Goal: Task Accomplishment & Management: Use online tool/utility

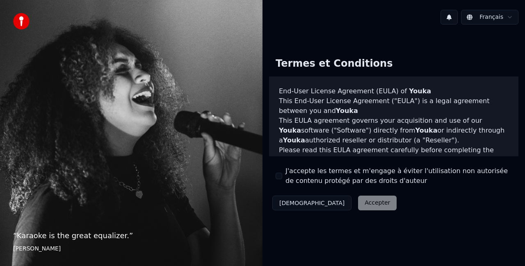
click at [280, 176] on button "J'accepte les termes et m'engage à éviter l'utilisation non autorisée de conten…" at bounding box center [278, 176] width 7 height 7
click at [358, 204] on button "Accepter" at bounding box center [377, 203] width 39 height 15
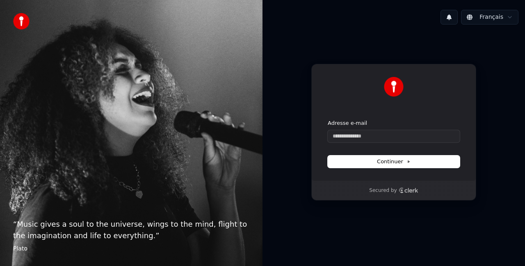
click at [488, 10] on button "Français" at bounding box center [489, 17] width 57 height 15
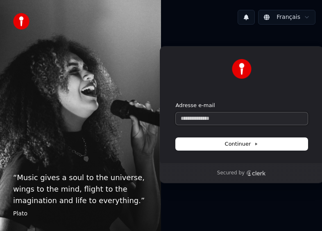
click at [259, 117] on input "Adresse e-mail" at bounding box center [242, 118] width 132 height 12
click at [244, 116] on input "Adresse e-mail" at bounding box center [242, 118] width 132 height 12
click at [176, 102] on button "submit" at bounding box center [176, 102] width 0 height 0
type input "**********"
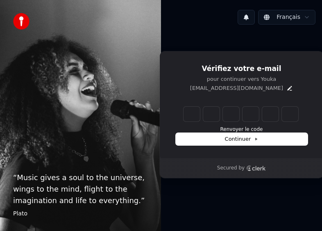
type input "******"
type input "*"
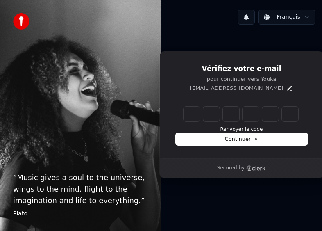
type input "*"
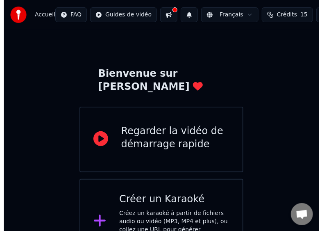
scroll to position [31, 0]
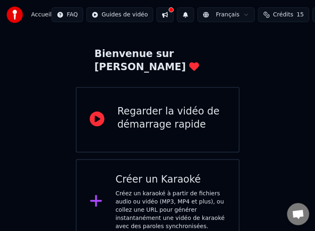
click at [218, 189] on div "Créez un karaoké à partir de fichiers audio ou vidéo (MP3, MP4 et plus), ou col…" at bounding box center [171, 209] width 110 height 41
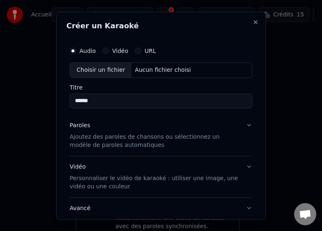
type input "******"
click at [237, 130] on button "Paroles Ajoutez des paroles de chansons ou sélectionnez un modèle de paroles au…" at bounding box center [161, 134] width 183 height 41
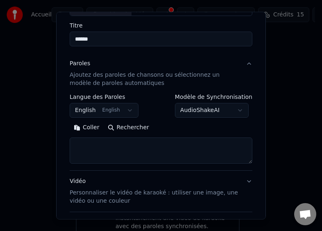
scroll to position [61, 0]
click at [115, 105] on button "English English" at bounding box center [104, 110] width 69 height 15
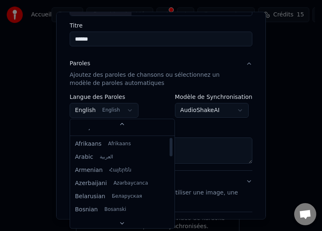
scroll to position [0, 0]
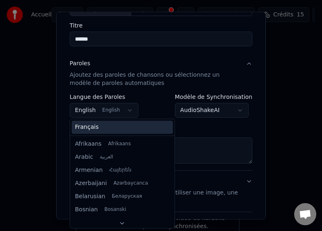
click at [101, 127] on div "Français" at bounding box center [122, 127] width 101 height 13
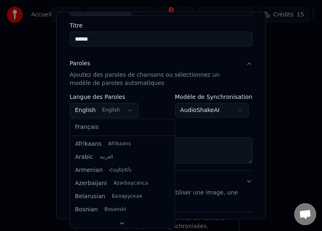
select select "**"
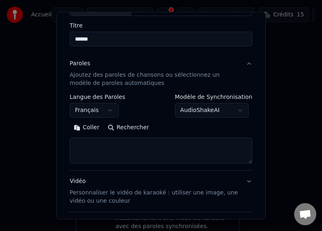
click at [230, 108] on button "AudioShakeAI" at bounding box center [212, 110] width 74 height 15
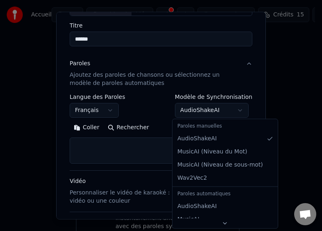
click at [219, 105] on div at bounding box center [161, 115] width 322 height 231
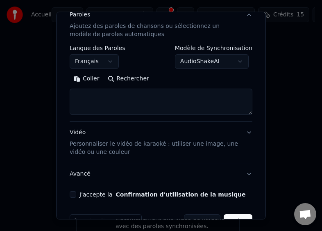
scroll to position [112, 0]
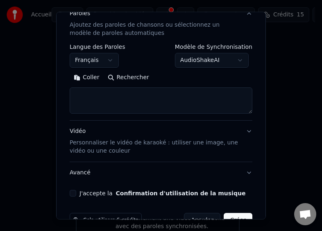
click at [238, 134] on button "Vidéo Personnaliser le vidéo de karaoké : utiliser une image, une vidéo ou une …" at bounding box center [161, 141] width 183 height 41
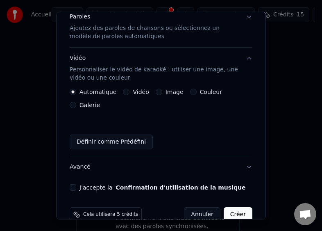
scroll to position [103, 0]
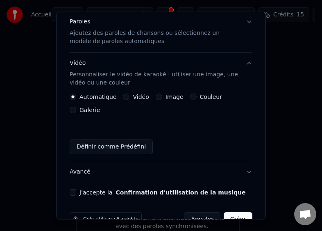
click at [168, 94] on label "Image" at bounding box center [175, 97] width 18 height 6
click at [162, 94] on button "Image" at bounding box center [159, 96] width 7 height 7
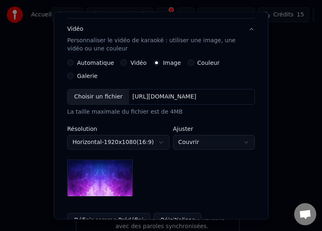
scroll to position [138, 0]
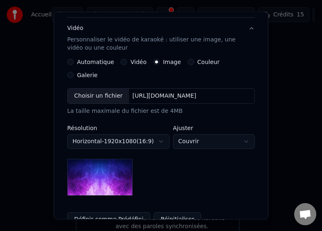
click at [130, 62] on label "Vidéo" at bounding box center [138, 62] width 16 height 6
click at [127, 62] on button "Vidéo" at bounding box center [124, 62] width 7 height 7
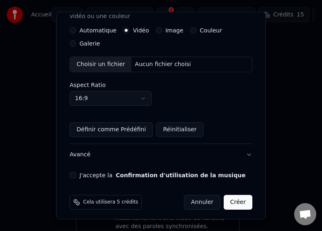
scroll to position [171, 0]
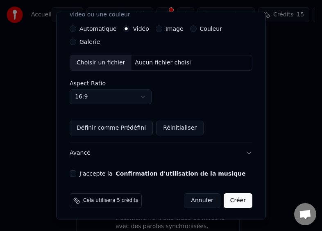
click at [123, 125] on button "Définir comme Prédéfini" at bounding box center [111, 128] width 83 height 15
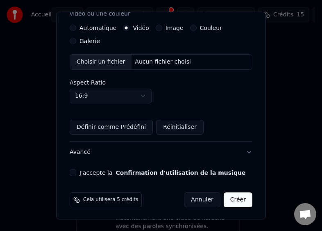
click at [73, 169] on button "J'accepte la Confirmation d'utilisation de la musique" at bounding box center [73, 172] width 7 height 7
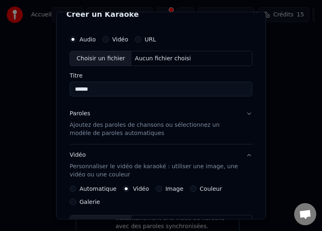
scroll to position [0, 0]
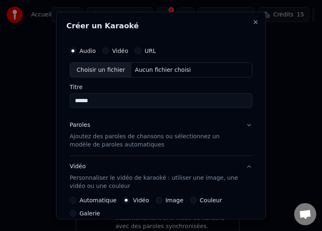
click at [225, 139] on p "Ajoutez des paroles de chansons ou sélectionnez un modèle de paroles automatiqu…" at bounding box center [155, 140] width 170 height 16
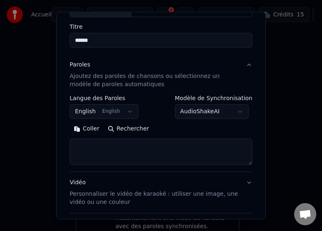
scroll to position [72, 0]
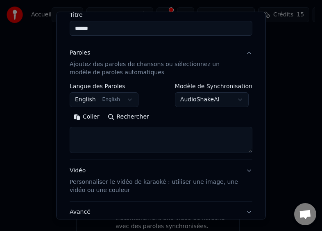
click at [130, 98] on button "English English" at bounding box center [104, 99] width 69 height 15
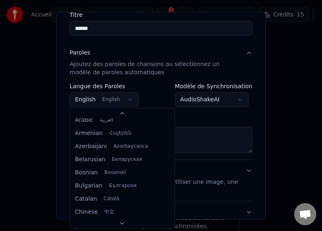
scroll to position [0, 0]
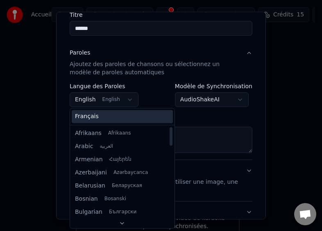
click at [107, 114] on div "Français" at bounding box center [122, 116] width 101 height 13
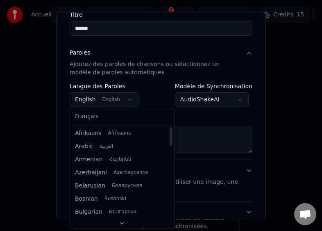
select select "**"
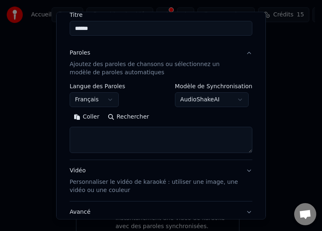
click at [135, 130] on textarea at bounding box center [161, 140] width 183 height 26
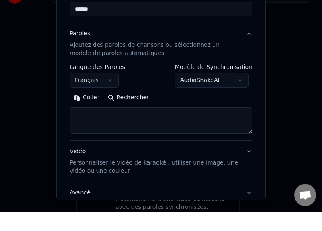
paste textarea "**********"
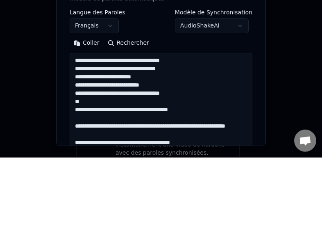
scroll to position [31, 0]
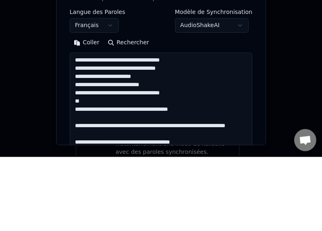
type textarea "**********"
select select
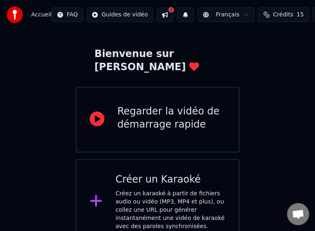
click at [191, 189] on div "Créez un karaoké à partir de fichiers audio ou vidéo (MP3, MP4 et plus), ou col…" at bounding box center [171, 209] width 110 height 41
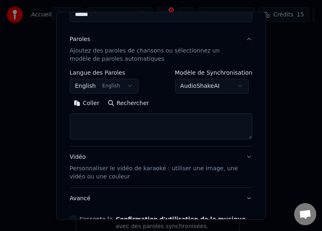
scroll to position [89, 0]
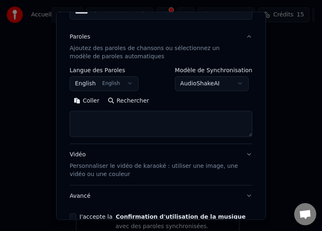
type input "******"
click at [118, 85] on button "English English" at bounding box center [104, 83] width 69 height 15
click at [120, 81] on button "English English" at bounding box center [104, 83] width 69 height 15
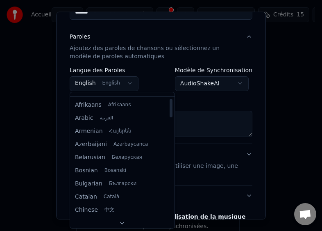
scroll to position [0, 0]
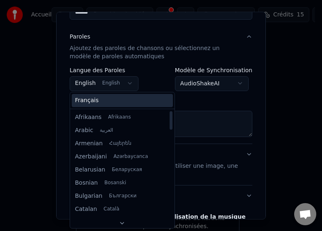
click at [96, 98] on div "Français" at bounding box center [122, 100] width 101 height 13
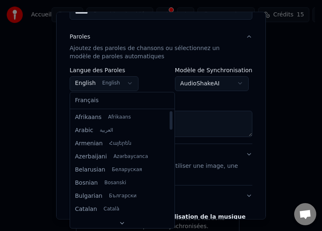
select select "**"
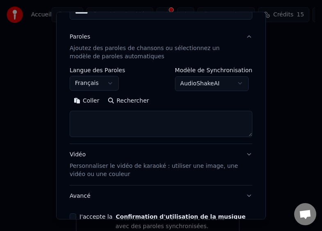
click at [171, 118] on textarea at bounding box center [161, 123] width 183 height 26
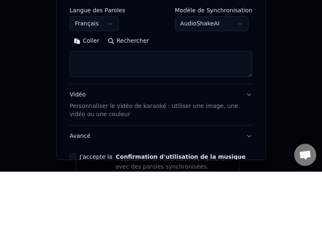
click at [91, 102] on button "Coller" at bounding box center [87, 100] width 34 height 13
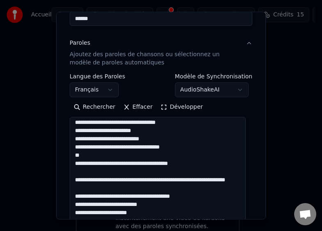
scroll to position [30, 0]
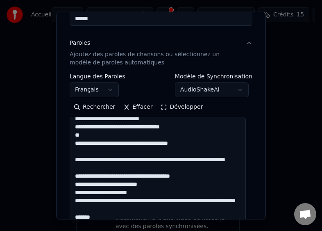
click at [175, 136] on textarea "**********" at bounding box center [158, 177] width 176 height 121
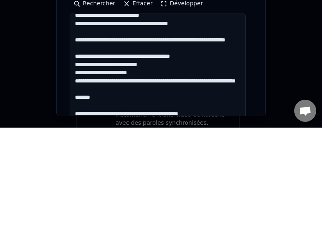
scroll to position [28, 0]
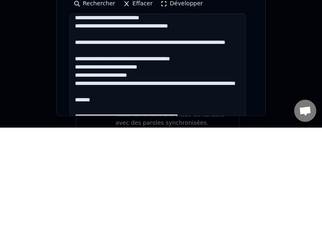
click at [77, 145] on textarea "**********" at bounding box center [158, 177] width 176 height 121
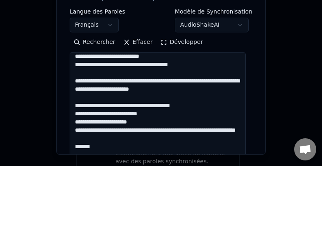
scroll to position [31, 0]
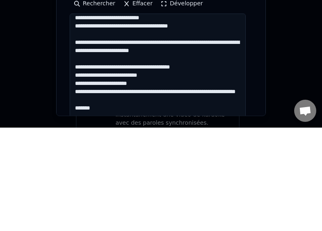
click at [162, 146] on textarea "**********" at bounding box center [158, 177] width 176 height 121
click at [167, 146] on textarea "**********" at bounding box center [158, 177] width 176 height 121
click at [166, 143] on textarea "**********" at bounding box center [158, 177] width 176 height 121
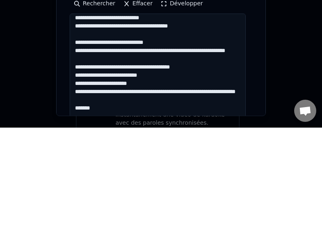
scroll to position [61, 0]
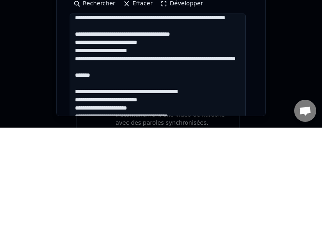
paste textarea "**********"
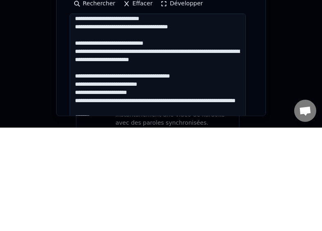
scroll to position [26, 0]
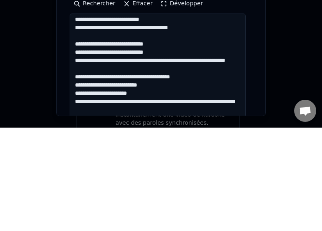
paste textarea "**********"
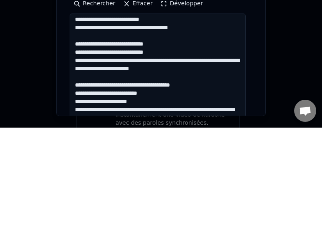
click at [156, 162] on textarea "**********" at bounding box center [158, 177] width 176 height 121
click at [156, 163] on textarea "**********" at bounding box center [158, 177] width 176 height 121
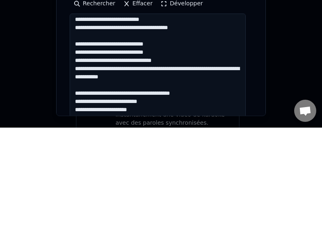
click at [157, 181] on textarea at bounding box center [158, 177] width 176 height 121
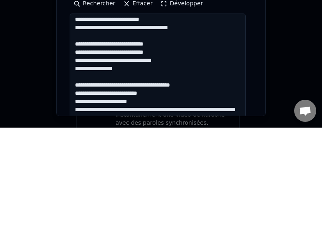
click at [171, 186] on textarea "**********" at bounding box center [158, 177] width 176 height 121
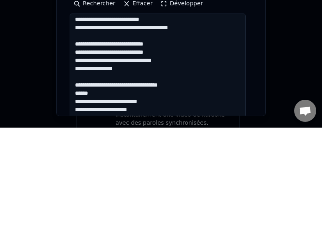
paste textarea "**********"
click at [195, 193] on textarea "**********" at bounding box center [158, 177] width 176 height 121
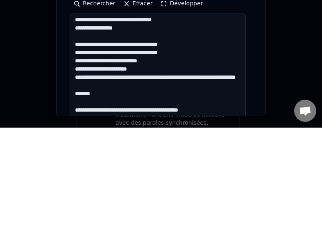
scroll to position [68, 0]
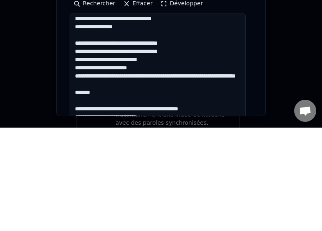
click at [168, 178] on textarea "**********" at bounding box center [158, 177] width 176 height 121
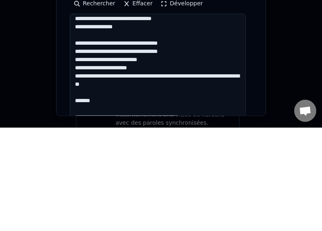
click at [146, 189] on textarea "**********" at bounding box center [158, 177] width 176 height 121
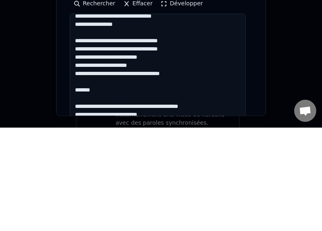
scroll to position [71, 0]
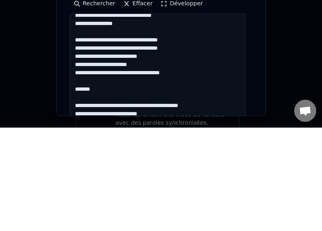
click at [77, 191] on textarea "**********" at bounding box center [158, 177] width 176 height 121
paste textarea "**********"
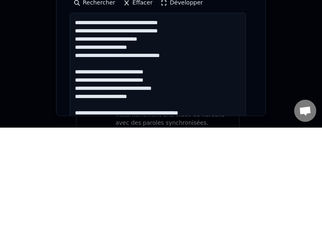
scroll to position [89, 0]
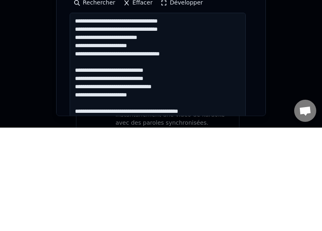
click at [146, 200] on textarea at bounding box center [158, 176] width 176 height 121
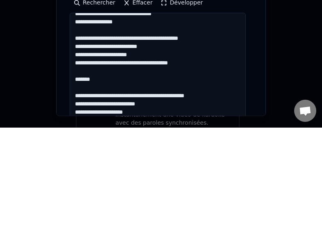
scroll to position [164, 0]
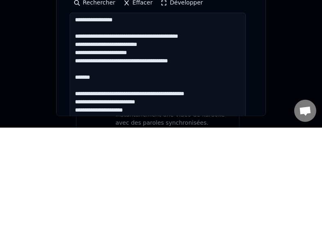
click at [75, 178] on textarea at bounding box center [158, 176] width 176 height 121
click at [105, 180] on textarea at bounding box center [158, 176] width 176 height 121
paste textarea "**********"
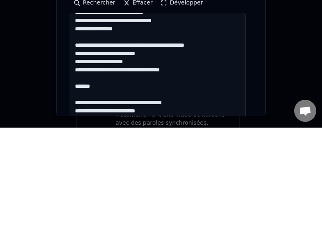
scroll to position [238, 0]
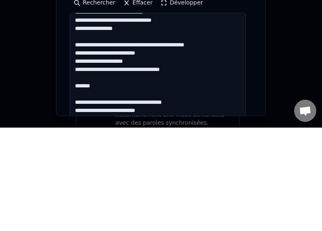
click at [109, 188] on textarea at bounding box center [158, 176] width 176 height 121
paste textarea "**********"
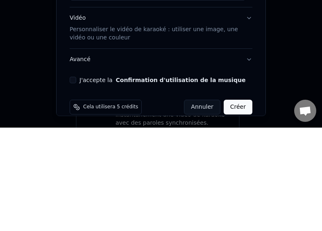
scroll to position [226, 0]
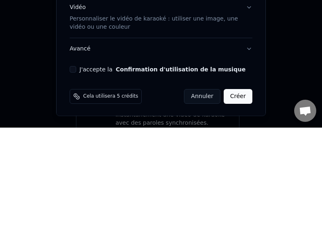
type textarea "**********"
click at [125, 170] on button "Confirmation d'utilisation de la musique" at bounding box center [181, 173] width 130 height 6
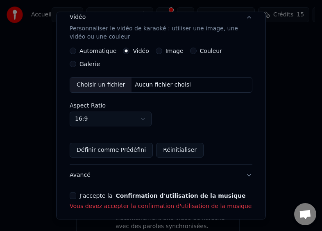
scroll to position [166, 0]
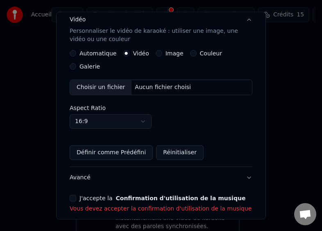
click at [73, 196] on button "J'accepte la Confirmation d'utilisation de la musique" at bounding box center [73, 198] width 7 height 7
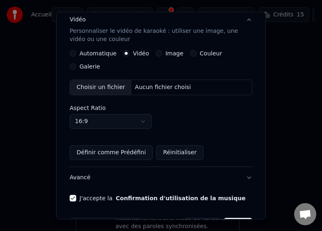
scroll to position [192, 0]
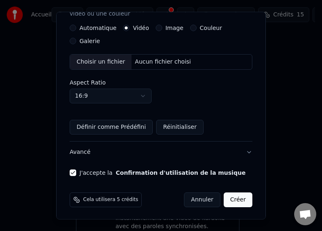
click at [236, 200] on button "Créer" at bounding box center [238, 199] width 29 height 15
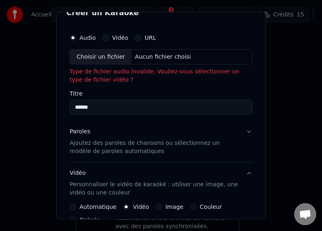
scroll to position [0, 0]
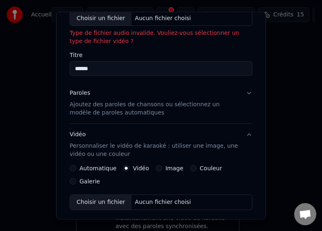
click at [171, 109] on p "Ajoutez des paroles de chansons ou sélectionnez un modèle de paroles automatiqu…" at bounding box center [155, 108] width 170 height 16
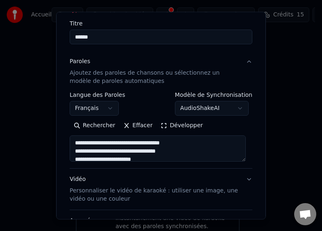
scroll to position [86, 0]
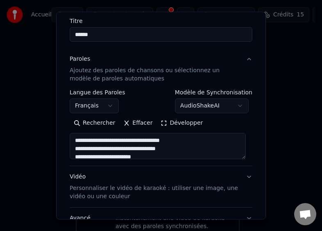
click at [133, 146] on textarea at bounding box center [158, 146] width 176 height 26
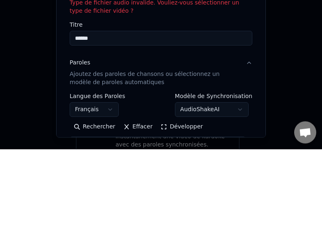
scroll to position [31, 0]
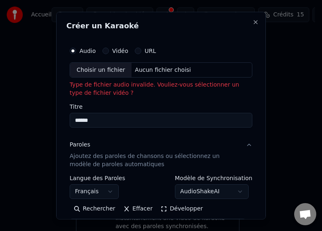
click at [112, 73] on div "Choisir un fichier" at bounding box center [100, 69] width 61 height 15
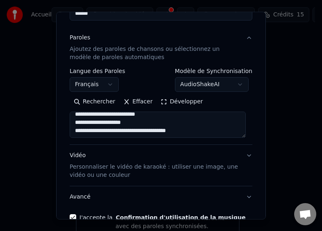
type input "**********"
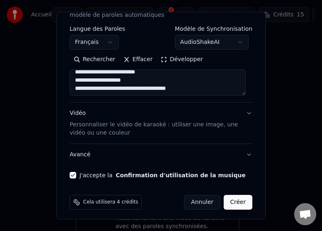
scroll to position [132, 0]
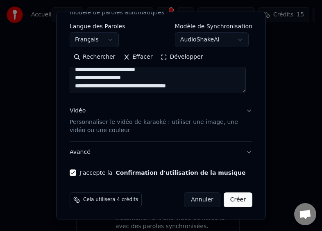
click at [236, 198] on button "Créer" at bounding box center [238, 199] width 29 height 15
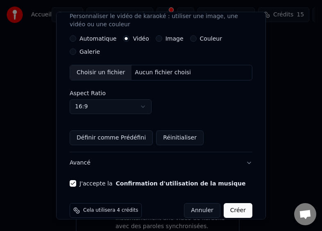
scroll to position [161, 0]
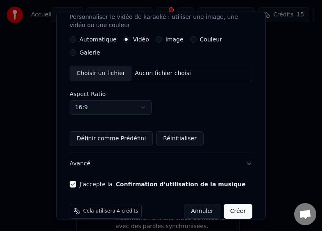
click at [127, 134] on button "Définir comme Prédéfini" at bounding box center [111, 138] width 83 height 15
click at [237, 208] on button "Créer" at bounding box center [238, 211] width 29 height 15
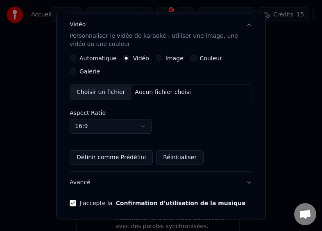
click at [93, 55] on label "Automatique" at bounding box center [98, 58] width 37 height 6
click at [76, 55] on button "Automatique" at bounding box center [73, 58] width 7 height 7
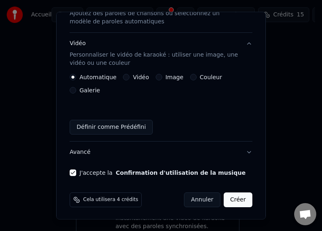
click at [237, 196] on button "Créer" at bounding box center [238, 199] width 29 height 15
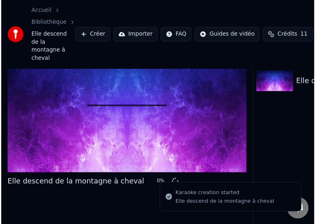
scroll to position [47, 0]
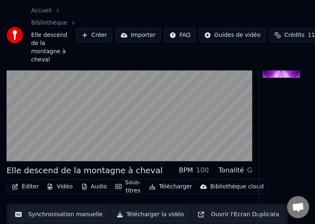
click at [158, 89] on video at bounding box center [130, 92] width 246 height 139
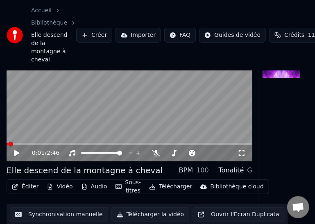
click at [155, 96] on video at bounding box center [130, 92] width 246 height 139
click at [167, 100] on video at bounding box center [130, 92] width 246 height 139
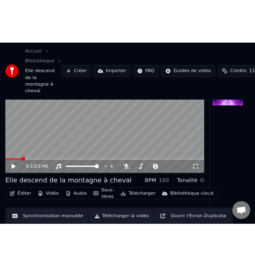
scroll to position [44, 0]
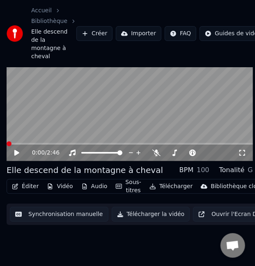
click at [86, 118] on video at bounding box center [130, 92] width 246 height 139
click at [198, 108] on video at bounding box center [130, 92] width 246 height 139
click at [159, 111] on video at bounding box center [130, 92] width 246 height 139
click at [65, 114] on video at bounding box center [130, 92] width 246 height 139
click at [16, 150] on icon at bounding box center [16, 153] width 5 height 6
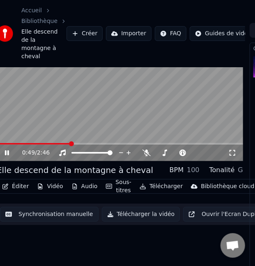
scroll to position [44, 11]
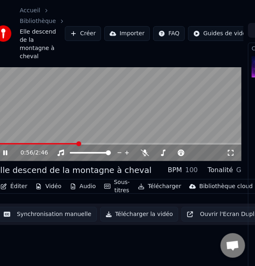
click at [54, 132] on video at bounding box center [118, 92] width 246 height 139
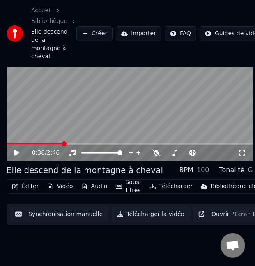
click at [210, 116] on video at bounding box center [130, 92] width 246 height 139
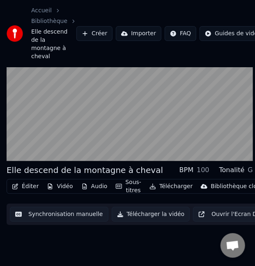
click at [205, 106] on video at bounding box center [130, 92] width 246 height 139
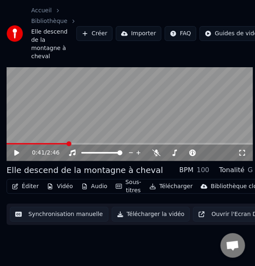
click at [213, 102] on video at bounding box center [130, 92] width 246 height 139
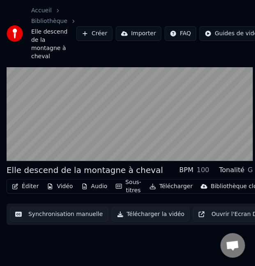
click at [89, 26] on button "Créer" at bounding box center [94, 33] width 36 height 15
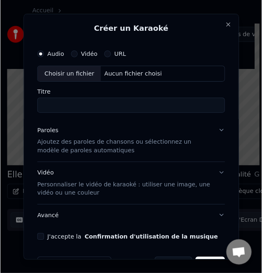
scroll to position [38, 0]
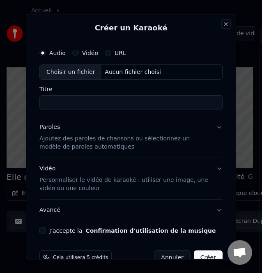
click at [222, 25] on button "Close" at bounding box center [225, 23] width 7 height 7
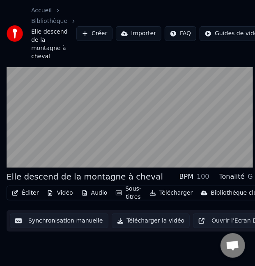
click at [143, 103] on video at bounding box center [130, 99] width 246 height 139
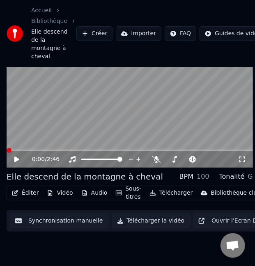
click at [17, 157] on icon at bounding box center [16, 160] width 5 height 6
click at [80, 115] on video at bounding box center [130, 99] width 246 height 139
click at [82, 29] on button "Créer" at bounding box center [94, 33] width 36 height 15
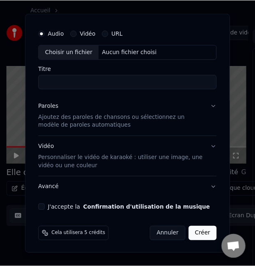
scroll to position [0, 0]
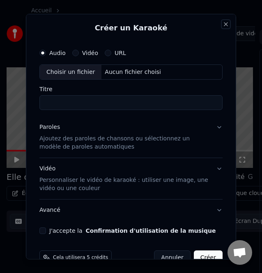
click at [222, 22] on button "Close" at bounding box center [225, 23] width 7 height 7
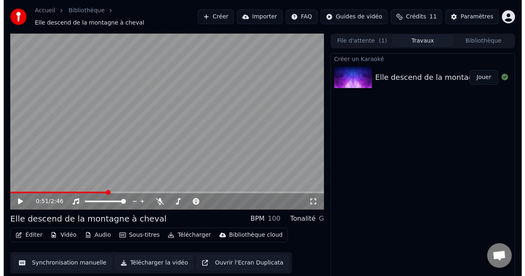
scroll to position [7, 0]
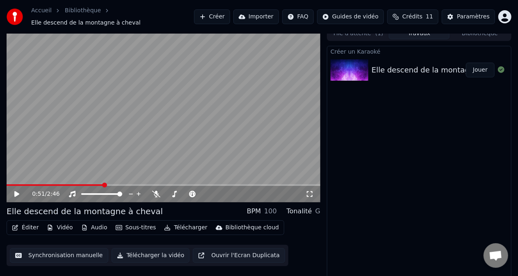
click at [27, 224] on button "Éditer" at bounding box center [25, 227] width 33 height 11
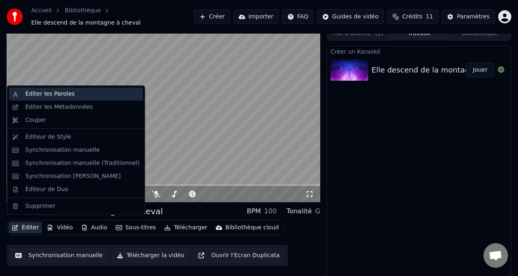
click at [89, 94] on div "Éditer les Paroles" at bounding box center [82, 94] width 114 height 8
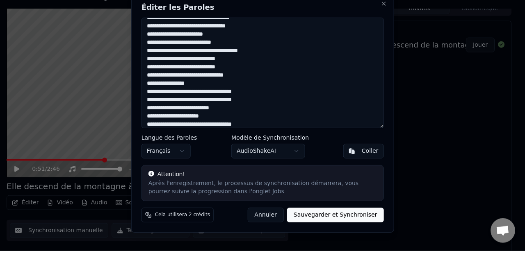
scroll to position [8, 0]
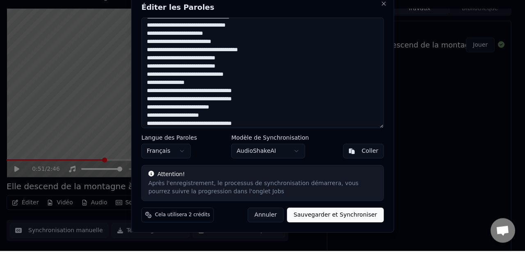
click at [279, 75] on textarea at bounding box center [262, 98] width 242 height 111
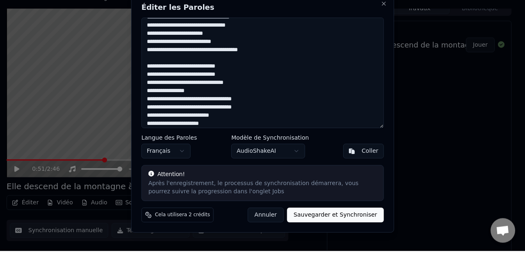
scroll to position [44, 0]
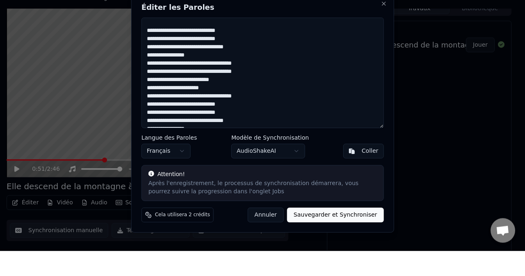
click at [214, 79] on textarea at bounding box center [262, 98] width 242 height 111
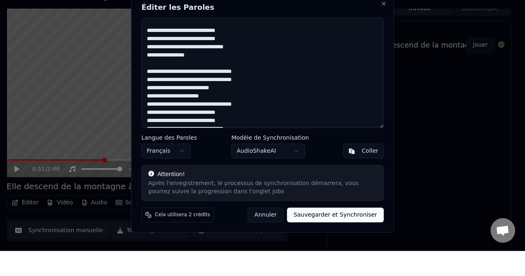
scroll to position [85, 0]
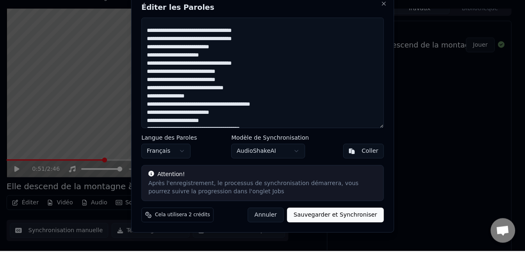
click at [265, 89] on textarea at bounding box center [262, 98] width 242 height 111
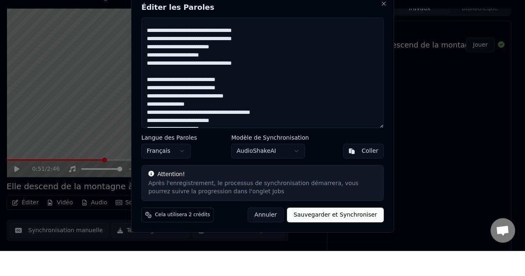
scroll to position [134, 0]
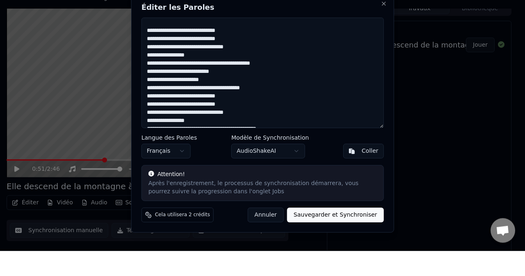
click at [212, 80] on textarea at bounding box center [262, 98] width 242 height 111
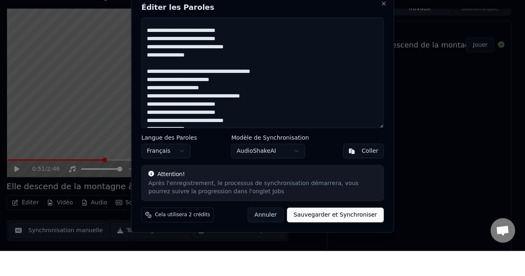
scroll to position [175, 0]
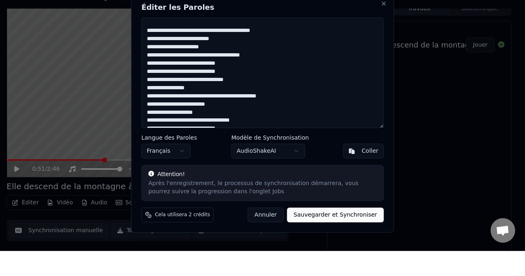
click at [210, 113] on textarea at bounding box center [262, 98] width 242 height 111
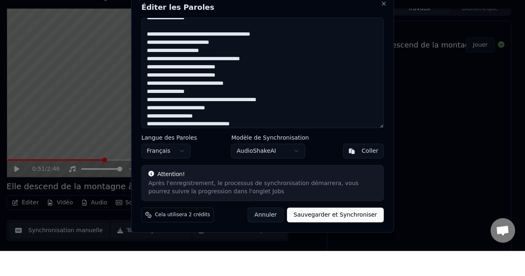
scroll to position [172, 0]
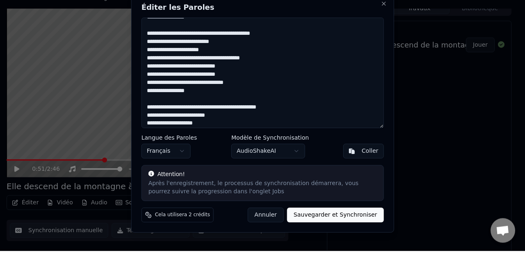
click at [221, 71] on textarea at bounding box center [262, 98] width 242 height 111
click at [266, 82] on textarea at bounding box center [262, 98] width 242 height 111
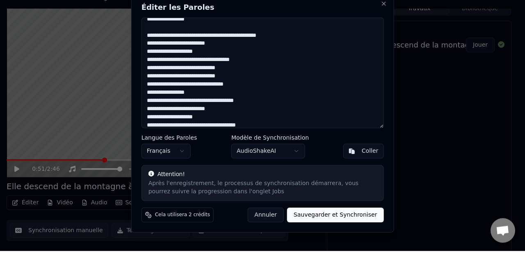
scroll to position [253, 0]
click at [290, 59] on textarea at bounding box center [262, 98] width 242 height 111
click at [252, 83] on textarea at bounding box center [262, 98] width 242 height 111
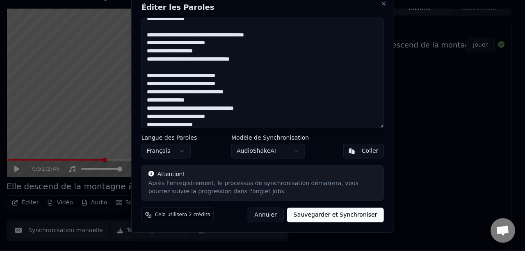
click at [223, 124] on textarea at bounding box center [262, 98] width 242 height 111
click at [266, 137] on textarea at bounding box center [262, 98] width 242 height 111
click at [283, 143] on textarea at bounding box center [262, 98] width 242 height 111
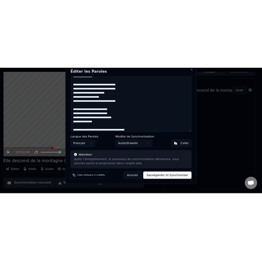
scroll to position [7, 0]
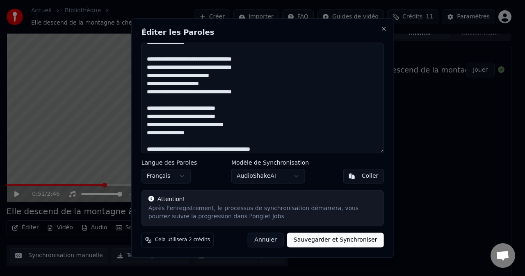
type textarea "**********"
click at [322, 230] on button "Sauvegarder et Synchroniser" at bounding box center [335, 240] width 97 height 15
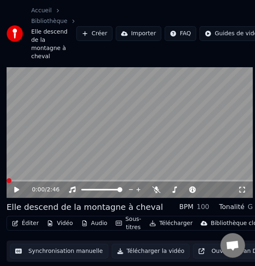
click at [18, 187] on icon at bounding box center [16, 190] width 5 height 6
click at [87, 134] on video at bounding box center [130, 129] width 246 height 139
click at [25, 218] on button "Éditer" at bounding box center [25, 223] width 33 height 11
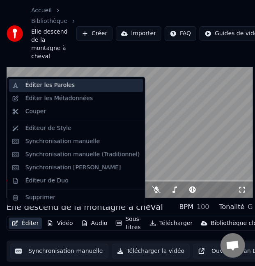
click at [69, 81] on div "Éditer les Paroles" at bounding box center [82, 85] width 114 height 8
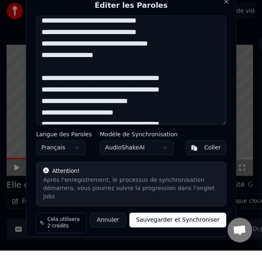
scroll to position [74, 0]
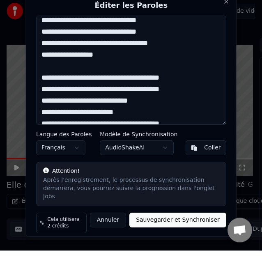
click at [181, 103] on textarea at bounding box center [131, 92] width 190 height 109
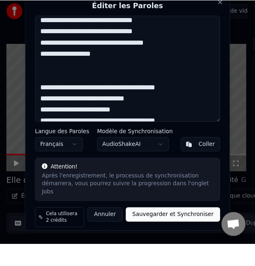
scroll to position [7, 0]
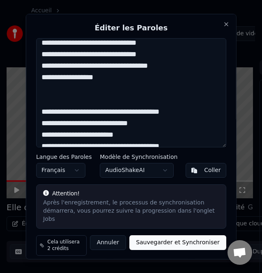
type textarea "**********"
click at [166, 230] on button "Sauvegarder et Synchroniser" at bounding box center [177, 241] width 97 height 15
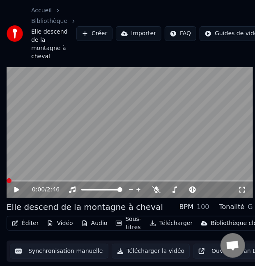
click at [66, 143] on video at bounding box center [130, 129] width 246 height 139
click at [153, 187] on icon at bounding box center [156, 190] width 8 height 7
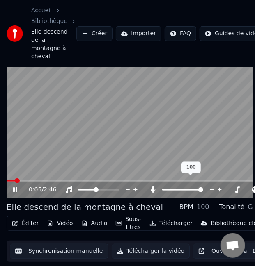
click at [153, 187] on icon at bounding box center [153, 190] width 5 height 7
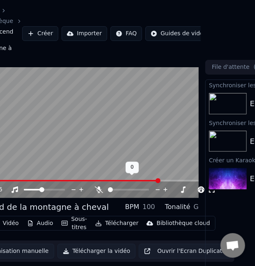
scroll to position [7, 52]
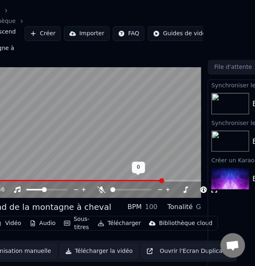
click at [178, 182] on div "2:20 / 2:46" at bounding box center [78, 190] width 246 height 16
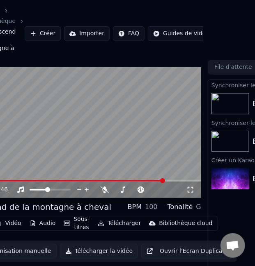
click at [173, 168] on video at bounding box center [78, 129] width 246 height 139
click at [181, 182] on div "2:22 / 2:46" at bounding box center [78, 190] width 246 height 16
click at [174, 169] on video at bounding box center [78, 129] width 246 height 139
click at [180, 178] on span at bounding box center [177, 180] width 5 height 5
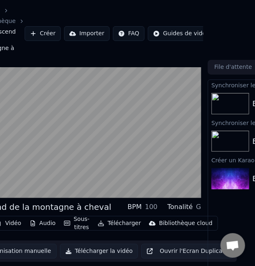
click at [169, 141] on video at bounding box center [78, 129] width 246 height 139
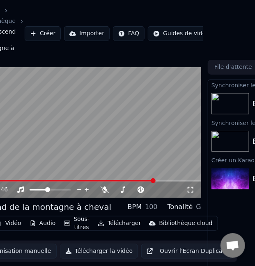
click at [155, 139] on video at bounding box center [78, 129] width 246 height 139
click at [154, 123] on video at bounding box center [78, 129] width 246 height 139
click at [160, 121] on video at bounding box center [78, 129] width 246 height 139
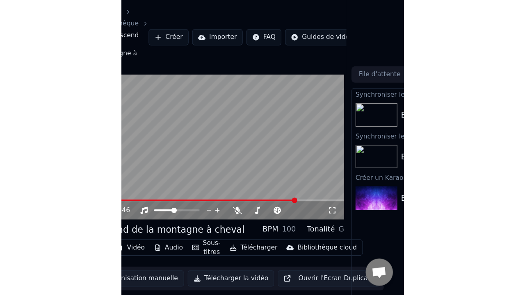
scroll to position [5, 0]
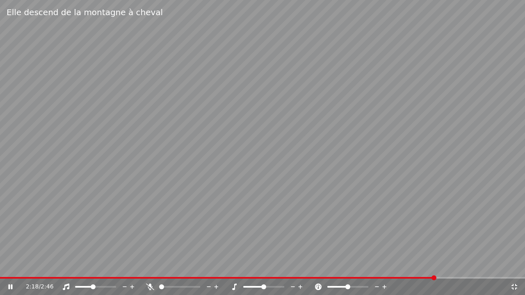
click at [322, 151] on video at bounding box center [262, 147] width 525 height 295
click at [322, 150] on video at bounding box center [262, 147] width 525 height 295
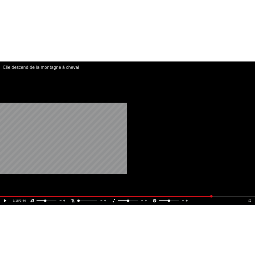
scroll to position [44, 0]
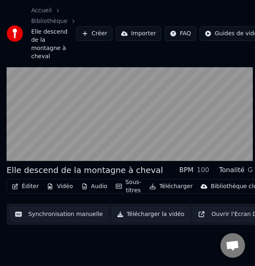
click at [162, 94] on video at bounding box center [130, 92] width 246 height 139
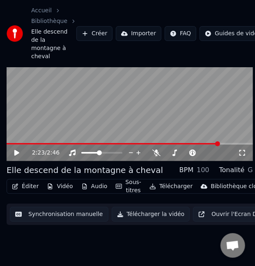
click at [166, 86] on video at bounding box center [130, 92] width 246 height 139
click at [190, 81] on video at bounding box center [130, 92] width 246 height 139
click at [191, 82] on video at bounding box center [130, 92] width 246 height 139
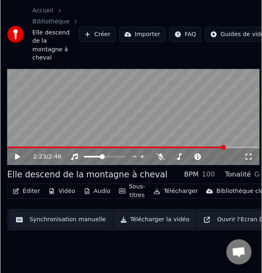
scroll to position [5, 0]
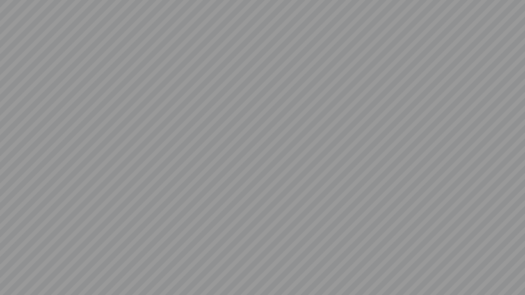
click at [322, 140] on video at bounding box center [262, 147] width 525 height 295
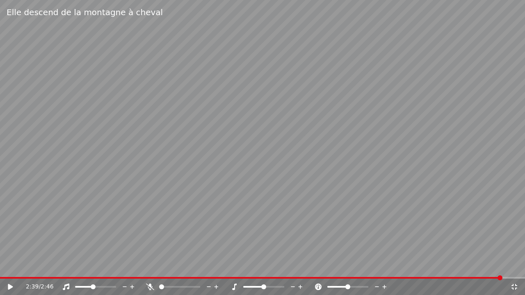
click at [322, 230] on div "2:39 / 2:46" at bounding box center [262, 287] width 525 height 16
click at [322, 230] on icon at bounding box center [514, 287] width 6 height 6
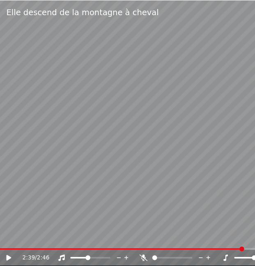
scroll to position [44, 0]
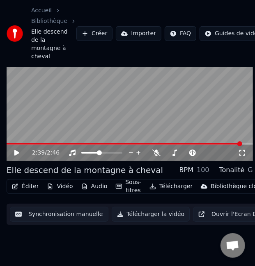
click at [192, 150] on icon at bounding box center [192, 153] width 8 height 7
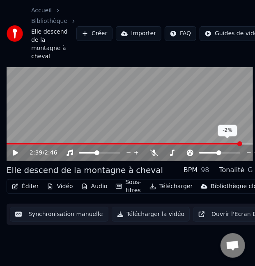
click at [237, 141] on span at bounding box center [239, 143] width 5 height 5
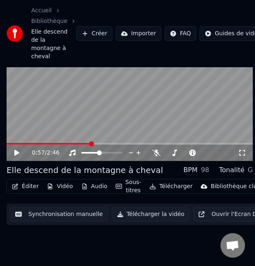
click at [14, 150] on icon at bounding box center [22, 153] width 19 height 7
click at [75, 130] on video at bounding box center [130, 92] width 246 height 139
click at [96, 141] on span at bounding box center [98, 143] width 5 height 5
click at [15, 150] on icon at bounding box center [16, 153] width 5 height 6
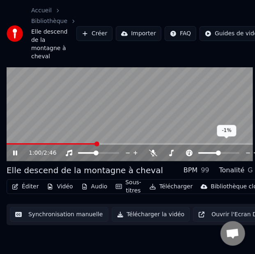
click at [218, 150] on span at bounding box center [218, 152] width 5 height 5
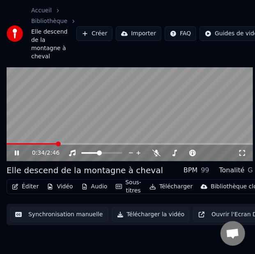
click at [57, 143] on span at bounding box center [32, 144] width 50 height 2
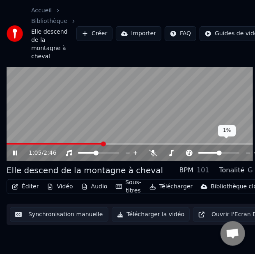
click at [219, 150] on span at bounding box center [218, 152] width 5 height 5
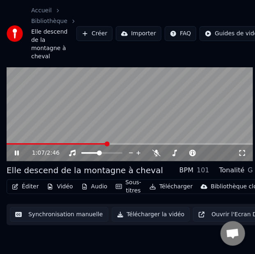
click at [63, 133] on video at bounding box center [130, 92] width 246 height 139
click at [67, 134] on video at bounding box center [130, 92] width 246 height 139
click at [69, 143] on span at bounding box center [58, 144] width 103 height 2
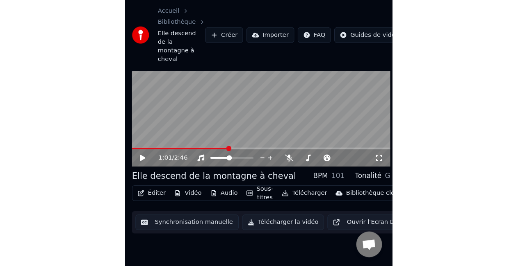
scroll to position [9, 0]
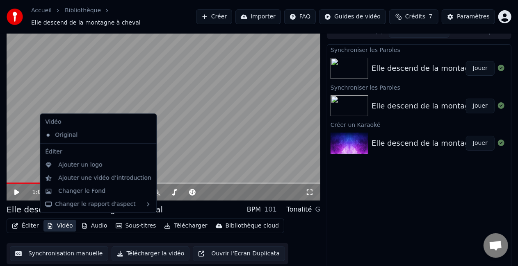
click at [60, 225] on button "Vidéo" at bounding box center [59, 226] width 32 height 11
click at [100, 176] on div "Ajouter une vidéo d’introduction" at bounding box center [104, 178] width 93 height 8
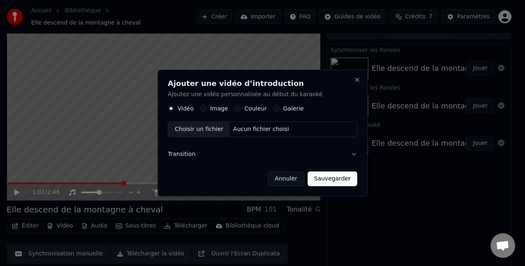
click at [284, 180] on button "Annuler" at bounding box center [286, 179] width 36 height 15
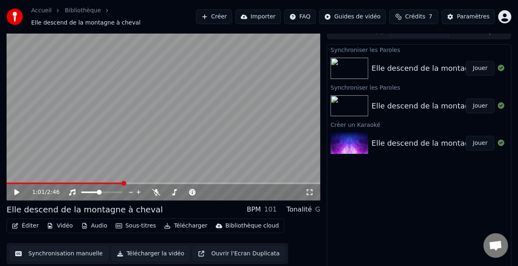
click at [59, 223] on button "Vidéo" at bounding box center [59, 226] width 32 height 11
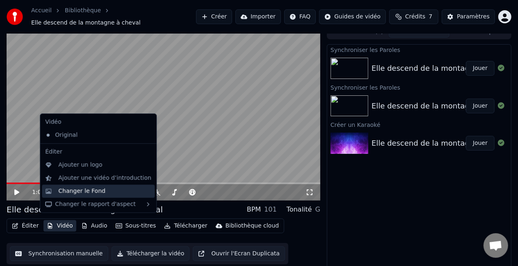
click at [120, 191] on div "Changer le Fond" at bounding box center [104, 191] width 93 height 8
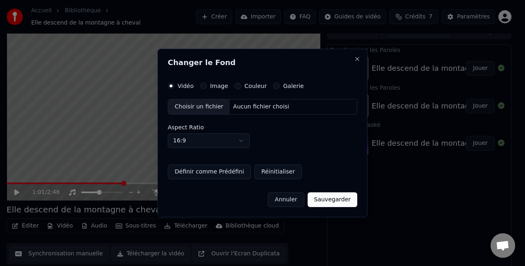
click at [238, 138] on button "16:9" at bounding box center [209, 141] width 82 height 15
click at [227, 171] on div "9:16" at bounding box center [209, 171] width 79 height 13
click at [322, 201] on button "Sauvegarder" at bounding box center [332, 200] width 50 height 15
click at [322, 198] on button "Sauvegarder" at bounding box center [332, 200] width 50 height 15
click at [297, 198] on button "Annuler" at bounding box center [286, 200] width 36 height 15
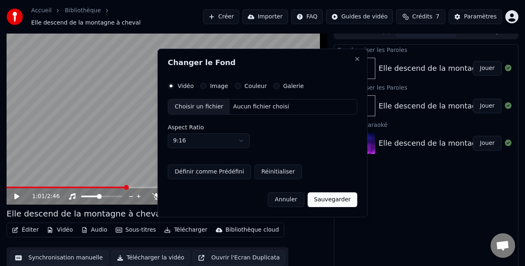
select select "****"
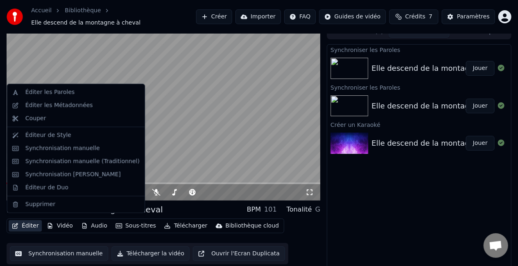
click at [27, 224] on button "Éditer" at bounding box center [25, 226] width 33 height 11
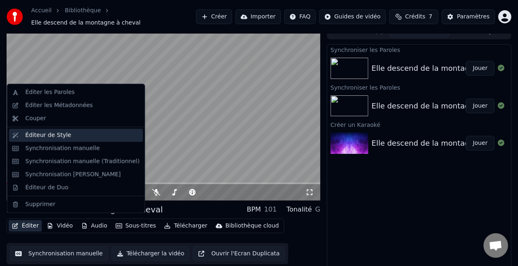
click at [93, 137] on div "Éditeur de Style" at bounding box center [82, 136] width 114 height 8
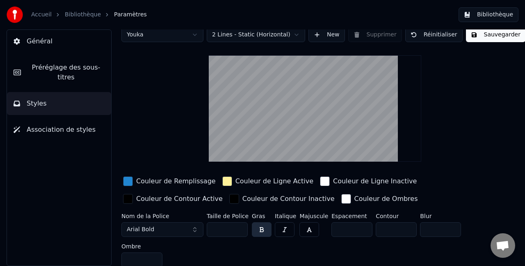
scroll to position [11, 0]
click at [322, 137] on video at bounding box center [315, 108] width 212 height 107
click at [322, 79] on video at bounding box center [315, 108] width 212 height 107
click at [312, 150] on video at bounding box center [315, 108] width 212 height 107
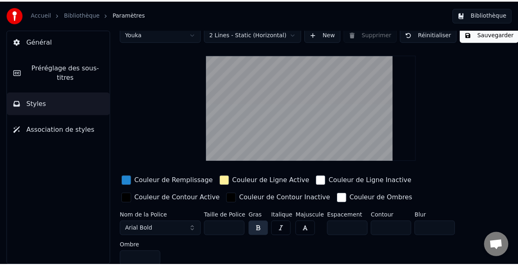
scroll to position [0, 0]
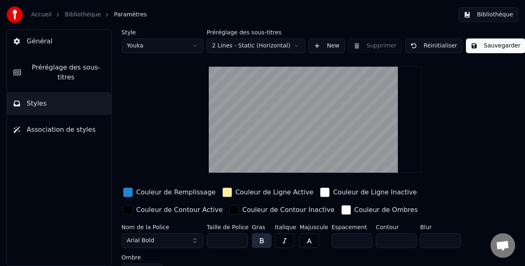
click at [282, 42] on button "2 Lines - Static (Horizontal)" at bounding box center [256, 46] width 98 height 15
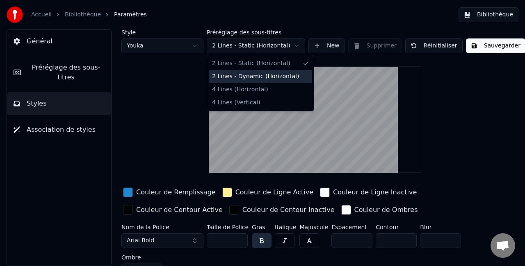
click at [288, 72] on div "2 Lines - Dynamic (Horizontal)" at bounding box center [260, 76] width 103 height 13
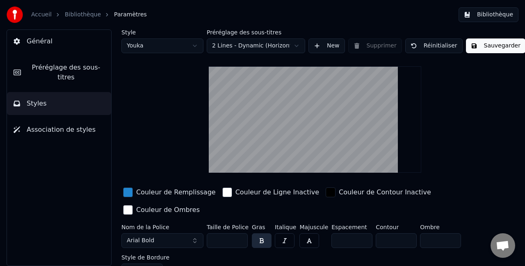
click at [284, 39] on button "2 Lines - Dynamic (Horizontal)" at bounding box center [256, 46] width 98 height 15
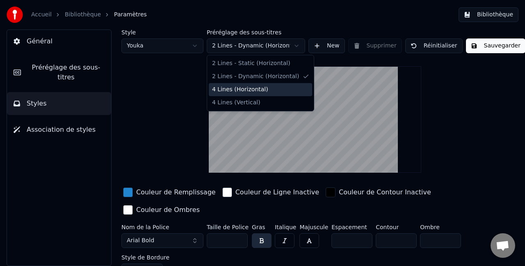
click at [275, 90] on div "4 Lines (Horizontal)" at bounding box center [260, 89] width 103 height 13
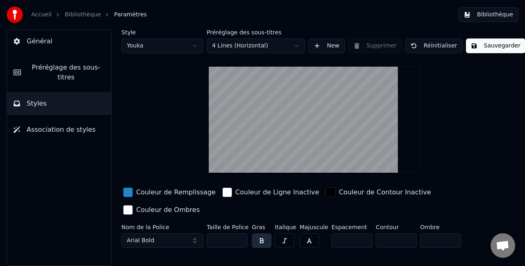
click at [284, 43] on button "4 Lines (Horizontal)" at bounding box center [256, 46] width 98 height 15
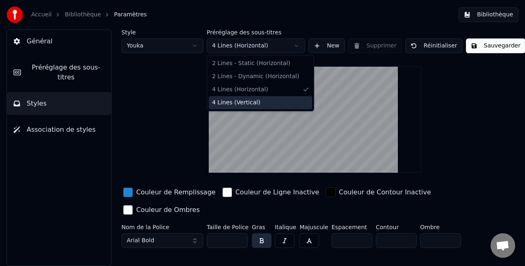
click at [275, 102] on div "4 Lines (Vertical)" at bounding box center [260, 102] width 103 height 13
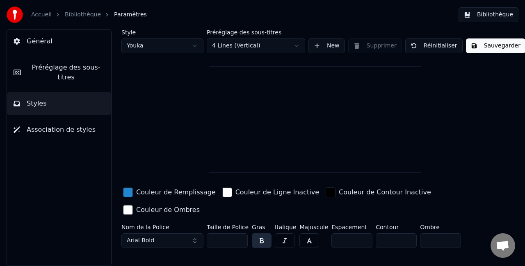
click at [284, 46] on button "4 Lines (Vertical)" at bounding box center [256, 46] width 98 height 15
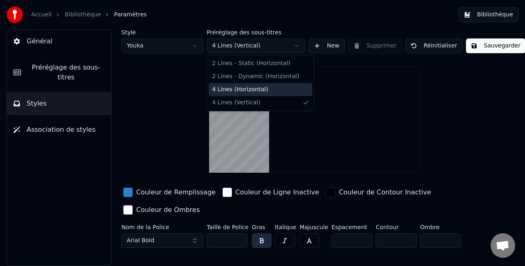
click at [278, 90] on div "4 Lines (Horizontal)" at bounding box center [260, 89] width 103 height 13
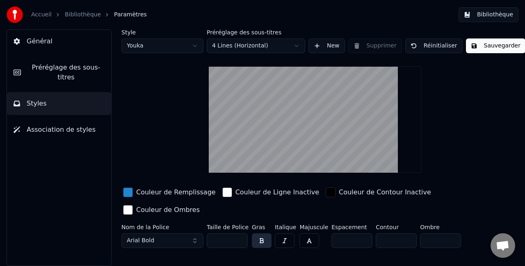
click at [322, 42] on button "Sauvegarder" at bounding box center [495, 46] width 59 height 15
click at [322, 47] on button "Sauvegarder" at bounding box center [495, 46] width 59 height 15
click at [322, 14] on button "Bibliothèque" at bounding box center [488, 14] width 60 height 15
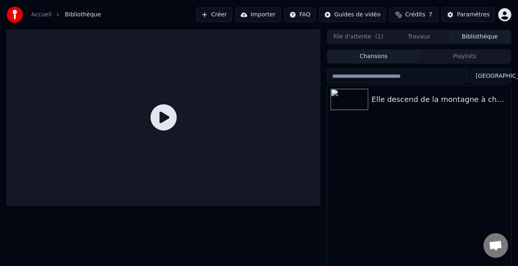
click at [322, 97] on div "Elle descend de la montagne à cheval" at bounding box center [439, 99] width 136 height 11
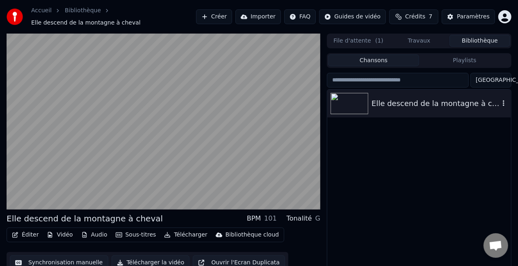
click at [48, 192] on video at bounding box center [164, 122] width 314 height 176
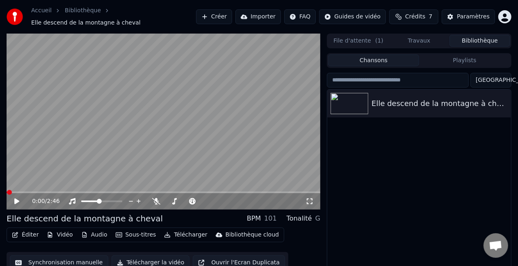
click at [44, 187] on video at bounding box center [164, 122] width 314 height 176
click at [152, 156] on video at bounding box center [164, 122] width 314 height 176
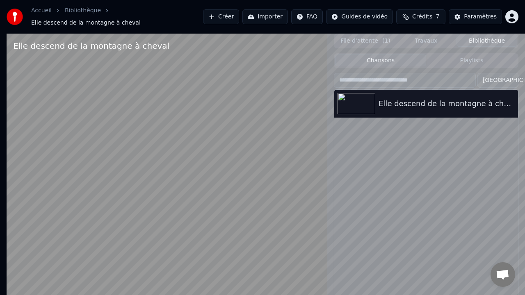
click at [201, 214] on video at bounding box center [167, 181] width 321 height 295
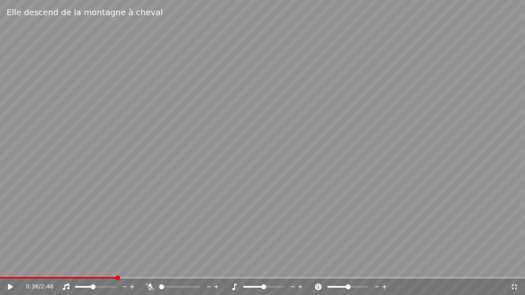
click at [201, 214] on video at bounding box center [262, 147] width 525 height 295
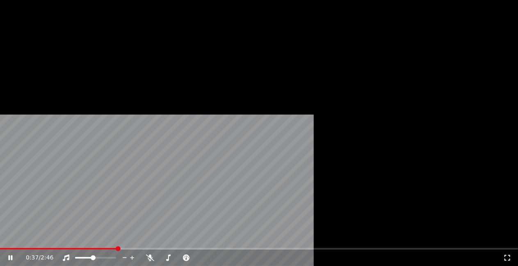
scroll to position [18, 0]
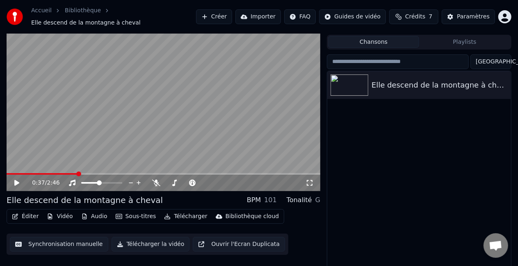
click at [138, 212] on button "Sous-titres" at bounding box center [135, 216] width 47 height 11
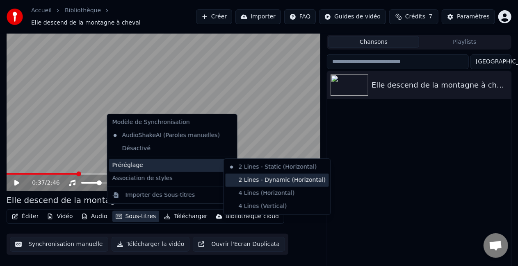
click at [230, 178] on div "2 Lines - Dynamic (Horizontal)" at bounding box center [276, 180] width 103 height 13
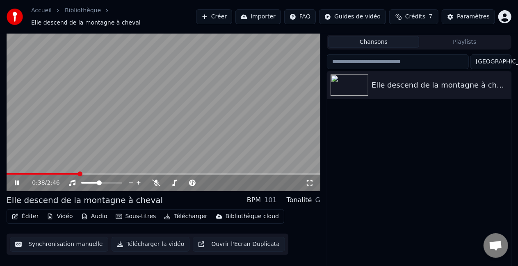
drag, startPoint x: 230, startPoint y: 178, endPoint x: 207, endPoint y: 181, distance: 22.7
click at [207, 181] on div "0:38 / 2:46" at bounding box center [168, 183] width 273 height 8
click at [142, 211] on button "Sous-titres" at bounding box center [135, 216] width 47 height 11
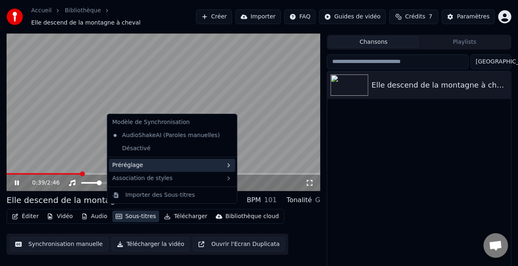
click at [203, 159] on div "Préréglage" at bounding box center [172, 165] width 126 height 13
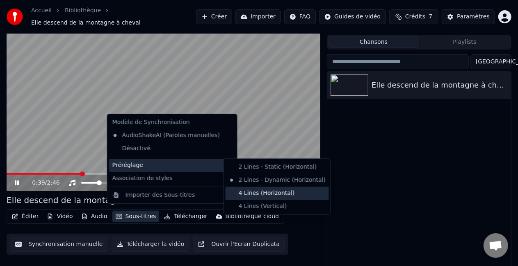
click at [287, 193] on div "4 Lines (Horizontal)" at bounding box center [276, 193] width 103 height 13
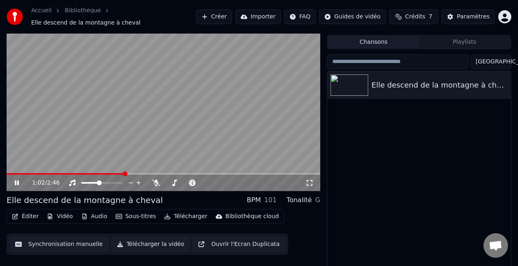
click at [192, 180] on icon at bounding box center [192, 183] width 8 height 7
click at [97, 112] on video at bounding box center [164, 103] width 314 height 176
click at [193, 180] on icon at bounding box center [192, 183] width 7 height 7
click at [123, 167] on video at bounding box center [164, 103] width 314 height 176
click at [105, 166] on video at bounding box center [164, 103] width 314 height 176
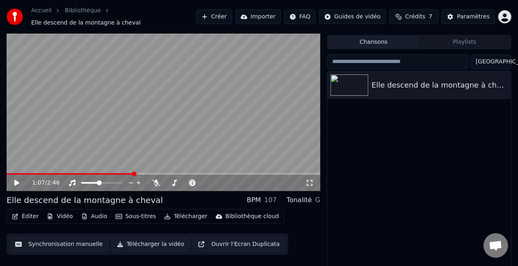
click at [100, 175] on div "1:07 / 2:46" at bounding box center [164, 183] width 314 height 16
click at [228, 182] on span at bounding box center [221, 183] width 41 height 2
click at [228, 181] on span at bounding box center [227, 183] width 5 height 5
click at [216, 182] on span at bounding box center [208, 183] width 15 height 2
click at [216, 181] on span at bounding box center [217, 183] width 5 height 5
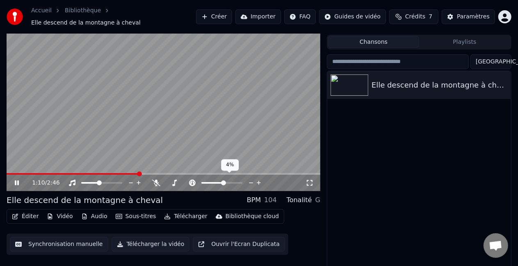
click at [223, 181] on span at bounding box center [223, 183] width 5 height 5
click at [218, 181] on span at bounding box center [218, 183] width 5 height 5
click at [189, 180] on icon at bounding box center [192, 183] width 8 height 7
click at [223, 171] on div "0% 0%" at bounding box center [230, 164] width 18 height 11
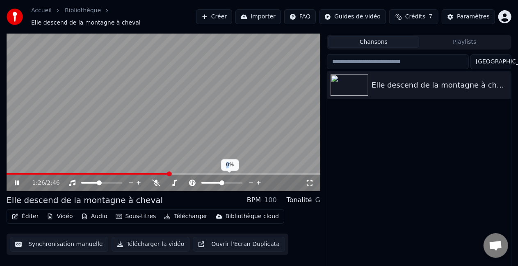
click at [223, 171] on div "0% 0%" at bounding box center [230, 164] width 18 height 11
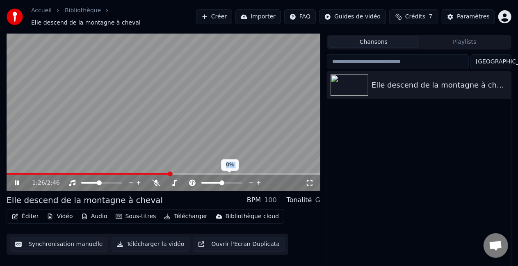
click at [223, 171] on div "0% 0%" at bounding box center [230, 164] width 18 height 11
click at [322, 159] on div "Elle descend de la montagne à cheval" at bounding box center [419, 170] width 184 height 199
click at [223, 173] on span at bounding box center [164, 174] width 314 height 2
click at [223, 172] on span at bounding box center [222, 174] width 5 height 5
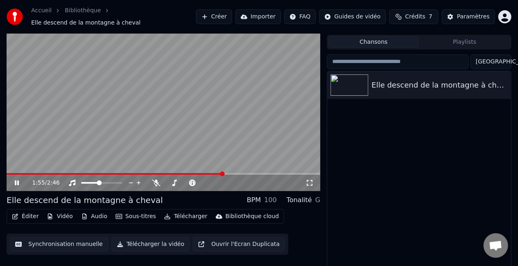
click at [223, 172] on span at bounding box center [222, 174] width 5 height 5
click at [152, 230] on button "Télécharger la vidéo" at bounding box center [151, 244] width 78 height 15
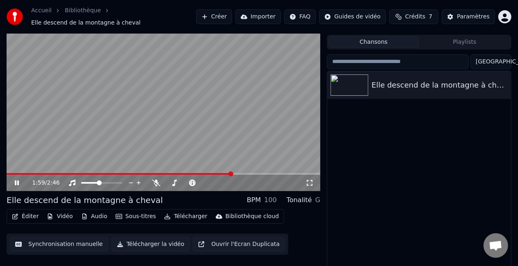
scroll to position [9, 0]
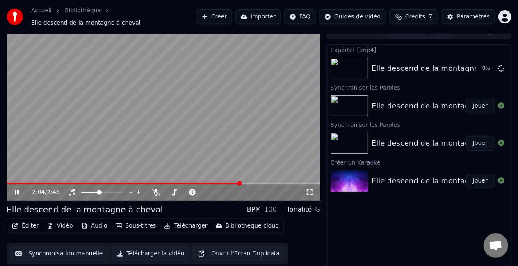
click at [219, 176] on video at bounding box center [164, 113] width 314 height 176
drag, startPoint x: 219, startPoint y: 185, endPoint x: 219, endPoint y: 237, distance: 52.1
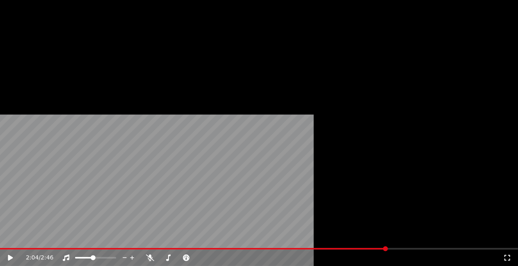
click at [219, 230] on video at bounding box center [259, 145] width 518 height 291
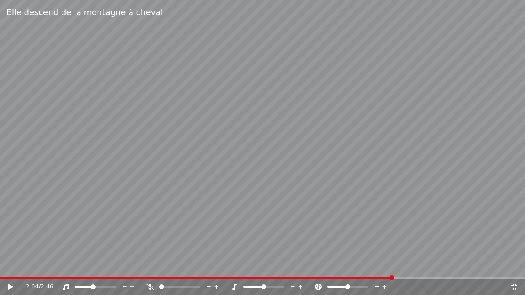
click at [219, 230] on video at bounding box center [262, 147] width 525 height 295
click at [219, 228] on div "Elle descend de la montagne à cheval 2:04 / 2:46 Elle descend de la montagne à …" at bounding box center [167, 164] width 321 height 271
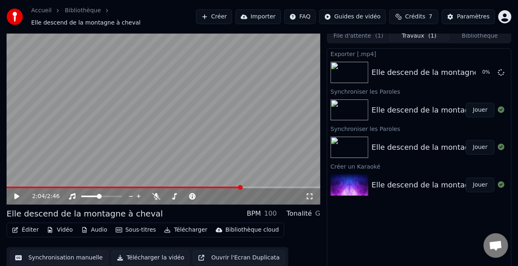
click at [225, 228] on div "Bibliothèque cloud" at bounding box center [251, 230] width 53 height 8
click at [225, 227] on div "Bibliothèque cloud" at bounding box center [251, 230] width 53 height 8
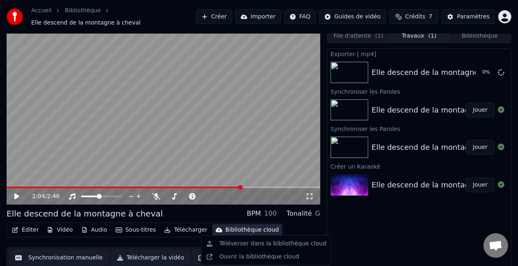
click at [225, 227] on div "Bibliothèque cloud" at bounding box center [251, 230] width 53 height 8
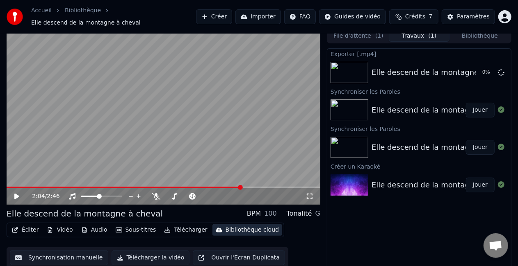
click at [225, 227] on div "Bibliothèque cloud" at bounding box center [251, 230] width 53 height 8
click at [319, 223] on div "Éditer Vidéo Audio Sous-titres Télécharger Bibliothèque cloud Synchronisation m…" at bounding box center [164, 246] width 314 height 46
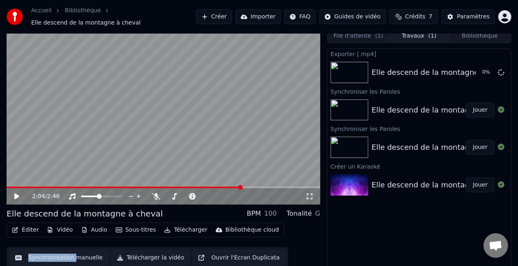
click at [319, 223] on div "Éditer Vidéo Audio Sous-titres Télécharger Bibliothèque cloud Synchronisation m…" at bounding box center [164, 246] width 314 height 46
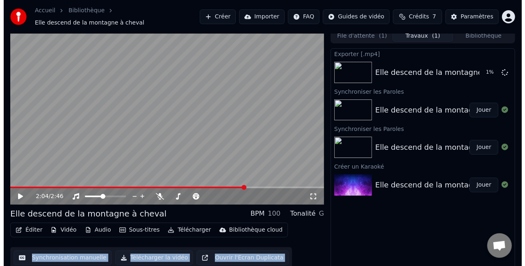
scroll to position [9, 0]
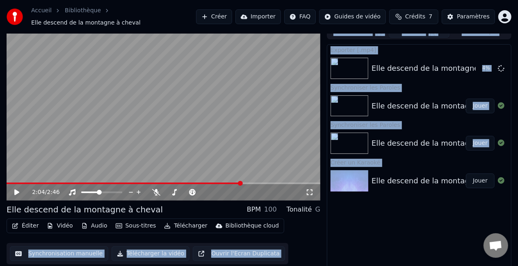
drag, startPoint x: 319, startPoint y: 221, endPoint x: 348, endPoint y: 285, distance: 70.1
click at [322, 230] on html "Accueil Bibliothèque Elle descend de la montagne à cheval Créer Importer FAQ Gu…" at bounding box center [259, 124] width 518 height 266
click at [89, 110] on video at bounding box center [164, 113] width 314 height 176
click at [26, 221] on button "Éditer" at bounding box center [25, 226] width 33 height 11
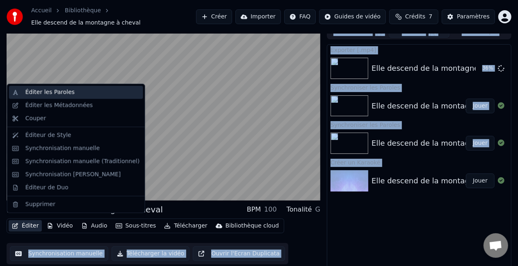
click at [76, 90] on div "Éditer les Paroles" at bounding box center [82, 93] width 114 height 8
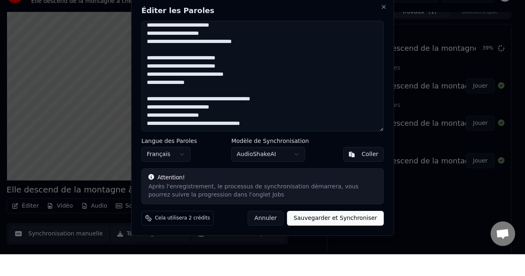
scroll to position [111, 0]
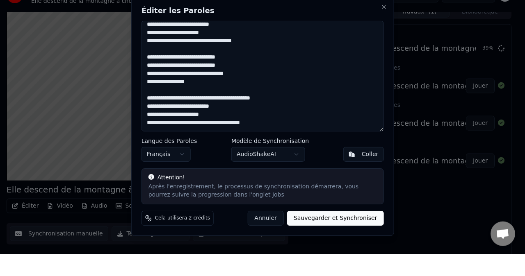
click at [282, 121] on textarea at bounding box center [262, 98] width 242 height 111
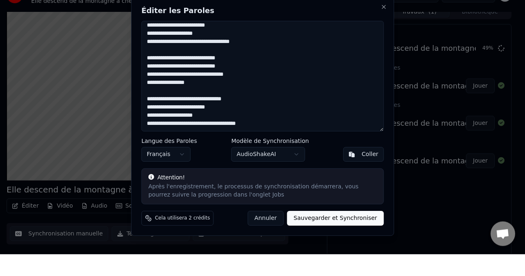
scroll to position [7, 0]
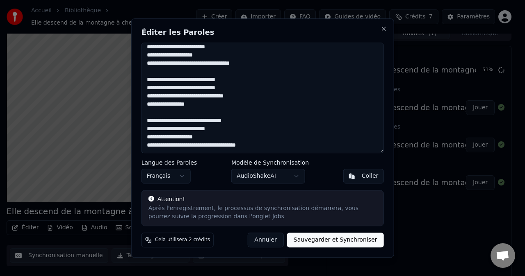
type textarea "**********"
click at [322, 230] on button "Sauvegarder et Synchroniser" at bounding box center [335, 240] width 97 height 15
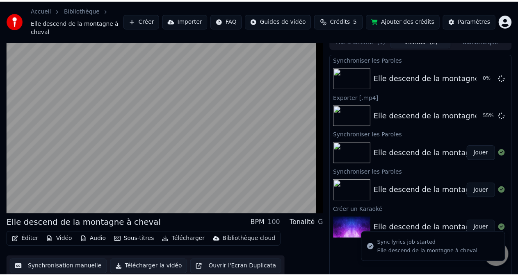
scroll to position [11, 0]
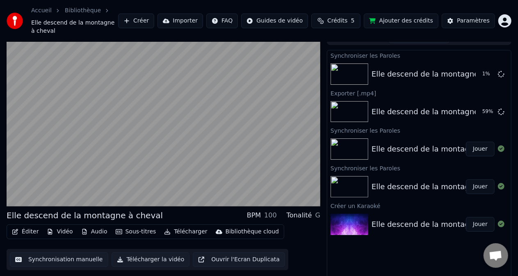
click at [180, 226] on button "Télécharger" at bounding box center [186, 231] width 50 height 11
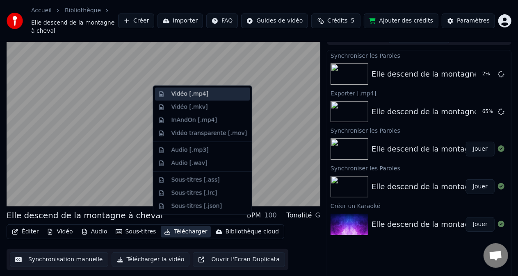
click at [202, 92] on div "Vidéo [.mp4]" at bounding box center [189, 94] width 37 height 8
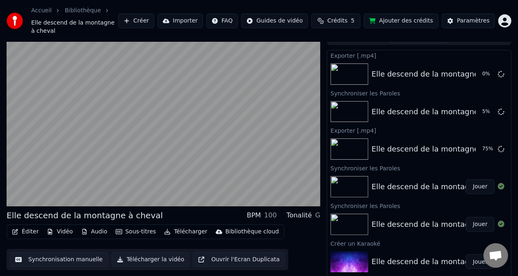
click at [65, 230] on button "Synchronisation manuelle" at bounding box center [59, 260] width 98 height 15
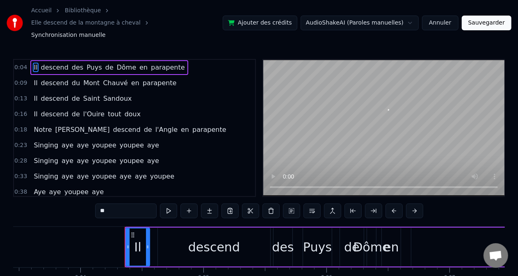
scroll to position [0, 495]
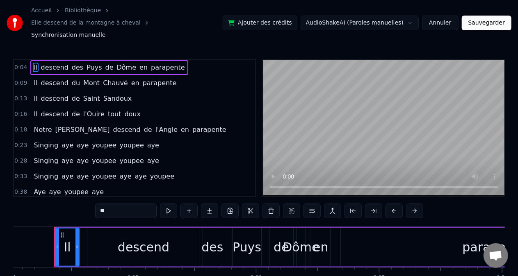
click at [175, 204] on button at bounding box center [168, 211] width 17 height 15
click at [174, 204] on button at bounding box center [168, 211] width 17 height 15
click at [167, 204] on button at bounding box center [168, 211] width 17 height 15
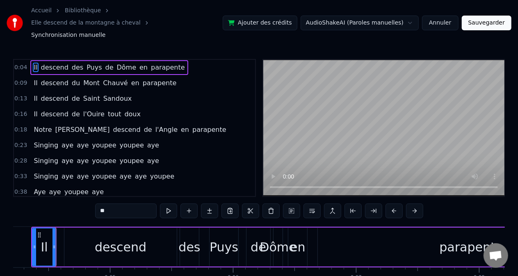
scroll to position [0, 522]
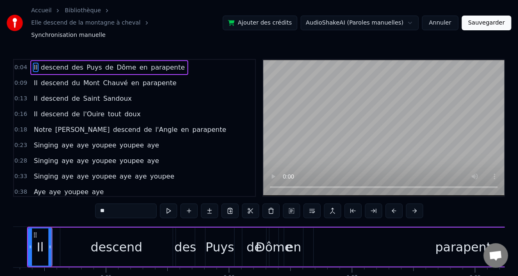
click at [140, 230] on div "descend" at bounding box center [116, 247] width 112 height 39
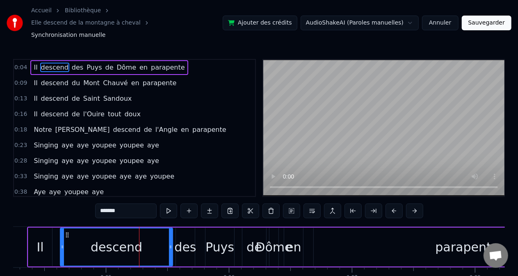
click at [171, 204] on button at bounding box center [168, 211] width 17 height 15
click at [190, 230] on div "des" at bounding box center [185, 247] width 22 height 18
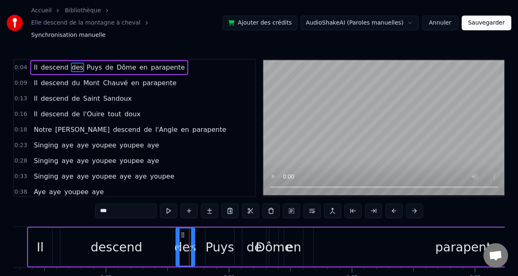
click at [171, 204] on button at bounding box center [168, 211] width 17 height 15
click at [226, 230] on div "Puys" at bounding box center [219, 247] width 29 height 18
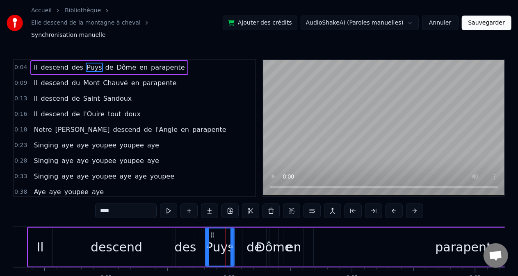
click at [167, 204] on button at bounding box center [168, 211] width 17 height 15
click at [275, 230] on div "Dôme" at bounding box center [273, 247] width 36 height 18
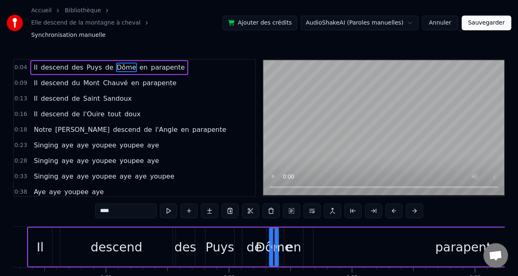
click at [256, 230] on div "de" at bounding box center [254, 247] width 16 height 18
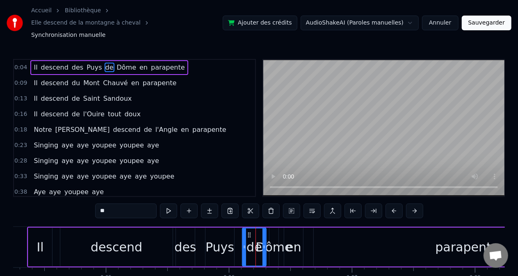
click at [169, 204] on button at bounding box center [168, 211] width 17 height 15
click at [285, 230] on div "en" at bounding box center [293, 247] width 19 height 39
type input "**"
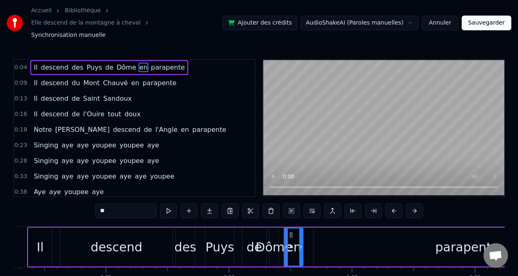
click at [162, 204] on button at bounding box center [168, 211] width 17 height 15
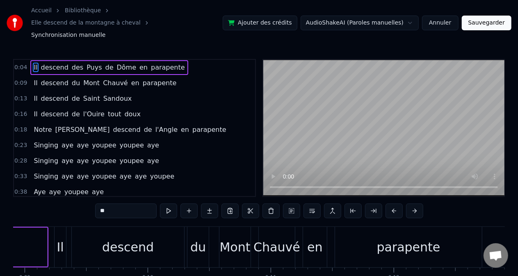
scroll to position [0, 1302]
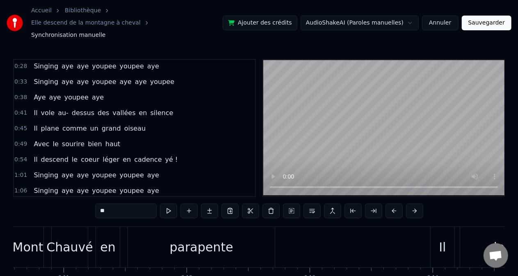
click at [35, 108] on span "Il" at bounding box center [35, 112] width 5 height 9
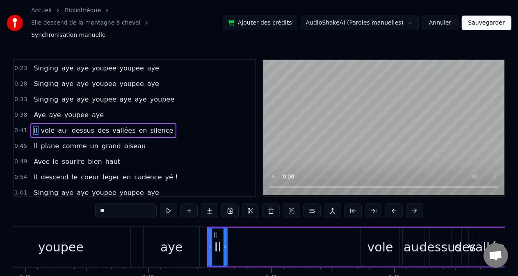
scroll to position [0, 5060]
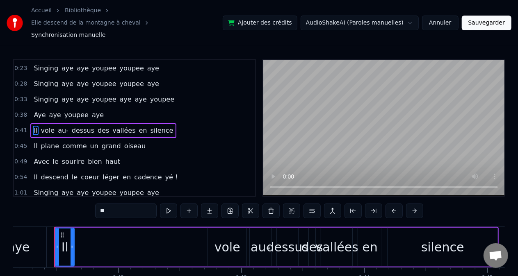
click at [171, 204] on button at bounding box center [168, 211] width 17 height 15
click at [225, 230] on div "vole" at bounding box center [227, 247] width 26 height 18
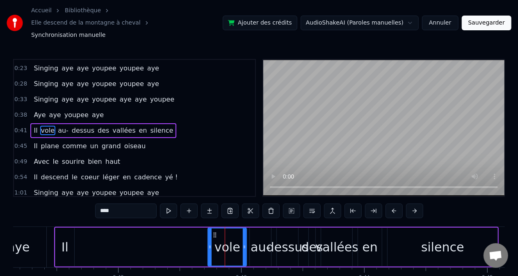
click at [166, 204] on button at bounding box center [168, 211] width 17 height 15
click at [62, 230] on div "Il" at bounding box center [64, 247] width 7 height 18
type input "**"
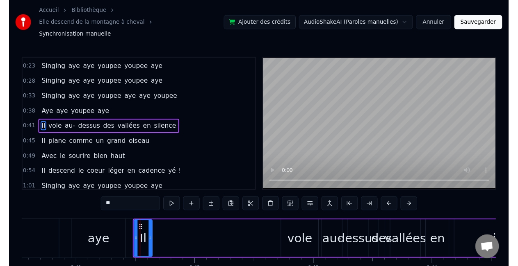
scroll to position [0, 4990]
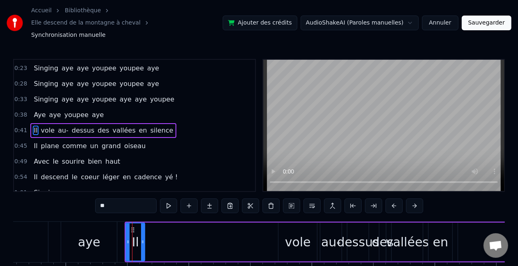
drag, startPoint x: 207, startPoint y: 238, endPoint x: 253, endPoint y: 233, distance: 46.2
click at [268, 230] on div "Il vole au- dessus des vallées en silence" at bounding box center [347, 242] width 444 height 41
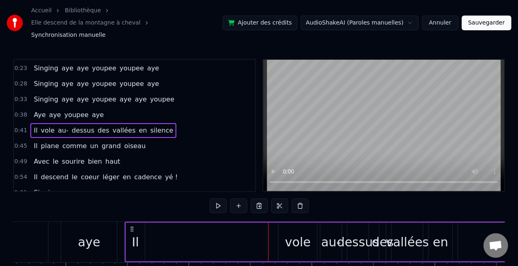
drag, startPoint x: 137, startPoint y: 225, endPoint x: 180, endPoint y: 227, distance: 42.7
click at [203, 229] on div "Il vole au- dessus des vallées en silence" at bounding box center [347, 242] width 444 height 41
click at [131, 230] on div "Il" at bounding box center [135, 242] width 19 height 39
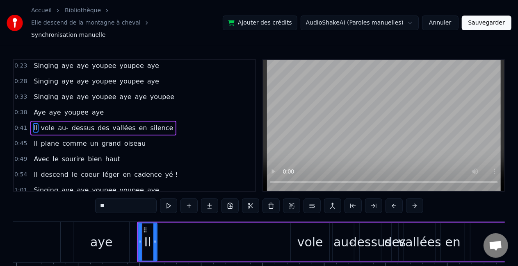
scroll to position [0, 4982]
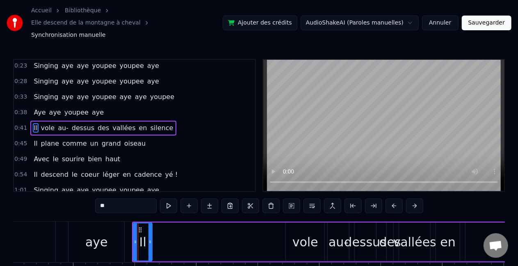
click at [141, 230] on circle at bounding box center [141, 230] width 0 height 0
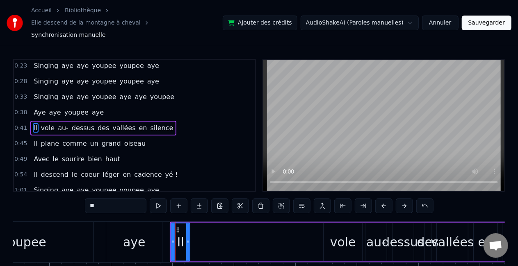
click at [171, 230] on icon at bounding box center [172, 242] width 3 height 7
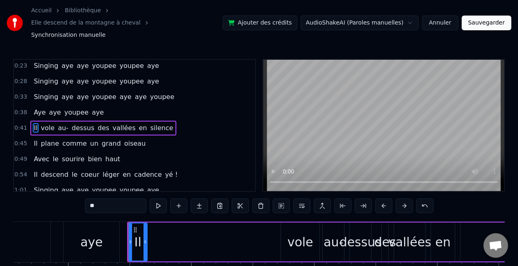
scroll to position [0, 4993]
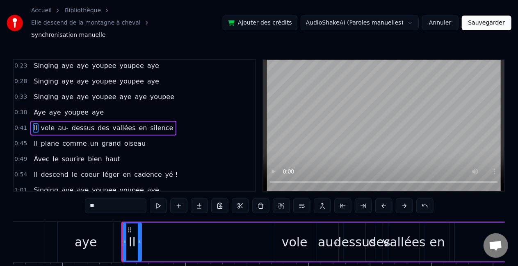
click at [219, 222] on div "Il vole au- dessus des vallées en silence" at bounding box center [343, 242] width 444 height 41
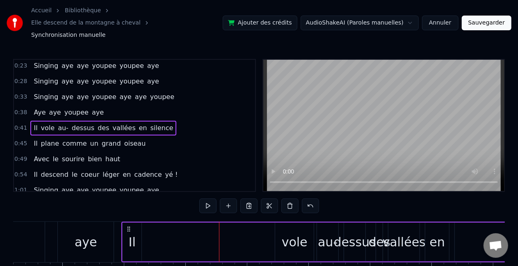
click at [293, 230] on div "vole" at bounding box center [295, 242] width 26 height 18
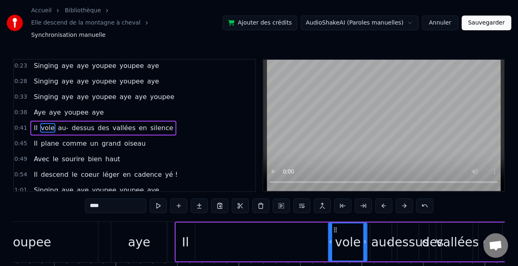
scroll to position [0, 4937]
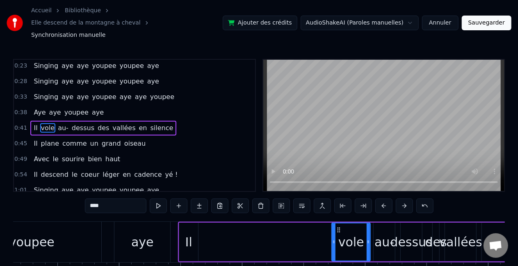
click at [180, 224] on div "Il" at bounding box center [188, 242] width 19 height 39
type input "**"
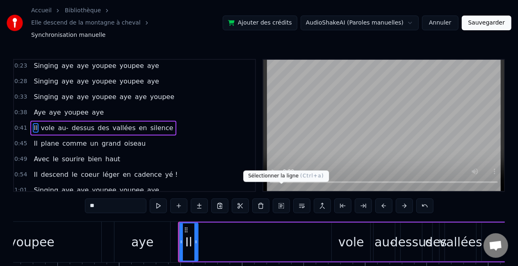
click at [280, 199] on button at bounding box center [281, 206] width 17 height 15
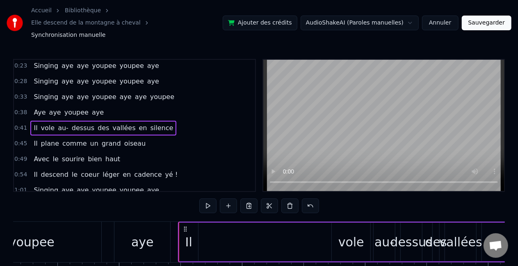
drag, startPoint x: 269, startPoint y: 228, endPoint x: 310, endPoint y: 225, distance: 41.1
click at [312, 227] on div "Il vole au- dessus des vallées en silence" at bounding box center [400, 242] width 444 height 41
click at [307, 199] on button at bounding box center [310, 206] width 17 height 15
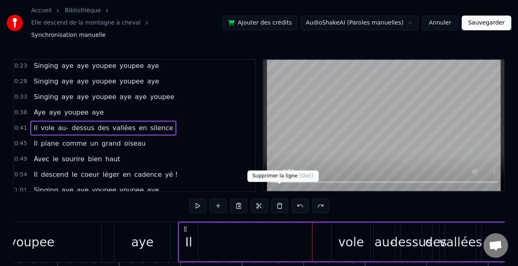
click at [269, 230] on div "Il vole au- dessus des vallées en silence" at bounding box center [400, 242] width 444 height 41
click at [312, 230] on div at bounding box center [312, 242] width 0 height 41
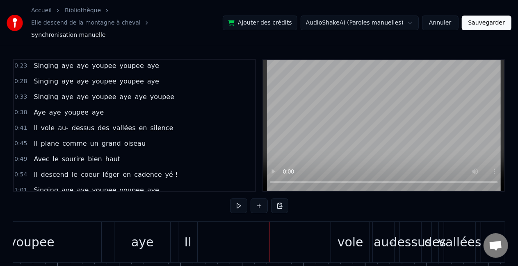
click at [181, 228] on div "Il" at bounding box center [187, 242] width 19 height 41
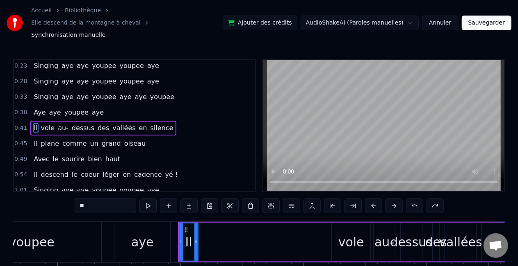
drag, startPoint x: 185, startPoint y: 228, endPoint x: 203, endPoint y: 227, distance: 18.1
click at [203, 227] on div "Il vole au- dessus des vallées en silence" at bounding box center [400, 242] width 444 height 41
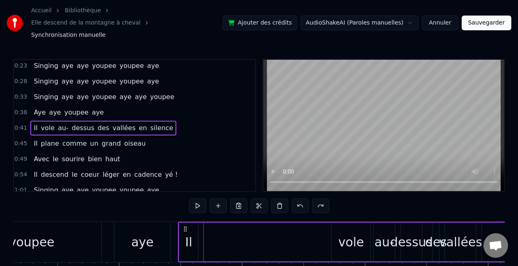
click at [194, 230] on div "Il" at bounding box center [188, 242] width 19 height 39
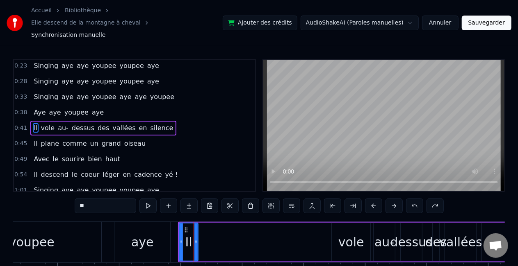
click at [186, 227] on icon at bounding box center [186, 230] width 7 height 7
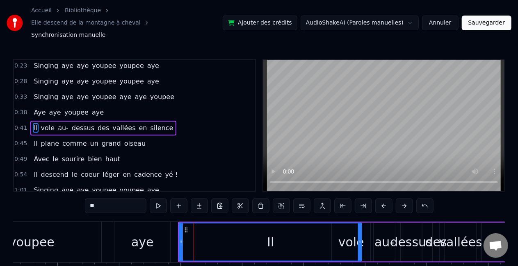
drag, startPoint x: 197, startPoint y: 227, endPoint x: 360, endPoint y: 228, distance: 163.6
click at [322, 230] on icon at bounding box center [359, 242] width 3 height 7
drag, startPoint x: 360, startPoint y: 228, endPoint x: 446, endPoint y: 228, distance: 85.7
click at [322, 228] on div "Il vole au- dessus des vallées en silence" at bounding box center [400, 242] width 444 height 41
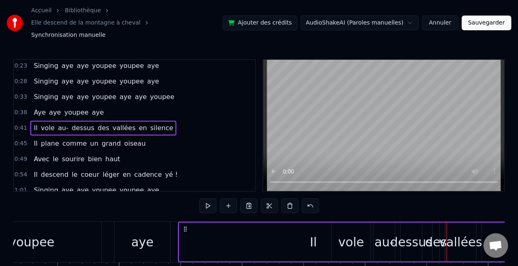
click at [322, 228] on div at bounding box center [446, 242] width 0 height 41
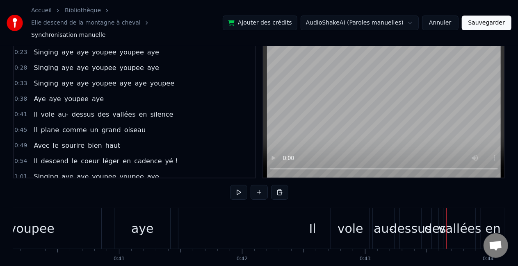
click at [316, 216] on div "Il" at bounding box center [312, 229] width 268 height 41
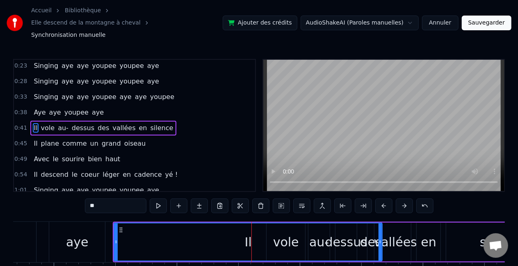
scroll to position [0, 5026]
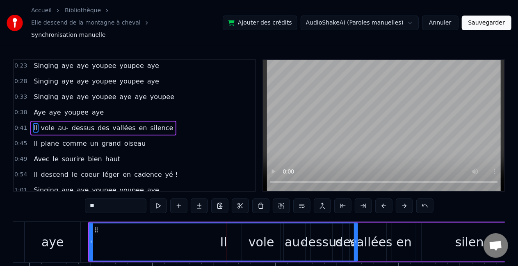
click at [322, 145] on video at bounding box center [383, 126] width 241 height 132
click at [202, 226] on div "Il" at bounding box center [223, 242] width 267 height 37
click at [154, 199] on button at bounding box center [158, 206] width 17 height 15
click at [322, 230] on icon at bounding box center [356, 242] width 3 height 7
click at [322, 230] on div "vallées" at bounding box center [370, 242] width 43 height 18
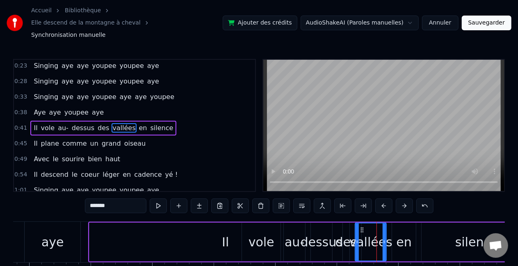
click at [322, 230] on div "dessus" at bounding box center [321, 242] width 42 height 18
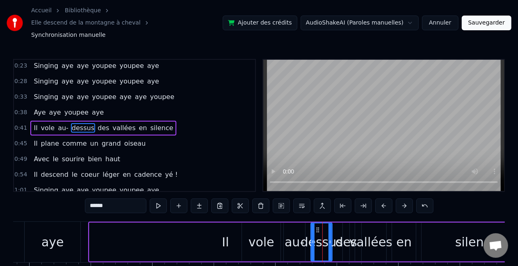
click at [322, 230] on div "dessus" at bounding box center [321, 242] width 42 height 18
click at [225, 230] on div "Il" at bounding box center [225, 242] width 7 height 18
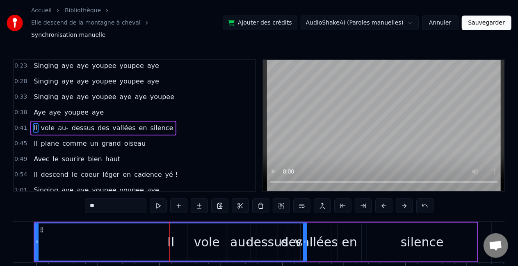
scroll to position [0, 5081]
click at [304, 230] on icon at bounding box center [304, 242] width 3 height 7
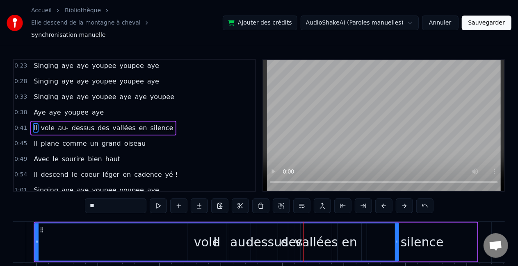
drag, startPoint x: 304, startPoint y: 233, endPoint x: 398, endPoint y: 233, distance: 93.9
click at [322, 230] on icon at bounding box center [396, 242] width 3 height 7
click at [322, 230] on div "Il" at bounding box center [217, 242] width 365 height 37
click at [322, 230] on icon at bounding box center [398, 242] width 3 height 7
click at [322, 225] on div "Il" at bounding box center [217, 242] width 365 height 37
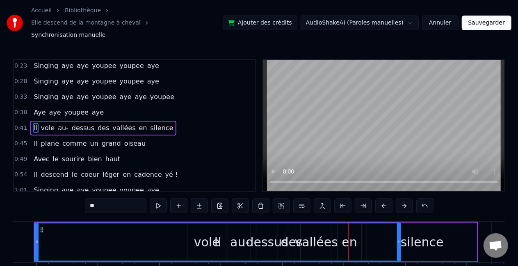
click at [322, 230] on div "silence" at bounding box center [422, 242] width 43 height 18
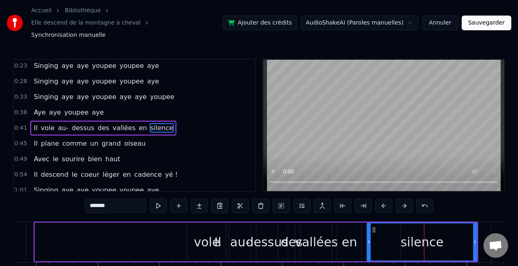
click at [322, 230] on div "silence" at bounding box center [422, 242] width 43 height 18
click at [307, 230] on div "vallées" at bounding box center [316, 242] width 43 height 18
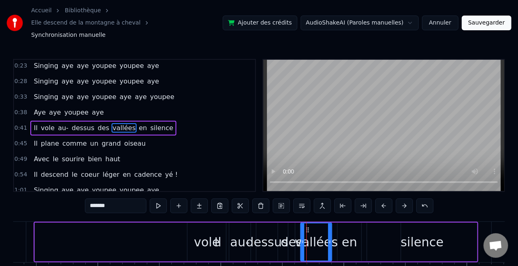
click at [217, 230] on div "vole" at bounding box center [207, 242] width 26 height 18
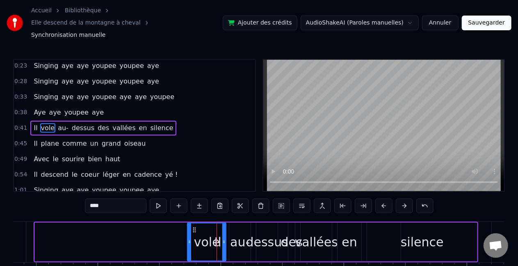
click at [225, 230] on icon at bounding box center [223, 242] width 3 height 7
click at [121, 224] on div "Il" at bounding box center [218, 242] width 366 height 39
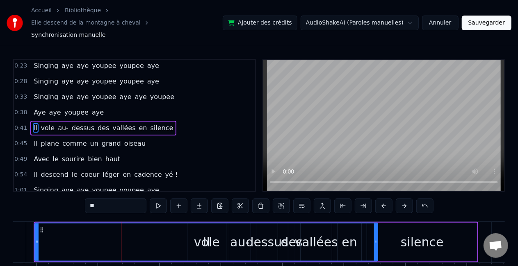
drag, startPoint x: 397, startPoint y: 228, endPoint x: 374, endPoint y: 231, distance: 23.1
click at [322, 230] on icon at bounding box center [375, 242] width 3 height 7
click at [322, 230] on div "Il" at bounding box center [206, 242] width 342 height 37
click at [322, 230] on icon at bounding box center [375, 242] width 3 height 7
click at [322, 230] on div "silence" at bounding box center [422, 242] width 43 height 18
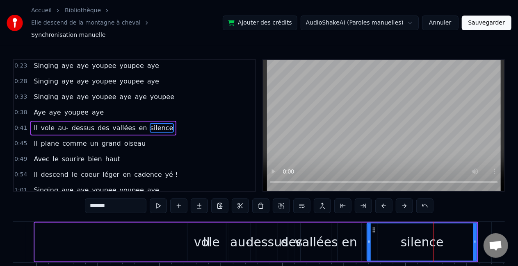
click at [168, 230] on div "Il" at bounding box center [206, 242] width 343 height 39
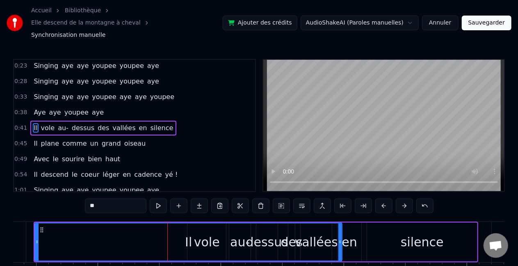
drag, startPoint x: 376, startPoint y: 225, endPoint x: 341, endPoint y: 223, distance: 35.7
click at [322, 224] on div at bounding box center [339, 242] width 3 height 37
drag, startPoint x: 228, startPoint y: 189, endPoint x: 158, endPoint y: 221, distance: 76.3
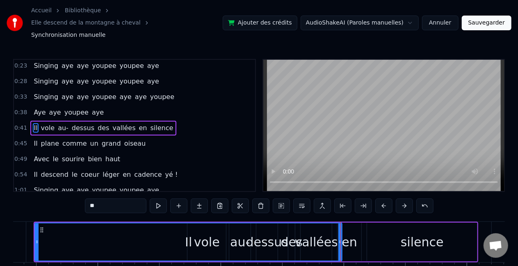
click at [158, 221] on div "0:04 Il descend des [GEOGRAPHIC_DATA] en parapente 0:09 Il descend du Mont Chau…" at bounding box center [259, 182] width 492 height 246
click at [157, 199] on button at bounding box center [158, 206] width 17 height 15
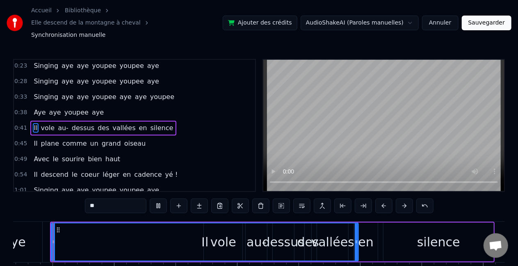
scroll to position [0, 5060]
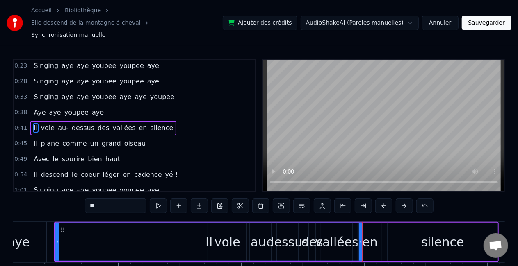
click at [322, 230] on div "en" at bounding box center [369, 242] width 15 height 18
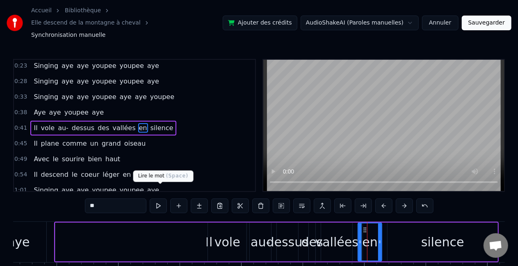
click at [167, 199] on button at bounding box center [158, 206] width 17 height 15
click at [322, 230] on div "silence" at bounding box center [442, 242] width 110 height 39
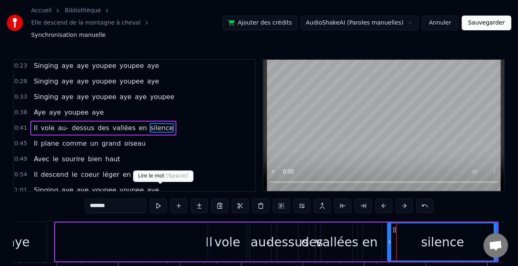
click at [162, 199] on button at bounding box center [158, 206] width 17 height 15
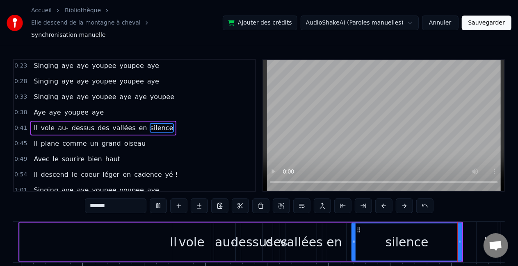
click at [162, 199] on button at bounding box center [158, 206] width 17 height 15
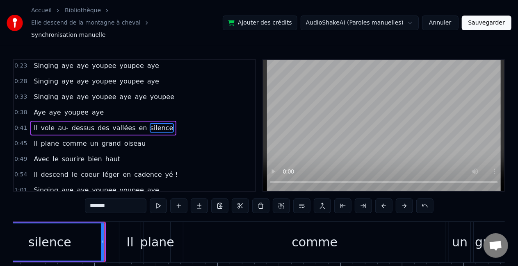
scroll to position [0, 5483]
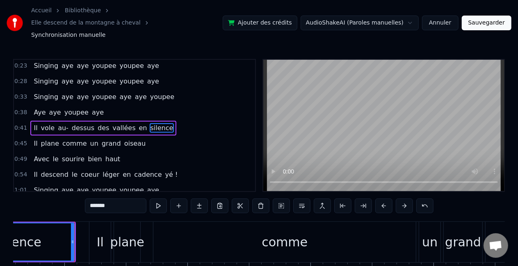
click at [100, 230] on div "Il" at bounding box center [100, 242] width 7 height 18
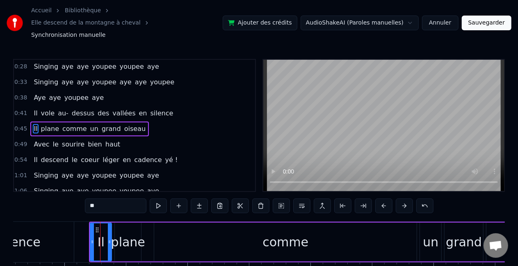
scroll to position [95, 0]
click at [164, 199] on button at bounding box center [158, 206] width 17 height 15
click at [130, 230] on div "plane" at bounding box center [128, 242] width 34 height 18
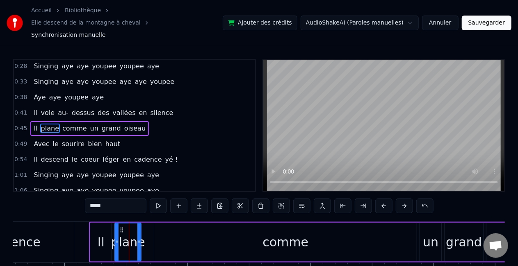
click at [158, 199] on button at bounding box center [158, 206] width 17 height 15
click at [266, 230] on div "comme" at bounding box center [285, 242] width 46 height 18
type input "*****"
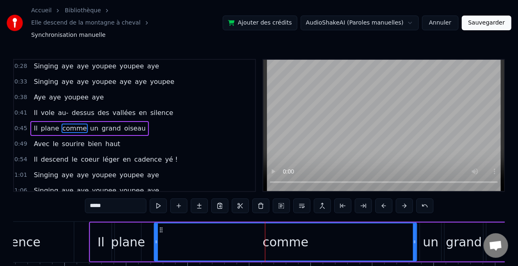
click at [165, 199] on button at bounding box center [158, 206] width 17 height 15
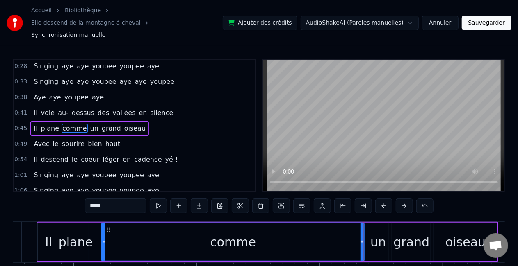
scroll to position [0, 5539]
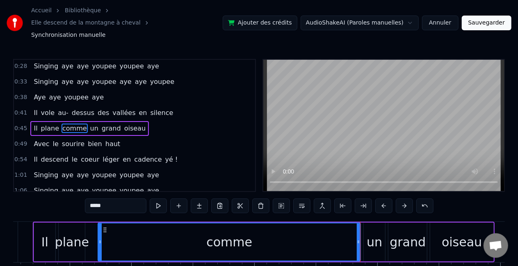
click at [235, 230] on div "comme" at bounding box center [229, 242] width 46 height 18
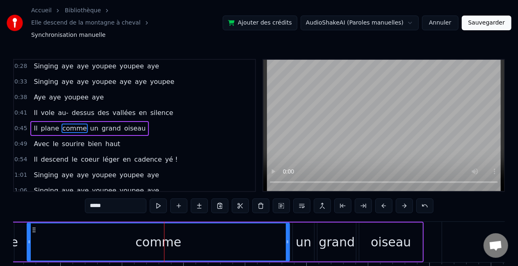
scroll to position [0, 5631]
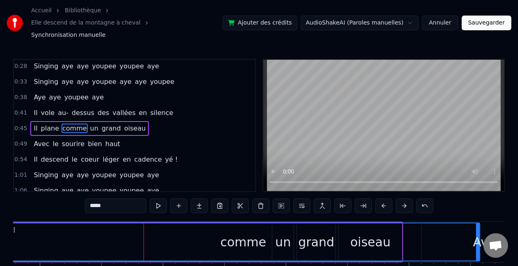
drag, startPoint x: 265, startPoint y: 226, endPoint x: 476, endPoint y: 234, distance: 210.9
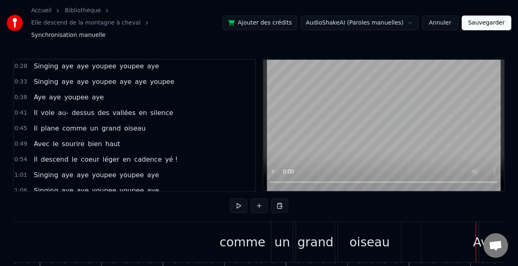
click at [322, 230] on div at bounding box center [476, 242] width 0 height 41
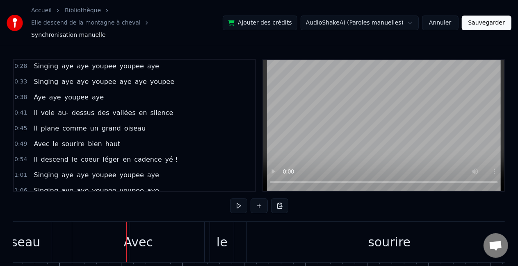
scroll to position [0, 6052]
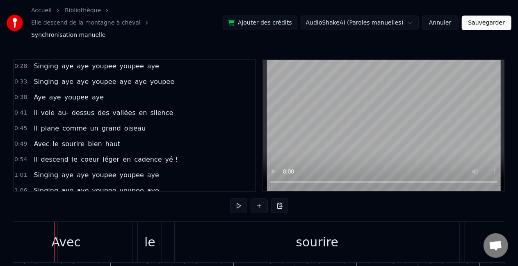
click at [102, 230] on div "Avec" at bounding box center [66, 242] width 132 height 41
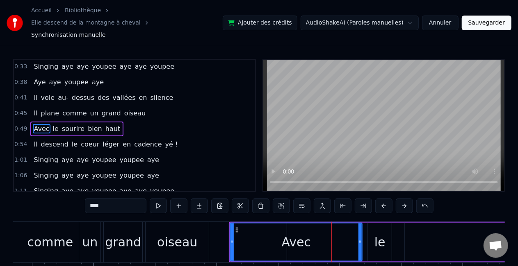
scroll to position [0, 5822]
click at [92, 230] on div "un" at bounding box center [90, 242] width 16 height 18
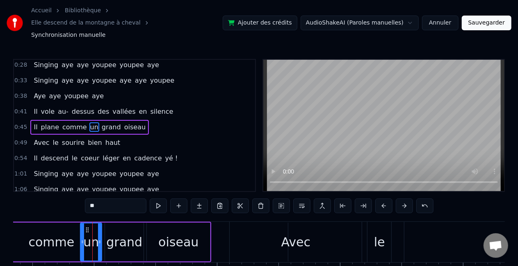
scroll to position [95, 0]
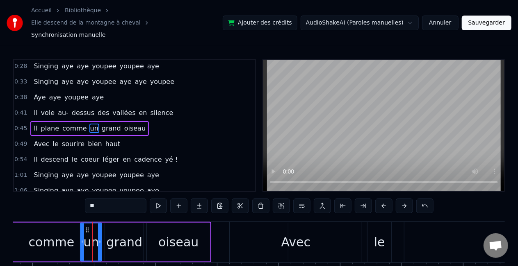
click at [158, 199] on button at bounding box center [158, 206] width 17 height 15
click at [131, 230] on div "grand" at bounding box center [124, 242] width 36 height 18
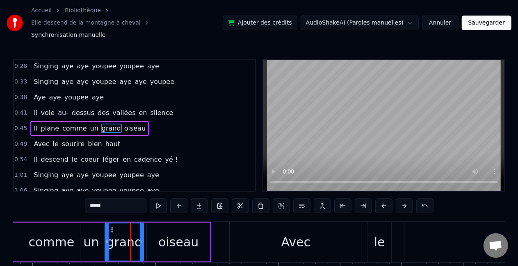
click at [163, 199] on button at bounding box center [158, 206] width 17 height 15
click at [182, 230] on div "oiseau" at bounding box center [178, 242] width 40 height 18
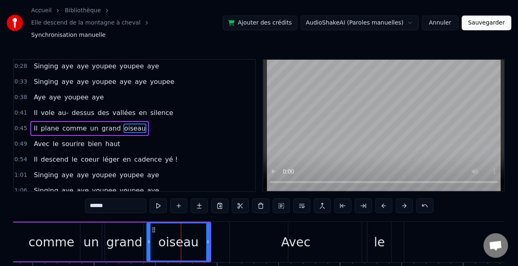
click at [162, 199] on button at bounding box center [158, 206] width 17 height 15
click at [296, 230] on div "Avec" at bounding box center [295, 242] width 29 height 18
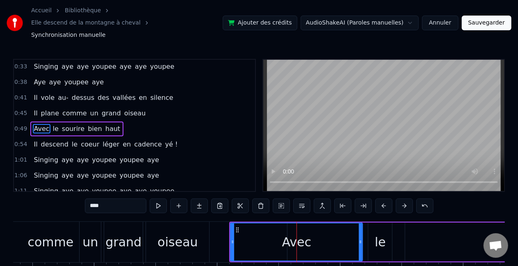
scroll to position [110, 0]
click at [153, 199] on button at bounding box center [158, 206] width 17 height 15
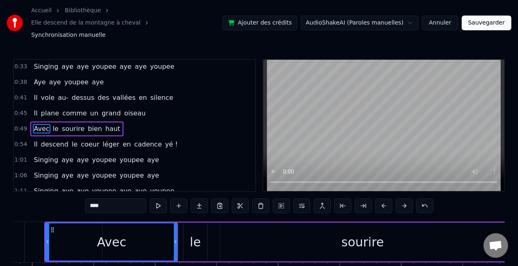
scroll to position [0, 6009]
click at [197, 230] on div "le" at bounding box center [194, 242] width 11 height 18
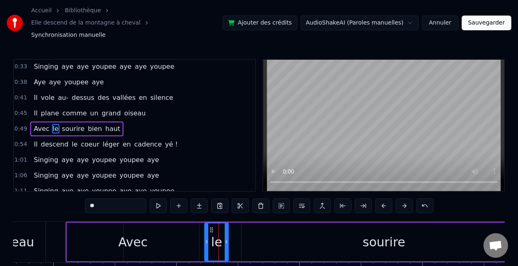
scroll to position [0, 5973]
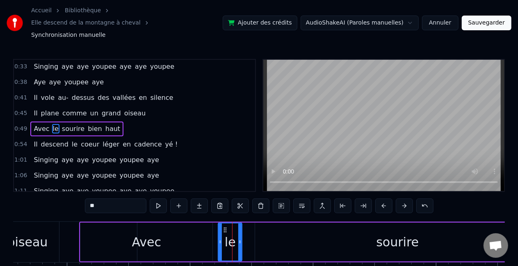
drag, startPoint x: 166, startPoint y: 248, endPoint x: 177, endPoint y: 246, distance: 10.3
click at [177, 230] on div "Avec" at bounding box center [146, 242] width 132 height 39
type input "****"
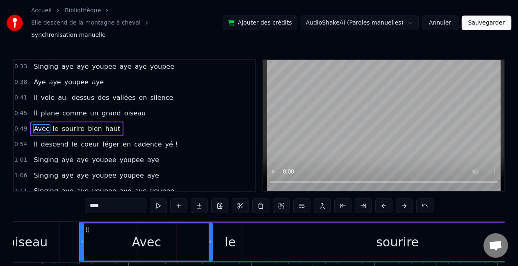
click at [216, 228] on div "Avec le sourire bien haut" at bounding box center [385, 242] width 612 height 41
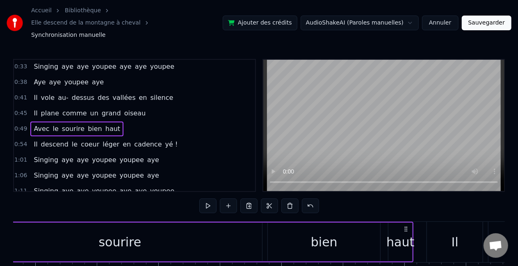
scroll to position [0, 6251]
click at [143, 228] on div "sourire" at bounding box center [119, 242] width 285 height 39
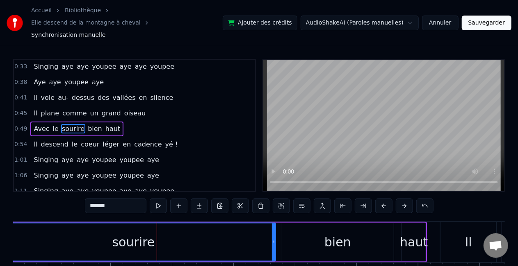
scroll to position [0, 6236]
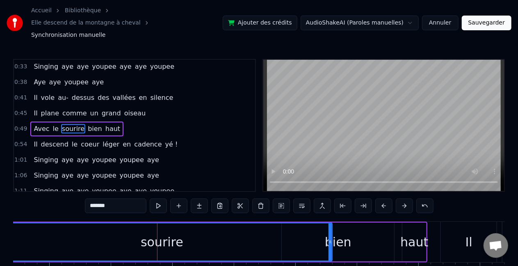
drag, startPoint x: 275, startPoint y: 231, endPoint x: 331, endPoint y: 222, distance: 56.9
click at [322, 224] on div at bounding box center [329, 242] width 3 height 37
click at [322, 223] on div "bien" at bounding box center [338, 242] width 112 height 39
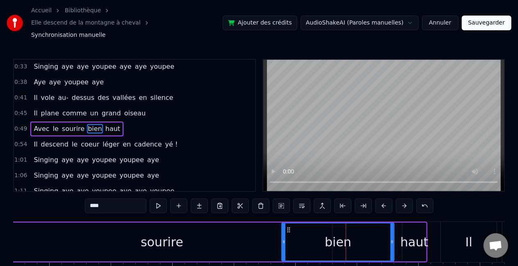
click at [202, 228] on div "sourire" at bounding box center [161, 242] width 341 height 39
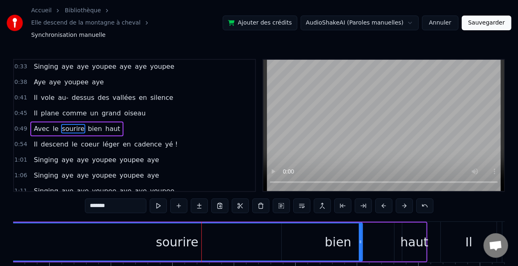
drag, startPoint x: 330, startPoint y: 230, endPoint x: 361, endPoint y: 231, distance: 30.4
click at [322, 230] on icon at bounding box center [360, 242] width 3 height 7
click at [322, 230] on div "haut" at bounding box center [414, 242] width 28 height 18
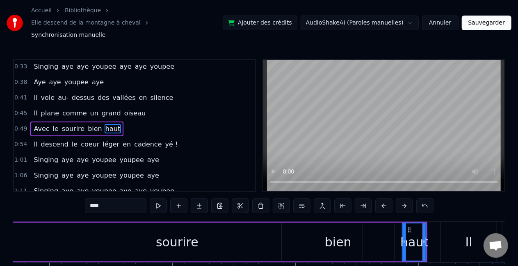
click at [322, 230] on div at bounding box center [423, 242] width 3 height 37
click at [222, 230] on div "sourire" at bounding box center [176, 242] width 371 height 39
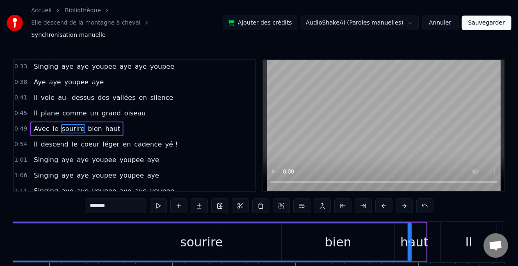
drag, startPoint x: 360, startPoint y: 231, endPoint x: 412, endPoint y: 229, distance: 52.5
click at [322, 230] on icon at bounding box center [408, 242] width 3 height 7
click at [322, 230] on icon at bounding box center [412, 242] width 3 height 7
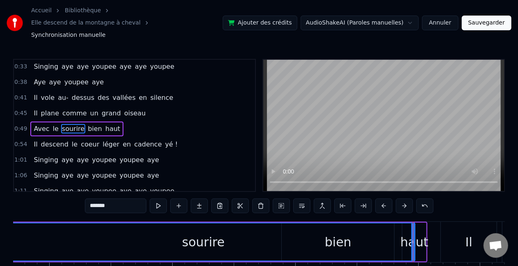
click at [322, 230] on icon at bounding box center [412, 242] width 3 height 7
click at [322, 225] on div "Il" at bounding box center [469, 242] width 56 height 41
type input "**"
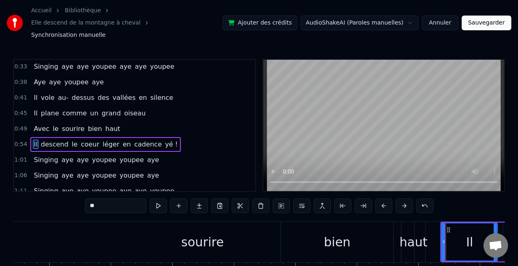
scroll to position [125, 0]
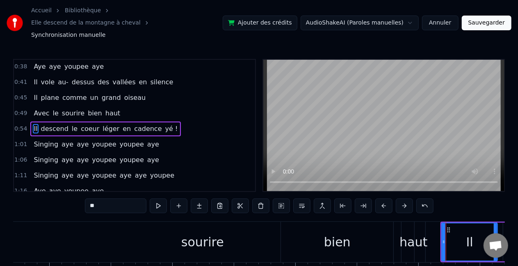
click at [322, 225] on div at bounding box center [446, 242] width 0 height 41
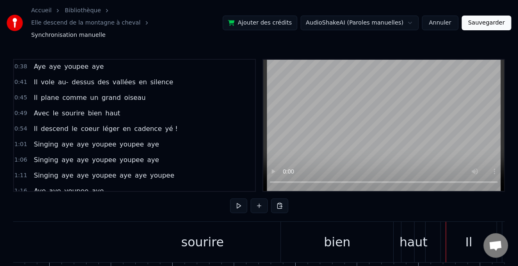
click at [252, 229] on div "sourire" at bounding box center [202, 242] width 423 height 41
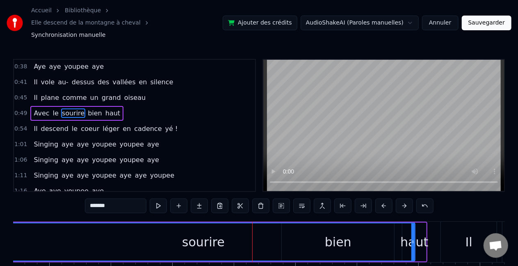
scroll to position [110, 0]
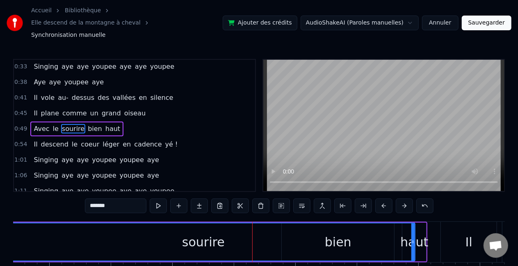
click at [322, 230] on icon at bounding box center [412, 242] width 3 height 7
click at [223, 226] on div "sourire" at bounding box center [203, 242] width 423 height 37
click at [322, 230] on icon at bounding box center [412, 242] width 3 height 7
click at [322, 230] on div "haut" at bounding box center [414, 242] width 28 height 18
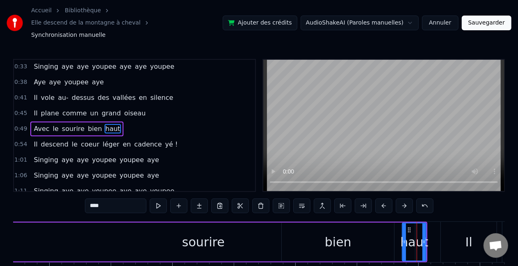
click at [322, 230] on div "haut" at bounding box center [414, 242] width 28 height 18
click at [252, 230] on div "sourire" at bounding box center [202, 242] width 423 height 39
type input "*******"
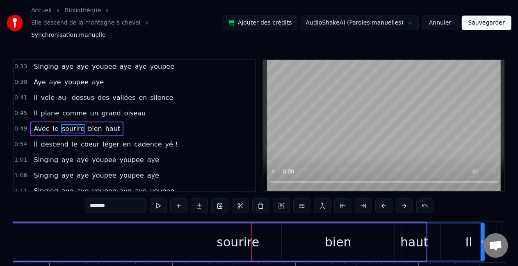
drag, startPoint x: 412, startPoint y: 231, endPoint x: 482, endPoint y: 234, distance: 69.4
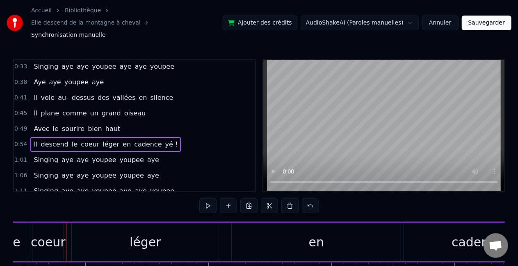
scroll to position [0, 6827]
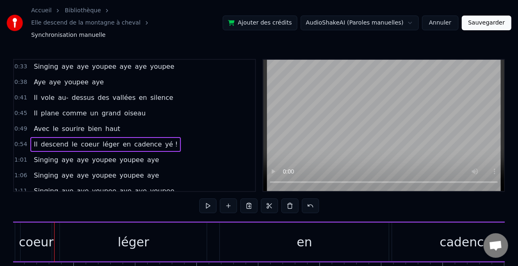
drag, startPoint x: 476, startPoint y: 234, endPoint x: 383, endPoint y: 237, distance: 92.3
click at [322, 230] on div "Il descend le coeur léger en cadence yé !" at bounding box center [251, 242] width 803 height 41
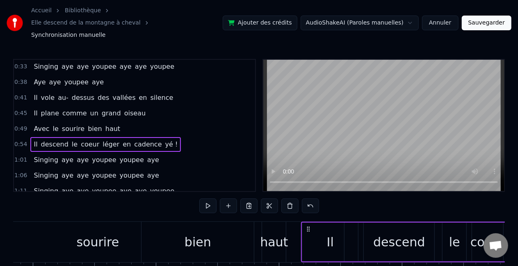
scroll to position [0, 6361]
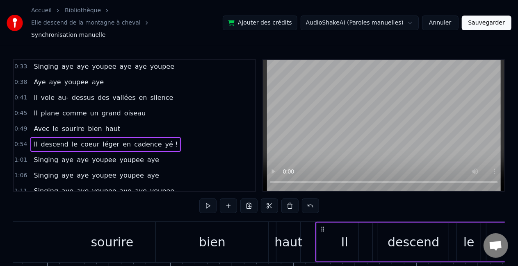
click at [234, 230] on div "bien" at bounding box center [212, 242] width 112 height 41
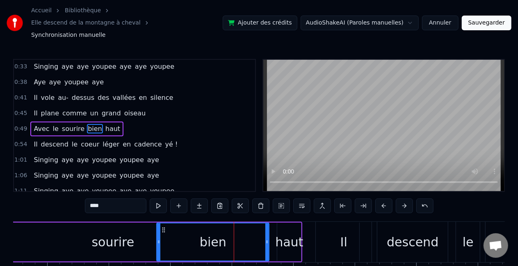
click at [155, 199] on button at bounding box center [158, 206] width 17 height 15
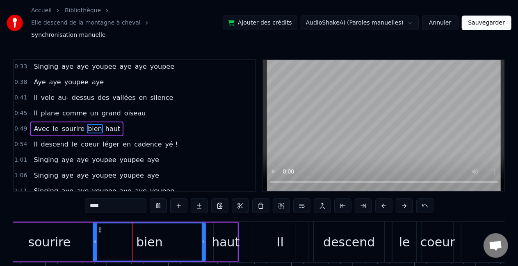
scroll to position [0, 6425]
click at [266, 225] on div "Il" at bounding box center [280, 242] width 56 height 41
type input "**"
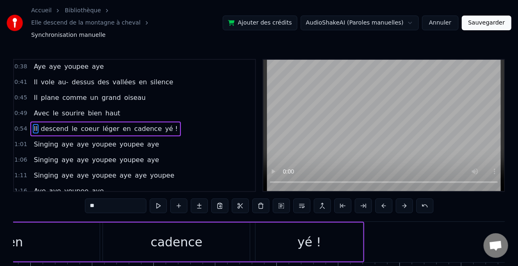
scroll to position [0, 7182]
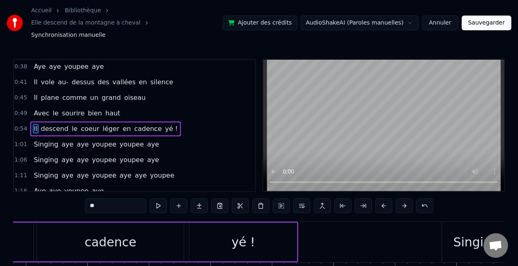
click at [322, 16] on button "Sauvegarder" at bounding box center [487, 23] width 50 height 15
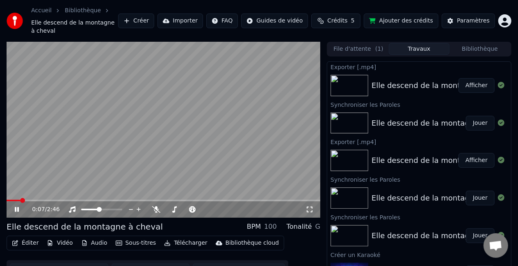
click at [139, 221] on div "Elle descend de la montagne à cheval" at bounding box center [85, 226] width 156 height 11
click at [143, 221] on div "Elle descend de la montagne à cheval" at bounding box center [85, 226] width 156 height 11
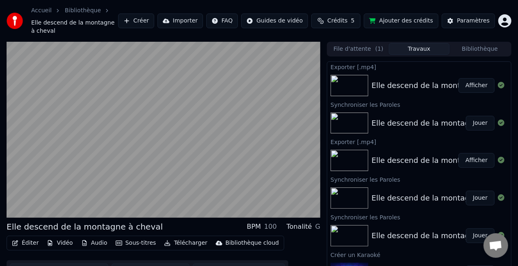
scroll to position [13, 0]
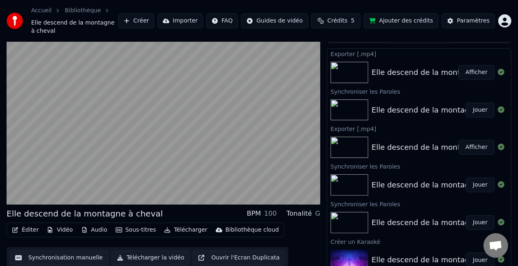
click at [89, 208] on div "Elle descend de la montagne à cheval" at bounding box center [85, 213] width 156 height 11
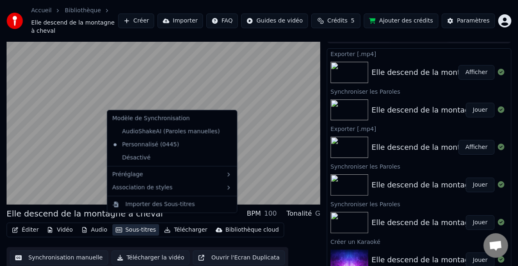
click at [126, 225] on button "Sous-titres" at bounding box center [135, 230] width 47 height 11
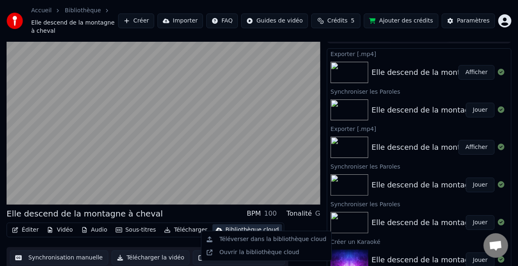
drag, startPoint x: 206, startPoint y: 226, endPoint x: 179, endPoint y: 232, distance: 27.3
click at [179, 230] on body "Accueil Bibliothèque Elle descend de la montagne à cheval Créer Importer FAQ Gu…" at bounding box center [259, 120] width 518 height 266
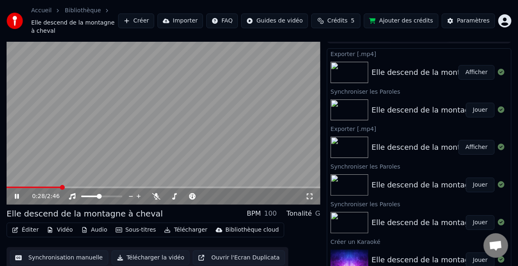
click at [70, 173] on video at bounding box center [164, 117] width 314 height 176
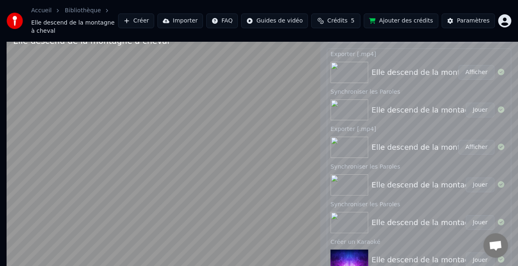
scroll to position [9, 0]
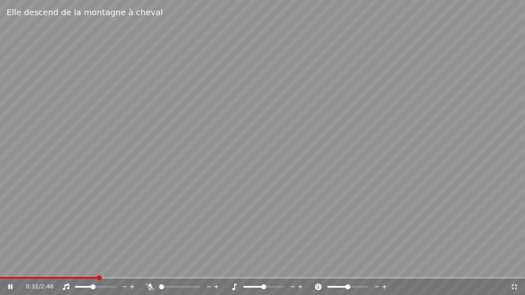
click at [70, 182] on video at bounding box center [262, 147] width 525 height 295
click at [48, 225] on video at bounding box center [262, 147] width 525 height 295
click at [70, 182] on video at bounding box center [262, 147] width 525 height 295
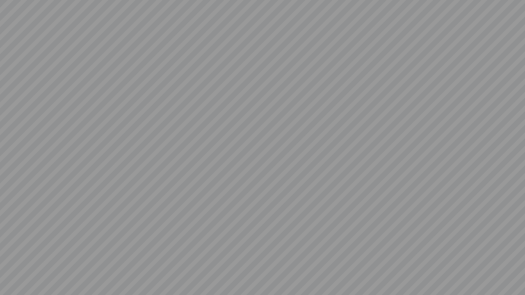
click at [322, 171] on video at bounding box center [262, 147] width 525 height 295
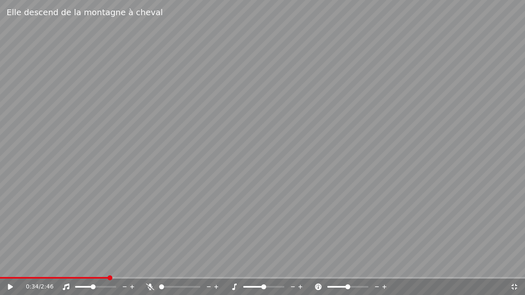
click at [322, 192] on video at bounding box center [262, 147] width 525 height 295
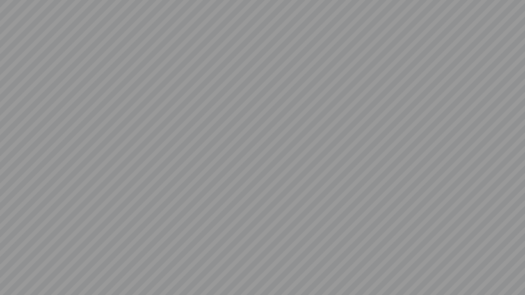
click at [48, 203] on video at bounding box center [262, 147] width 525 height 295
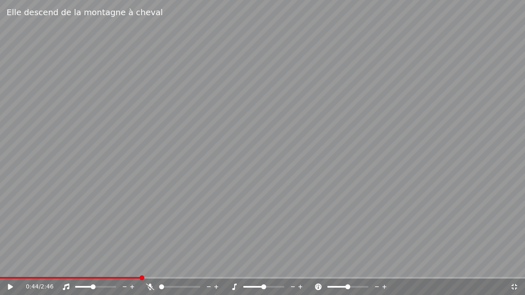
click at [40, 201] on video at bounding box center [262, 147] width 525 height 295
click at [38, 199] on video at bounding box center [262, 147] width 525 height 295
click at [37, 198] on video at bounding box center [262, 147] width 525 height 295
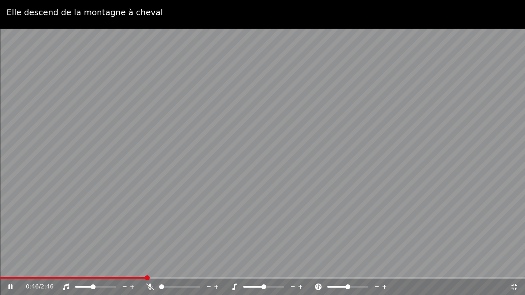
click at [36, 230] on span "0:46" at bounding box center [32, 287] width 13 height 8
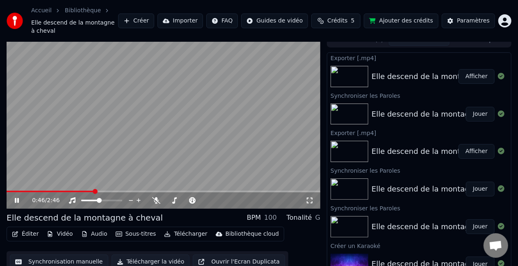
click at [36, 197] on span "0:46" at bounding box center [38, 201] width 13 height 8
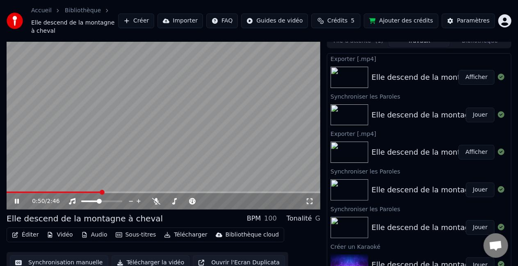
scroll to position [9, 0]
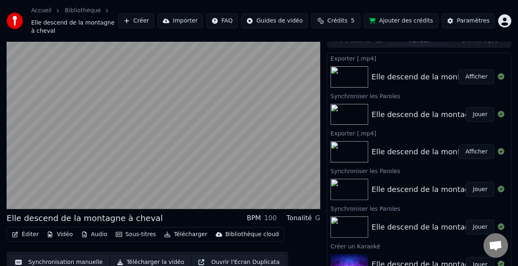
click at [74, 166] on video at bounding box center [164, 121] width 314 height 176
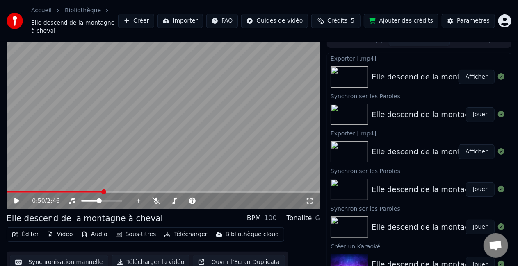
click at [74, 193] on div "0:50 / 2:46" at bounding box center [164, 201] width 314 height 16
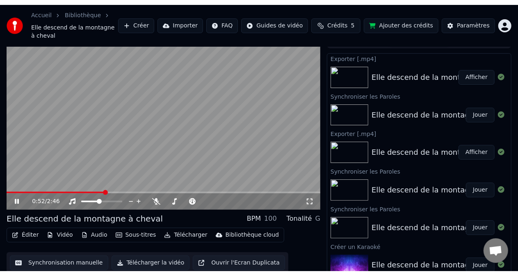
scroll to position [11, 0]
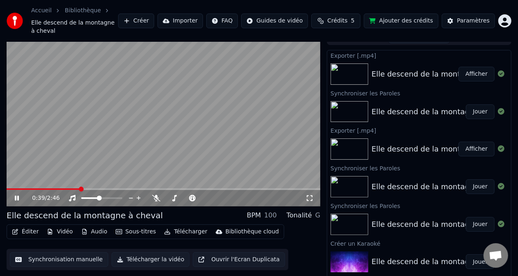
click at [80, 189] on span at bounding box center [43, 190] width 73 height 2
click at [130, 200] on div "0:39 / 2:46 Elle descend de la montagne à cheval BPM 100 Tonalité G Éditer Vidé…" at bounding box center [164, 157] width 314 height 255
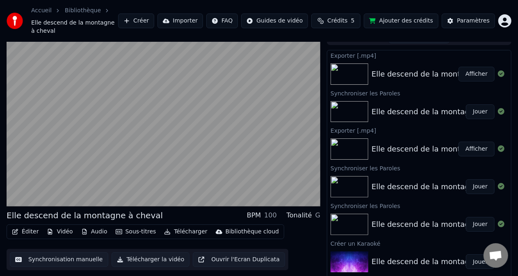
click at [22, 226] on button "Éditer" at bounding box center [25, 231] width 33 height 11
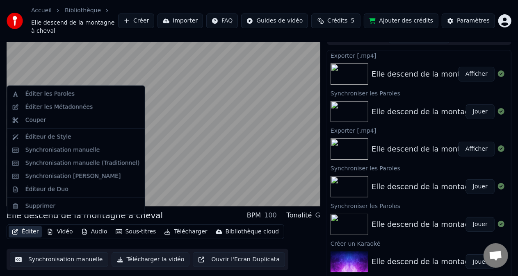
click at [56, 226] on button "Vidéo" at bounding box center [59, 231] width 32 height 11
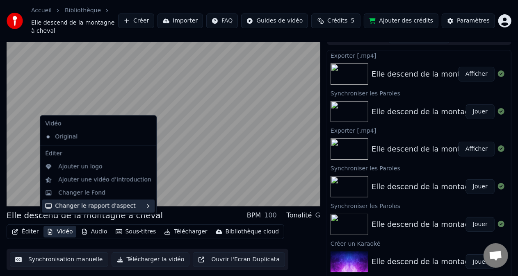
click at [59, 205] on div "Changer le rapport d'aspect" at bounding box center [98, 206] width 113 height 13
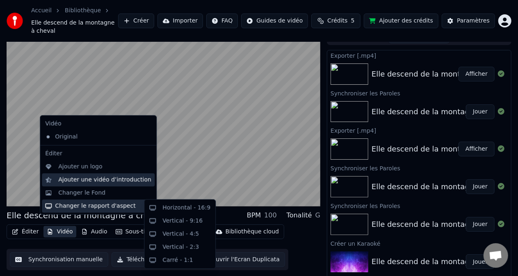
click at [66, 179] on div "Ajouter une vidéo d’introduction" at bounding box center [104, 180] width 93 height 8
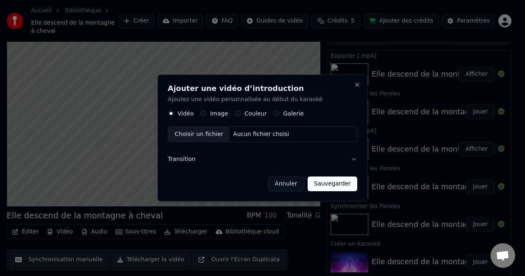
click at [292, 181] on button "Annuler" at bounding box center [286, 184] width 36 height 15
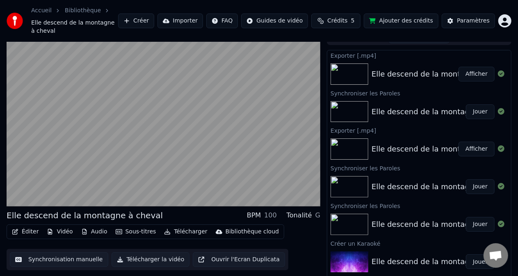
click at [137, 227] on button "Sous-titres" at bounding box center [135, 231] width 47 height 11
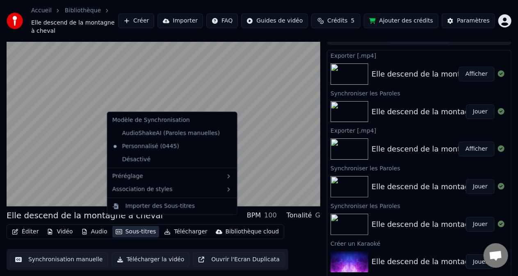
click at [201, 145] on div "Personnalisé (0445)" at bounding box center [172, 146] width 126 height 13
click at [212, 175] on div "Préréglage" at bounding box center [172, 176] width 126 height 13
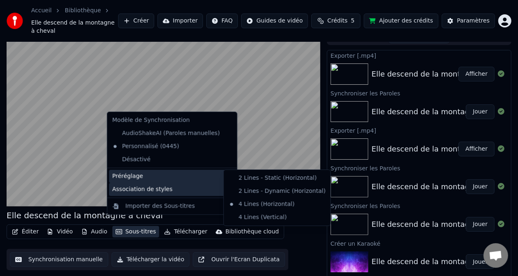
click at [207, 186] on div "Association de styles" at bounding box center [172, 189] width 126 height 13
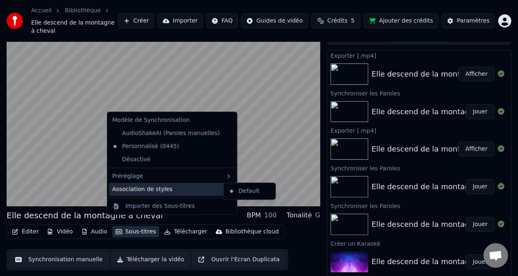
click at [322, 17] on div "Paramètres" at bounding box center [473, 21] width 33 height 8
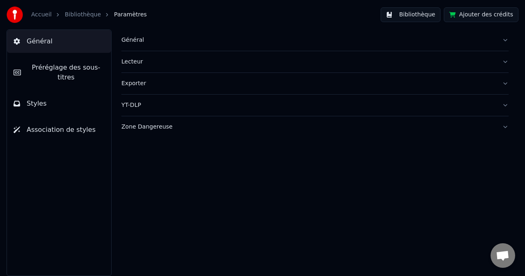
click at [39, 99] on span "Styles" at bounding box center [37, 104] width 20 height 10
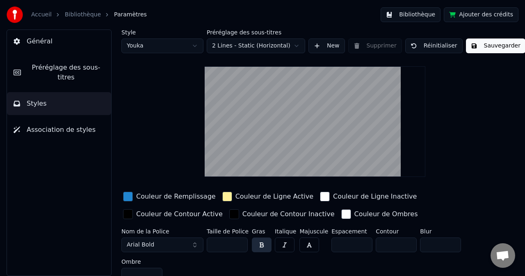
scroll to position [8, 0]
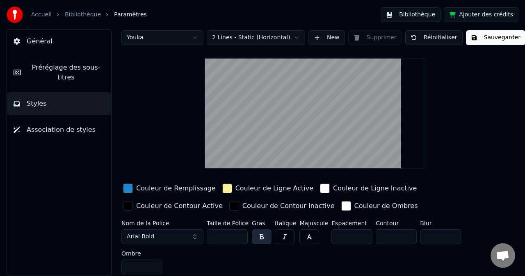
click at [32, 63] on span "Préréglage des sous-titres" at bounding box center [65, 73] width 77 height 20
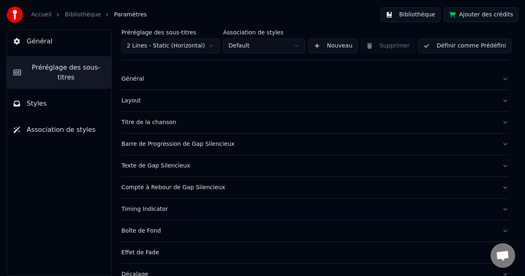
click at [322, 108] on button "Layout" at bounding box center [314, 100] width 387 height 21
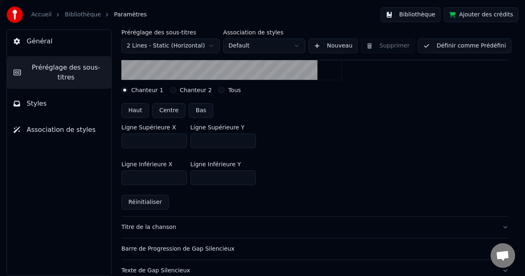
scroll to position [200, 0]
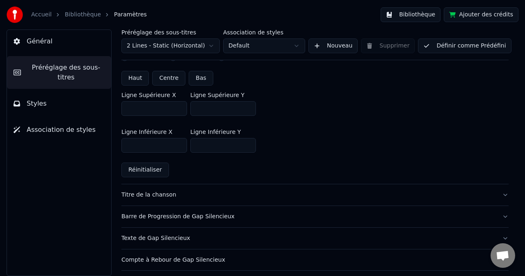
click at [289, 200] on button "Titre de la chanson" at bounding box center [314, 194] width 387 height 21
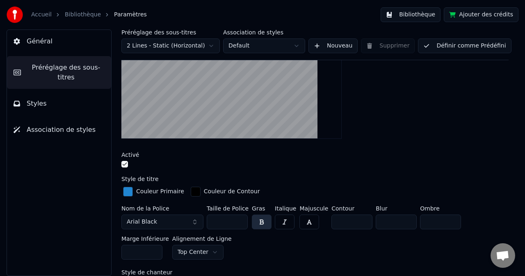
scroll to position [128, 0]
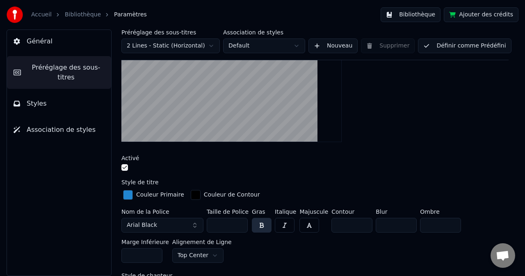
click at [125, 164] on button "button" at bounding box center [124, 167] width 7 height 7
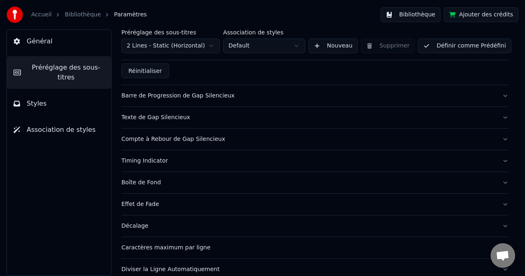
click at [322, 137] on div "Compte à Rebour de Gap Silencieux" at bounding box center [308, 139] width 374 height 8
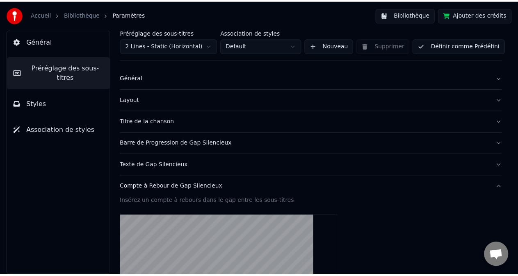
scroll to position [0, 0]
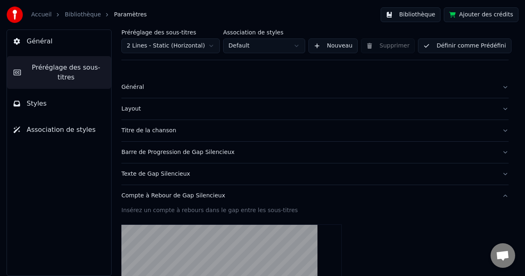
click at [322, 47] on button "Définir comme Prédéfini" at bounding box center [464, 46] width 93 height 15
click at [322, 42] on button "Terminé" at bounding box center [441, 46] width 46 height 15
click at [74, 14] on link "Bibliothèque" at bounding box center [83, 15] width 36 height 8
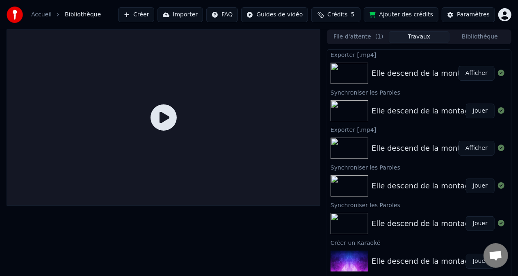
click at [322, 76] on div "Elle descend de la montagne à cheval" at bounding box center [441, 73] width 141 height 11
click at [322, 70] on button "Afficher" at bounding box center [476, 73] width 36 height 15
click at [168, 123] on icon at bounding box center [163, 118] width 26 height 26
click at [240, 88] on div at bounding box center [164, 118] width 314 height 176
click at [166, 116] on icon at bounding box center [163, 118] width 26 height 26
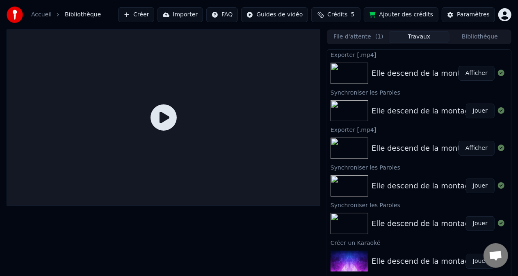
click at [322, 106] on img at bounding box center [349, 110] width 38 height 21
click at [322, 145] on div "Elle descend de la montagne à cheval" at bounding box center [441, 148] width 141 height 11
click at [322, 69] on button "Afficher" at bounding box center [476, 73] width 36 height 15
click at [322, 65] on img at bounding box center [349, 73] width 38 height 21
click at [322, 35] on button "File d'attente ( 1 )" at bounding box center [358, 37] width 61 height 12
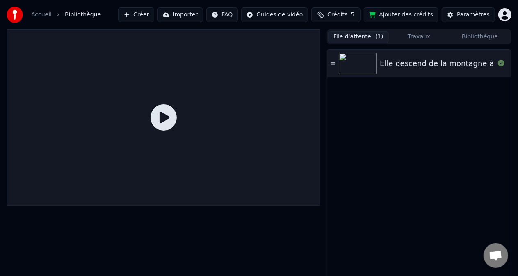
click at [322, 68] on div "Elle descend de la montagne à cheval" at bounding box center [450, 63] width 141 height 11
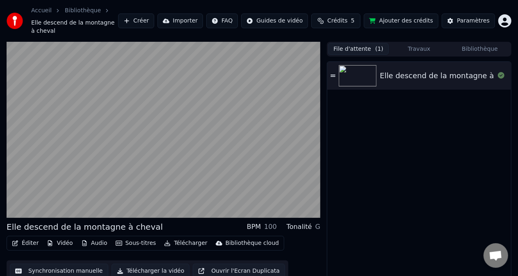
click at [115, 193] on video at bounding box center [164, 130] width 314 height 176
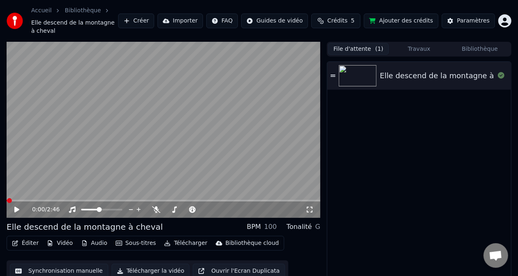
click at [12, 198] on span at bounding box center [9, 200] width 5 height 5
click at [284, 144] on video at bounding box center [164, 130] width 314 height 176
click at [322, 43] on button "Travaux" at bounding box center [419, 49] width 61 height 12
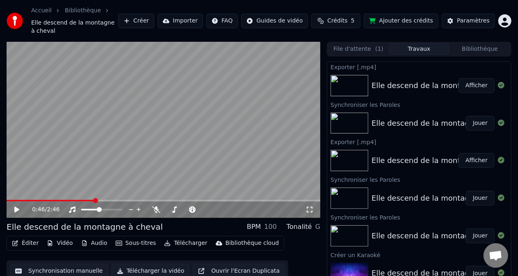
click at [322, 118] on div "Elle descend de la montagne à cheval" at bounding box center [441, 123] width 141 height 11
click at [322, 116] on button "Jouer" at bounding box center [480, 123] width 29 height 15
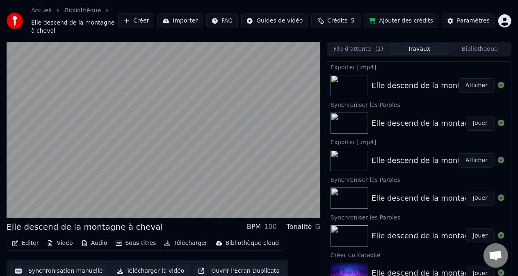
click at [107, 199] on video at bounding box center [164, 130] width 314 height 176
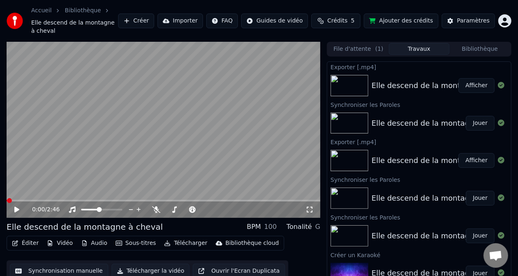
click at [100, 188] on video at bounding box center [164, 130] width 314 height 176
click at [95, 190] on video at bounding box center [164, 130] width 314 height 176
click at [14, 207] on icon at bounding box center [22, 210] width 19 height 7
click at [322, 191] on button "Jouer" at bounding box center [480, 198] width 29 height 15
click at [75, 186] on video at bounding box center [164, 130] width 314 height 176
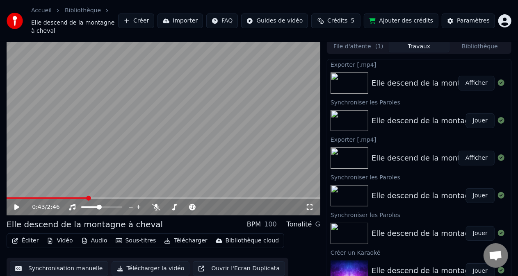
scroll to position [11, 0]
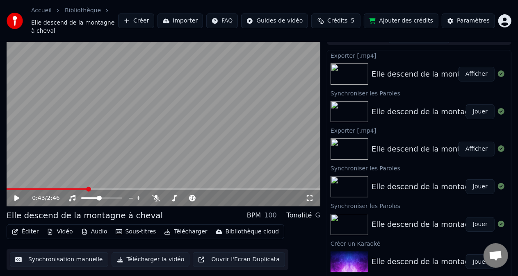
click at [322, 218] on button "Jouer" at bounding box center [480, 224] width 29 height 15
click at [116, 173] on video at bounding box center [164, 118] width 314 height 176
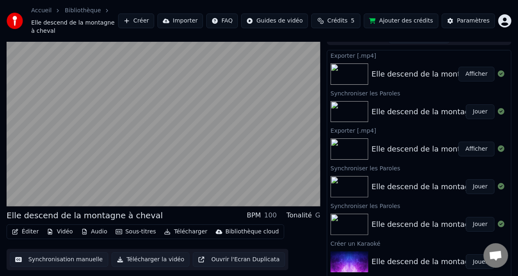
click at [117, 146] on video at bounding box center [164, 118] width 314 height 176
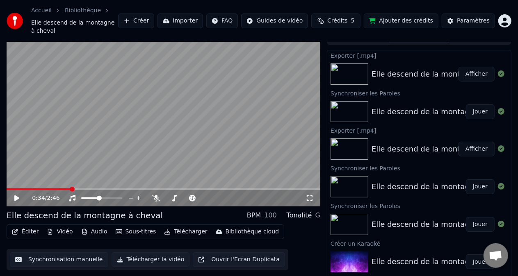
click at [175, 125] on video at bounding box center [164, 118] width 314 height 176
click at [91, 230] on button "Synchronisation manuelle" at bounding box center [59, 260] width 98 height 15
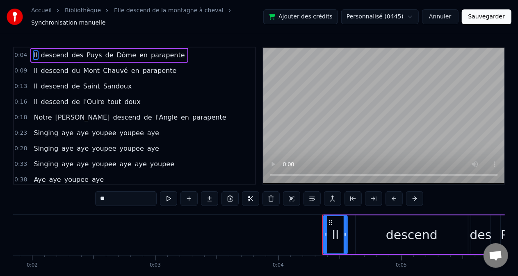
scroll to position [0, 495]
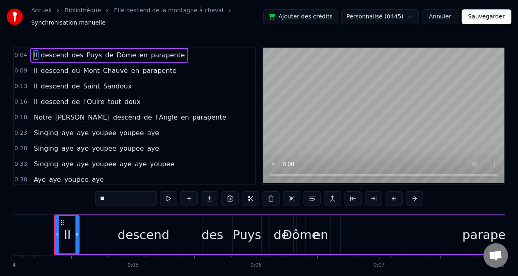
click at [322, 16] on button "Annuler" at bounding box center [440, 16] width 36 height 15
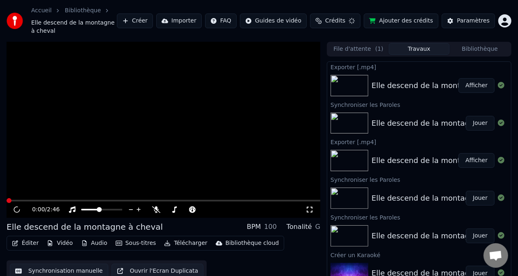
scroll to position [11, 0]
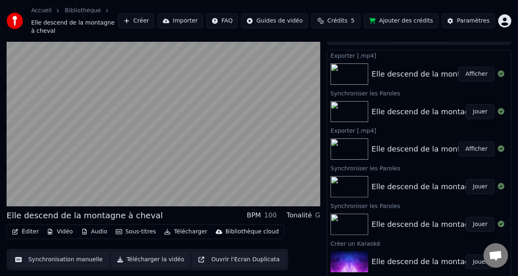
click at [322, 230] on button "Jouer" at bounding box center [480, 262] width 29 height 15
click at [89, 180] on video at bounding box center [164, 118] width 314 height 176
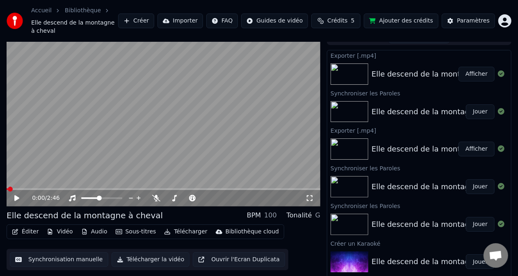
click at [17, 195] on icon at bounding box center [22, 198] width 19 height 7
click at [28, 226] on button "Éditer" at bounding box center [25, 231] width 33 height 11
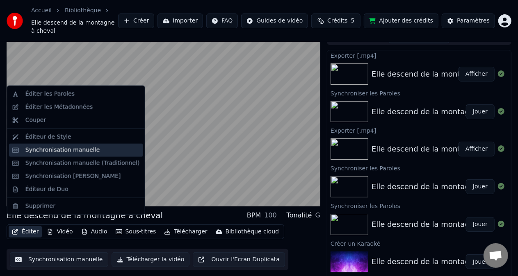
click at [96, 148] on div "Synchronisation manuelle" at bounding box center [82, 150] width 114 height 8
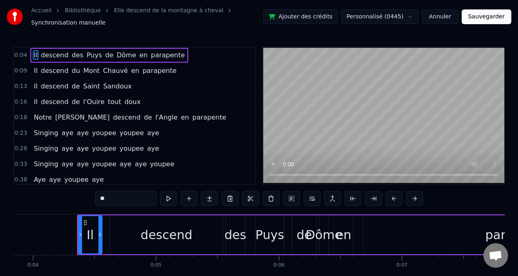
scroll to position [0, 495]
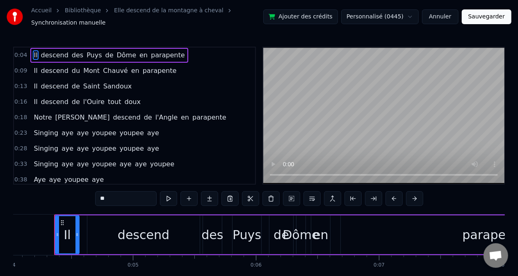
click at [322, 11] on button "Annuler" at bounding box center [440, 16] width 36 height 15
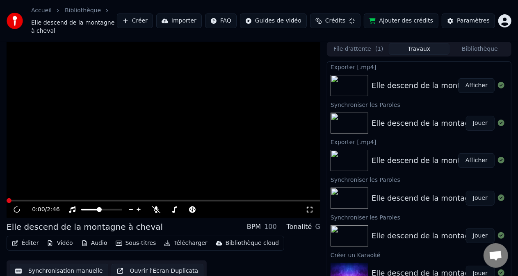
scroll to position [11, 0]
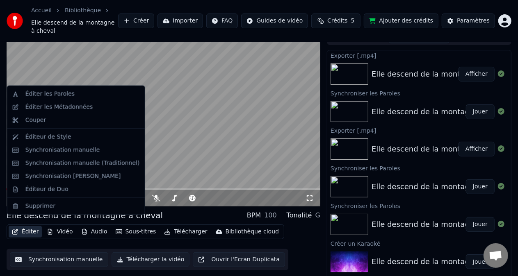
click at [31, 226] on button "Éditer" at bounding box center [25, 231] width 33 height 11
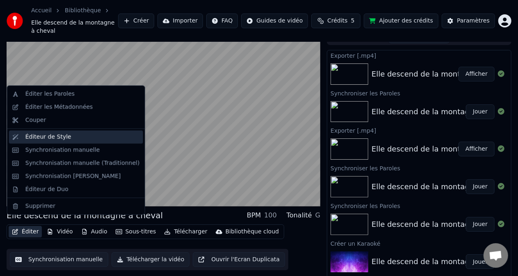
click at [75, 135] on div "Éditeur de Style" at bounding box center [82, 137] width 114 height 8
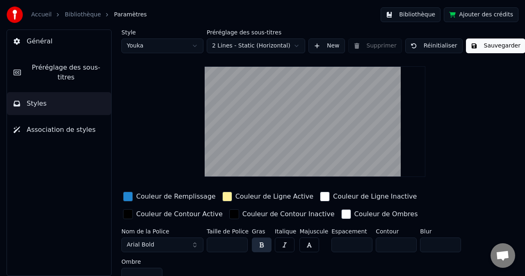
click at [80, 6] on div "Accueil Bibliothèque Paramètres Bibliothèque Ajouter des crédits" at bounding box center [262, 15] width 525 height 30
click at [84, 12] on link "Bibliothèque" at bounding box center [83, 15] width 36 height 8
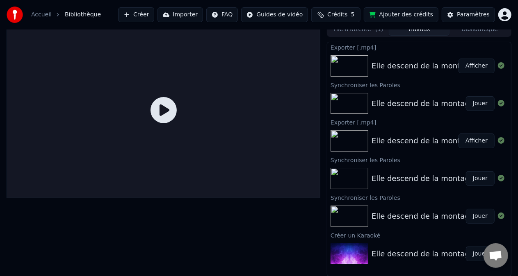
click at [322, 230] on button "Jouer" at bounding box center [480, 254] width 29 height 15
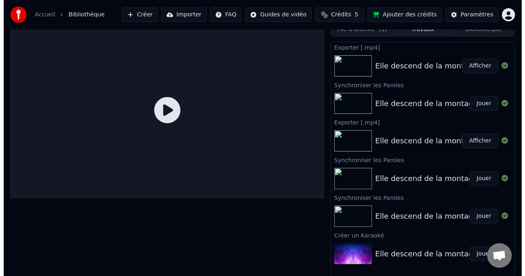
scroll to position [11, 0]
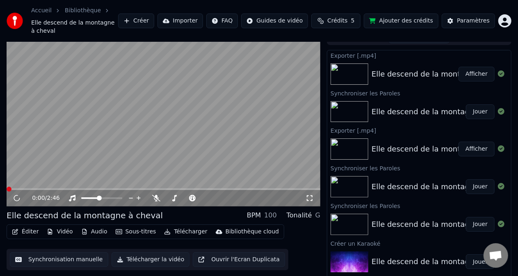
click at [24, 226] on button "Éditer" at bounding box center [25, 231] width 33 height 11
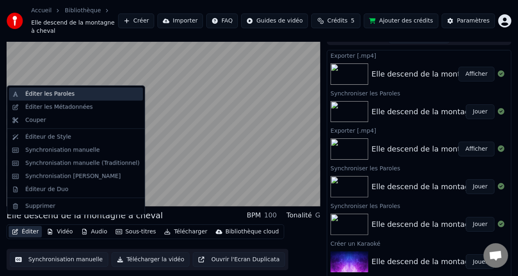
click at [84, 97] on div "Éditer les Paroles" at bounding box center [82, 94] width 114 height 8
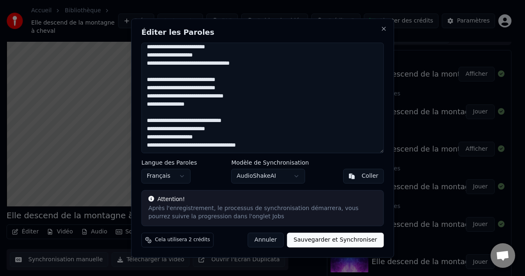
click at [322, 230] on button "Sauvegarder et Synchroniser" at bounding box center [335, 240] width 97 height 15
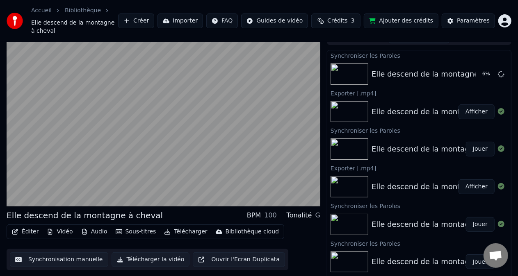
click at [322, 68] on div "Elle descend de la montagne à cheval" at bounding box center [441, 73] width 141 height 11
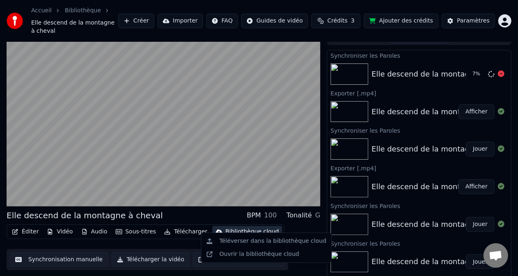
click at [295, 225] on div "Éditer Vidéo Audio Sous-titres Télécharger Bibliothèque cloud Synchronisation m…" at bounding box center [164, 248] width 314 height 46
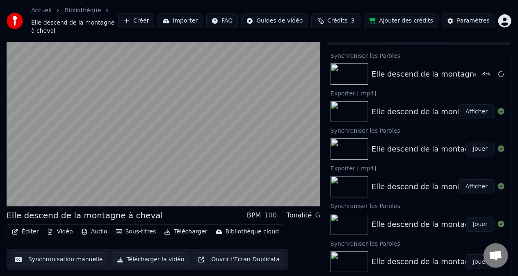
click at [30, 226] on button "Éditer" at bounding box center [25, 231] width 33 height 11
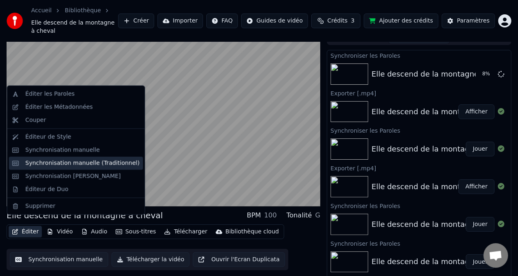
click at [113, 161] on div "Synchronisation manuelle (Traditionnel)" at bounding box center [82, 163] width 114 height 8
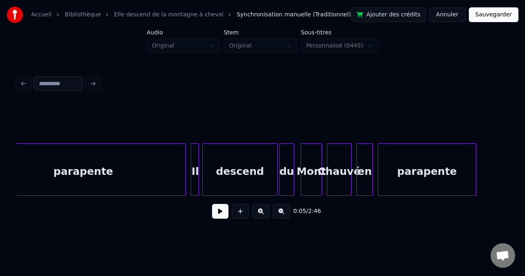
scroll to position [0, 603]
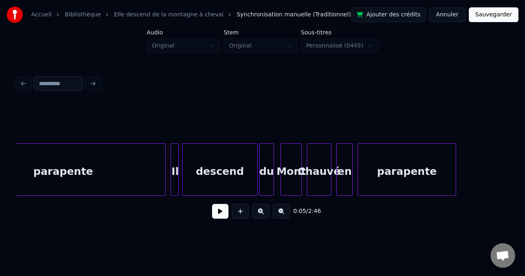
click at [322, 18] on button "Annuler" at bounding box center [447, 14] width 36 height 15
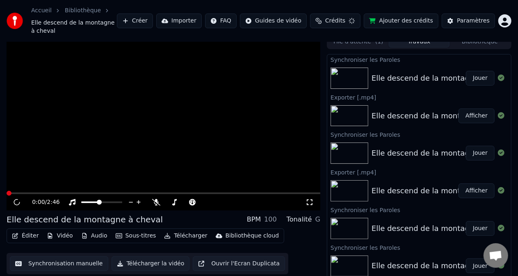
scroll to position [11, 0]
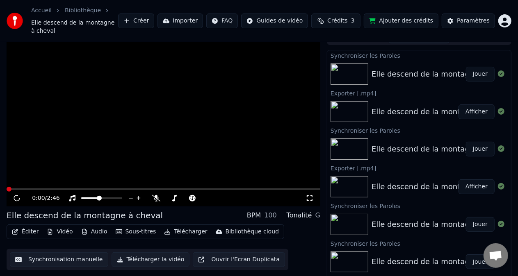
click at [322, 14] on button "Paramètres" at bounding box center [468, 21] width 53 height 15
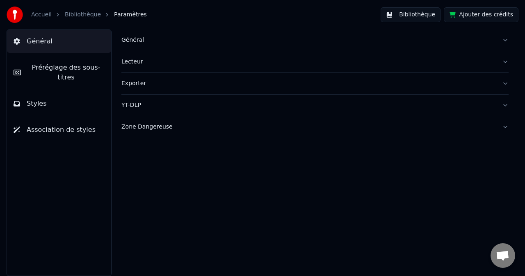
click at [322, 18] on button "Bibliothèque" at bounding box center [410, 14] width 60 height 15
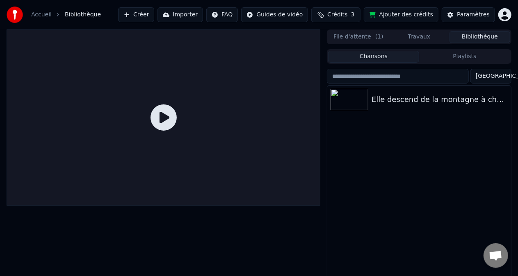
click at [322, 99] on div "Elle descend de la montagne à cheval" at bounding box center [439, 99] width 136 height 11
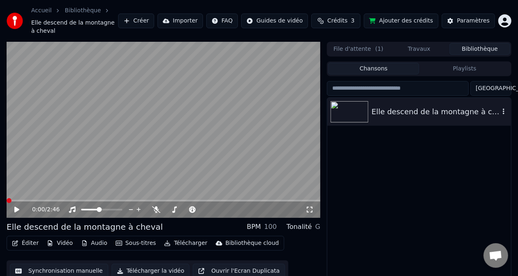
click at [249, 152] on video at bounding box center [164, 130] width 314 height 176
click at [322, 43] on button "Travaux" at bounding box center [419, 49] width 61 height 12
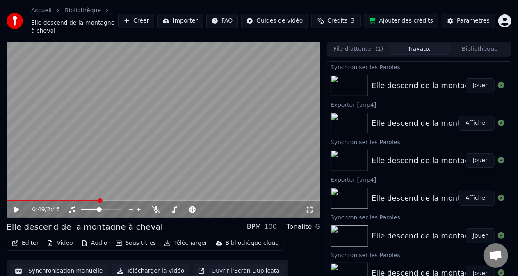
click at [322, 80] on div "Elle descend de la montagne à cheval" at bounding box center [441, 85] width 141 height 11
click at [322, 78] on button "Jouer" at bounding box center [480, 85] width 29 height 15
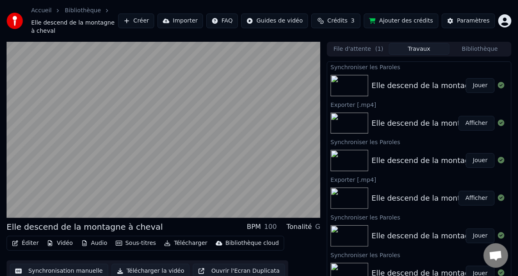
click at [81, 193] on video at bounding box center [164, 130] width 314 height 176
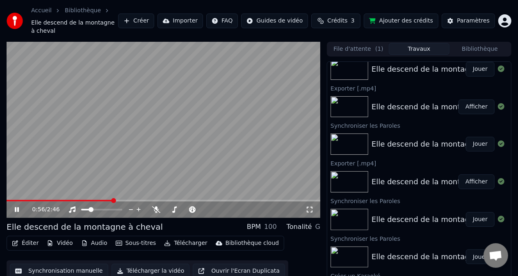
scroll to position [17, 0]
click at [322, 174] on button "Afficher" at bounding box center [476, 181] width 36 height 15
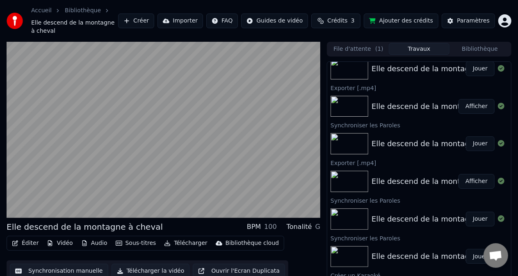
click at [280, 145] on video at bounding box center [164, 130] width 314 height 176
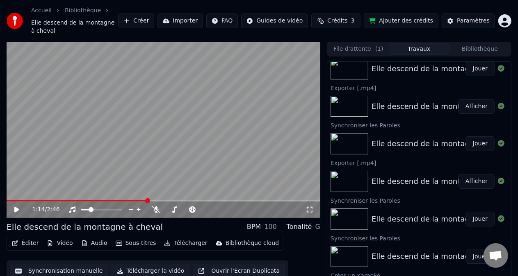
click at [98, 187] on video at bounding box center [164, 130] width 314 height 176
click at [75, 198] on span at bounding box center [77, 200] width 5 height 5
click at [187, 230] on button "Télécharger" at bounding box center [186, 243] width 50 height 11
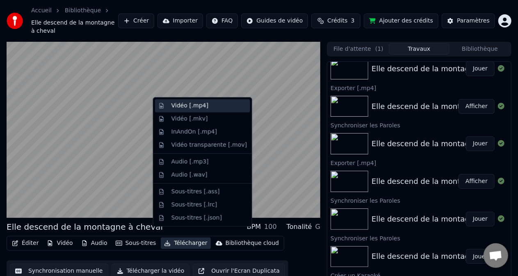
click at [205, 107] on div "Vidéo [.mp4]" at bounding box center [208, 106] width 75 height 8
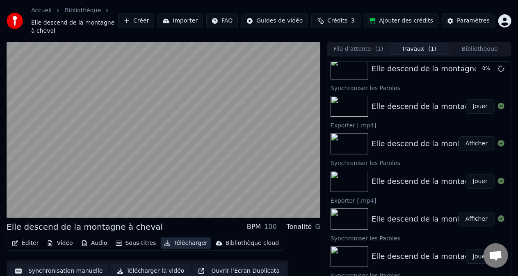
scroll to position [55, 0]
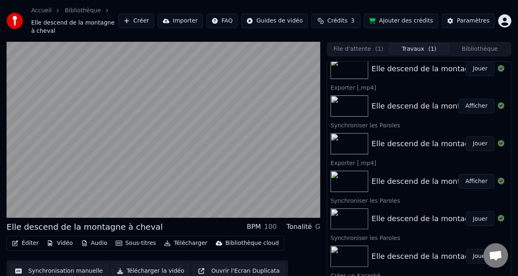
click at [35, 230] on button "Éditer" at bounding box center [25, 243] width 33 height 11
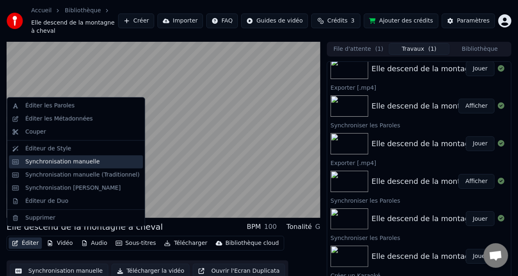
click at [91, 158] on div "Synchronisation manuelle" at bounding box center [82, 162] width 114 height 8
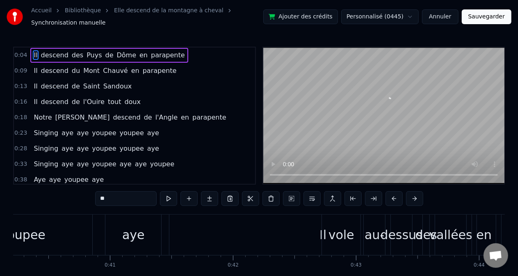
scroll to position [0, 4939]
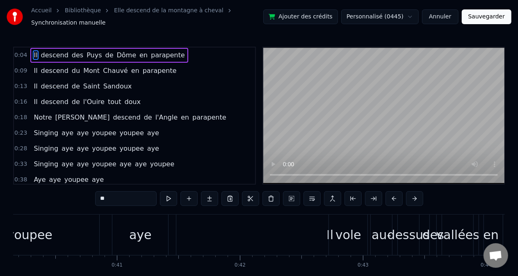
click at [322, 230] on div "Il" at bounding box center [329, 235] width 307 height 41
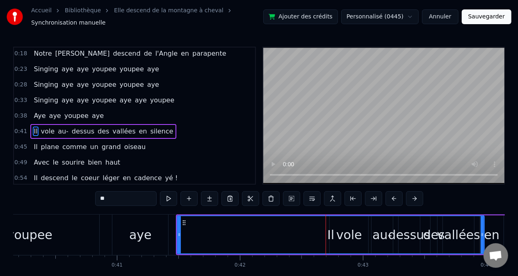
scroll to position [77, 0]
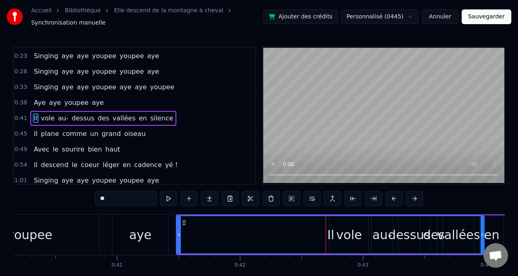
click at [322, 230] on div at bounding box center [325, 235] width 0 height 41
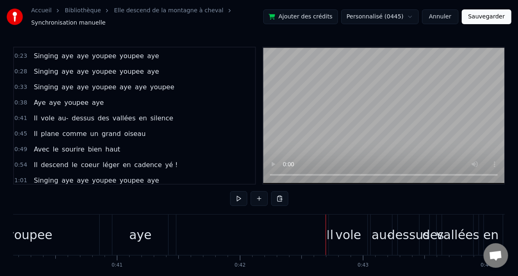
click at [322, 198] on div "0:04 Il descend des [GEOGRAPHIC_DATA] en parapente 0:09 Il descend du Mont Chau…" at bounding box center [259, 172] width 492 height 250
click at [289, 230] on div "Il" at bounding box center [329, 235] width 307 height 41
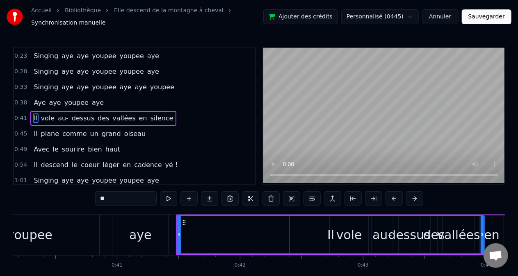
click at [322, 230] on icon at bounding box center [481, 235] width 3 height 7
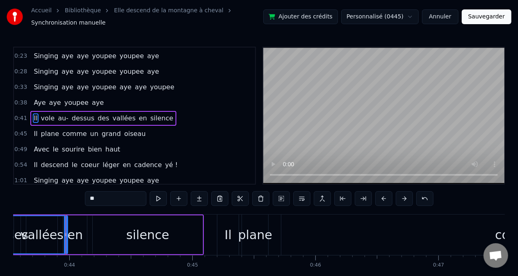
scroll to position [0, 5367]
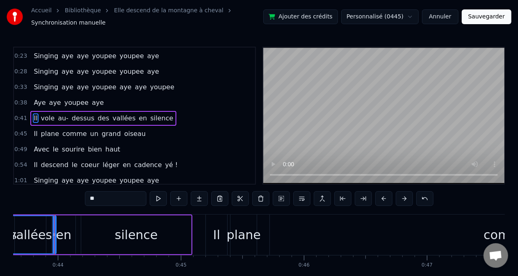
click at [322, 230] on div "comme" at bounding box center [506, 235] width 473 height 41
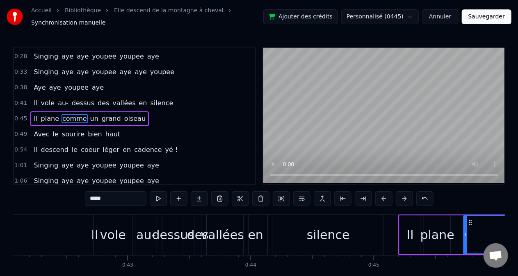
scroll to position [0, 5173]
click at [61, 229] on div "Il" at bounding box center [95, 235] width 307 height 41
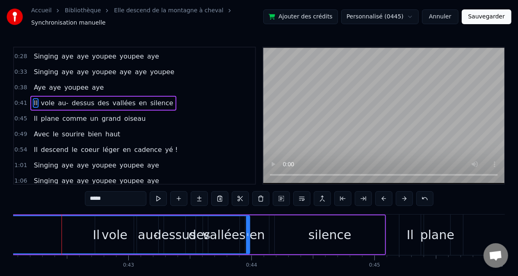
type input "**"
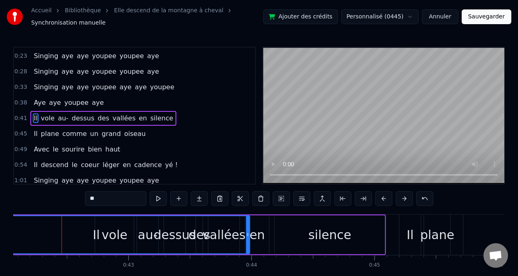
click at [248, 230] on div "Il" at bounding box center [96, 235] width 308 height 39
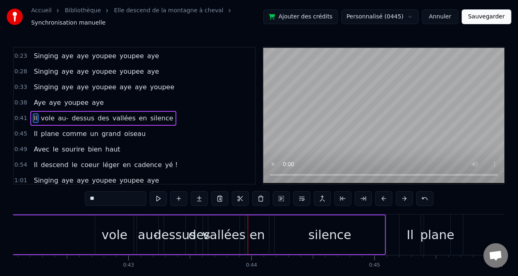
drag, startPoint x: 248, startPoint y: 239, endPoint x: 11, endPoint y: 239, distance: 237.0
click at [11, 230] on div "Accueil Bibliothèque Elle descend de la montagne à cheval Synchronisation manue…" at bounding box center [259, 148] width 518 height 297
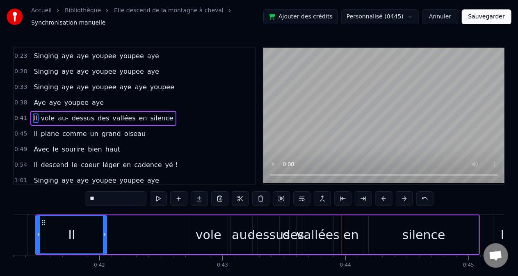
scroll to position [0, 5071]
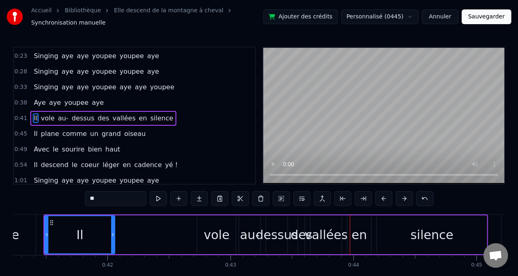
click at [52, 230] on div "Il" at bounding box center [79, 234] width 69 height 37
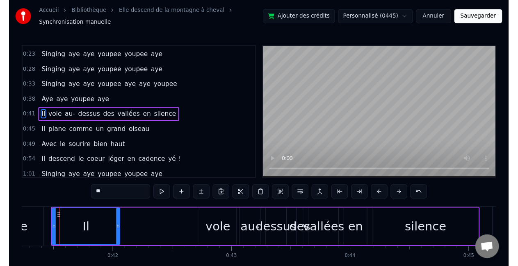
scroll to position [0, 5069]
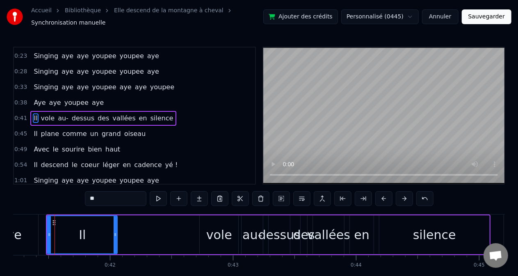
click at [86, 230] on div "Il" at bounding box center [82, 234] width 69 height 37
click at [84, 230] on div "Il" at bounding box center [82, 235] width 7 height 18
click at [85, 230] on div "Il" at bounding box center [82, 235] width 7 height 18
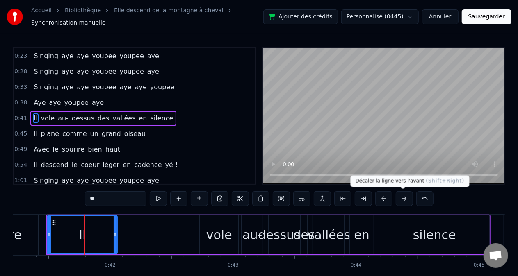
click at [322, 193] on button at bounding box center [404, 198] width 17 height 15
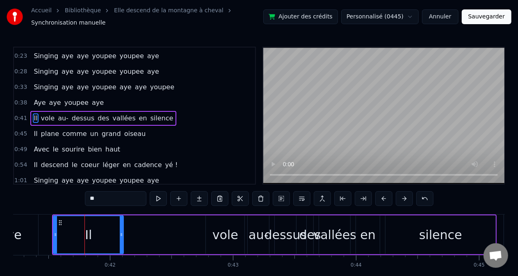
click at [322, 193] on button at bounding box center [404, 198] width 17 height 15
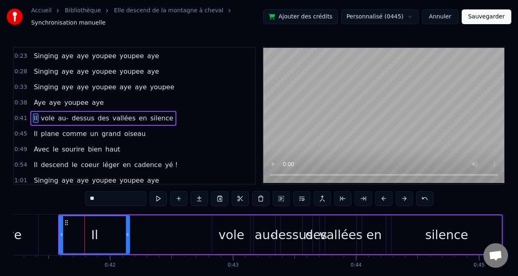
click at [322, 193] on button at bounding box center [404, 198] width 17 height 15
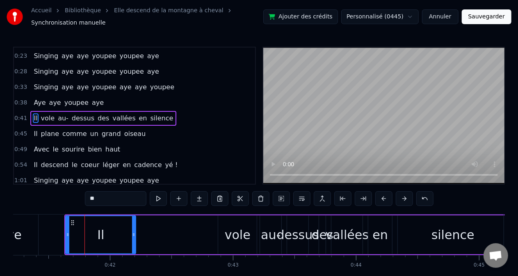
click at [322, 193] on button at bounding box center [404, 198] width 17 height 15
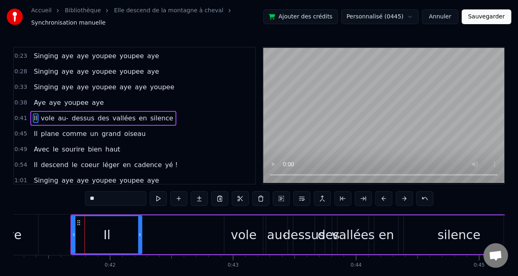
click at [322, 193] on button at bounding box center [404, 198] width 17 height 15
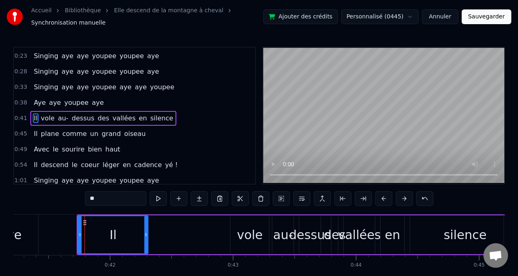
click at [322, 193] on button at bounding box center [404, 198] width 17 height 15
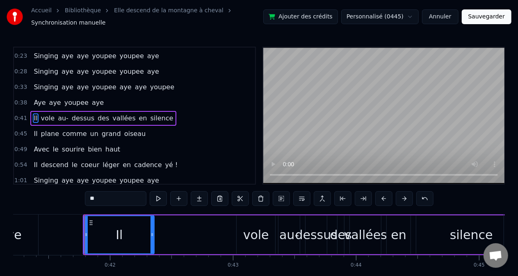
click at [322, 193] on button at bounding box center [404, 198] width 17 height 15
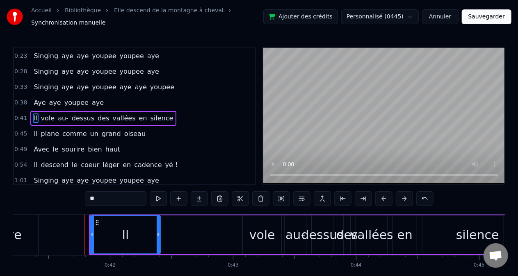
click at [322, 193] on button at bounding box center [404, 198] width 17 height 15
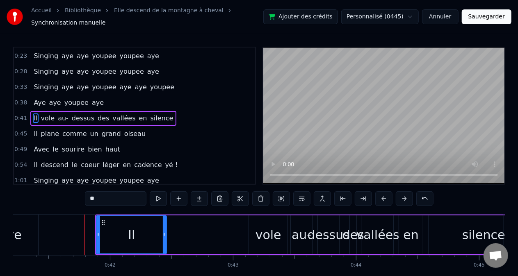
click at [322, 193] on button at bounding box center [404, 198] width 17 height 15
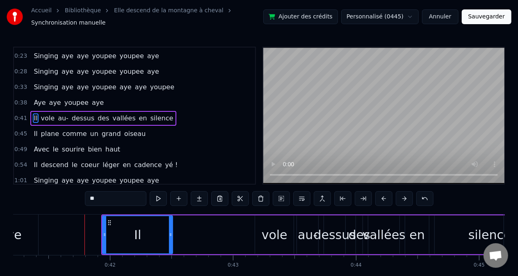
click at [322, 193] on button at bounding box center [404, 198] width 17 height 15
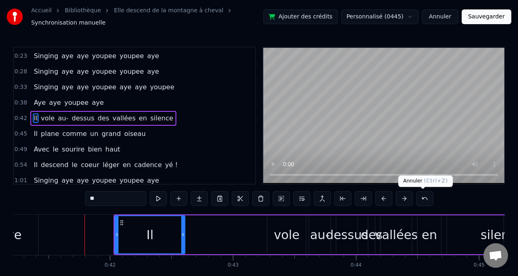
click at [322, 198] on button at bounding box center [424, 198] width 17 height 15
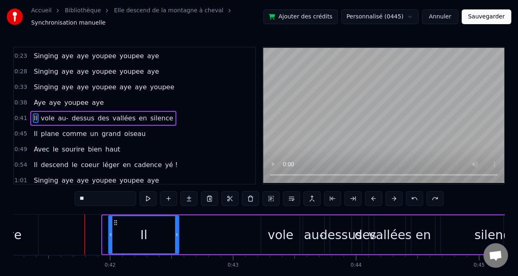
click at [322, 198] on button at bounding box center [414, 198] width 17 height 15
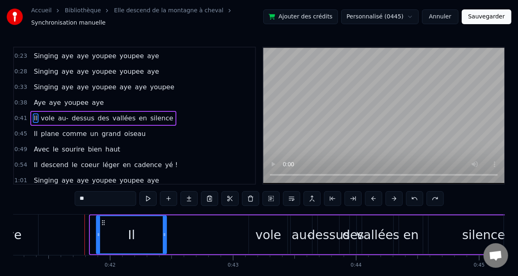
click at [322, 198] on button at bounding box center [414, 198] width 17 height 15
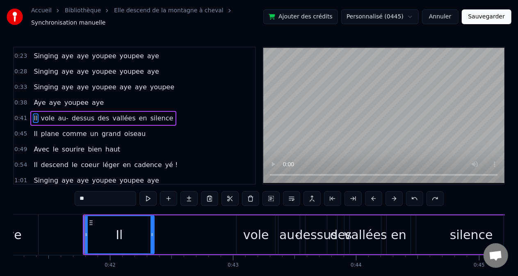
click at [322, 198] on button at bounding box center [414, 198] width 17 height 15
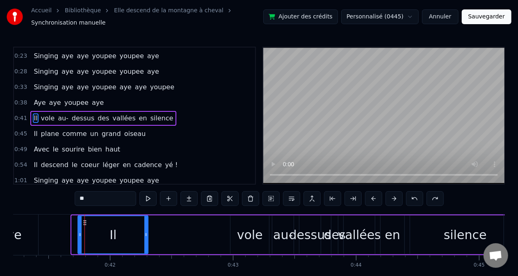
click at [322, 198] on button at bounding box center [414, 198] width 17 height 15
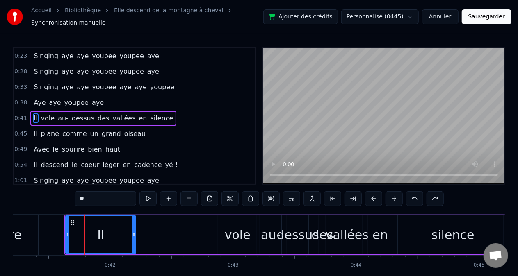
click at [322, 198] on button at bounding box center [414, 198] width 17 height 15
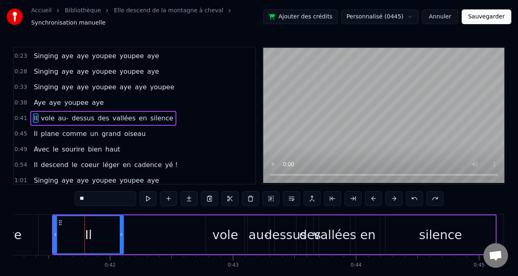
click at [322, 198] on button at bounding box center [414, 198] width 17 height 15
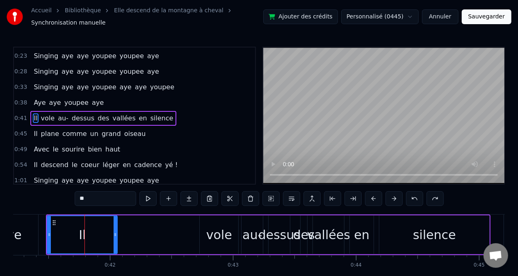
click at [322, 198] on button at bounding box center [414, 198] width 17 height 15
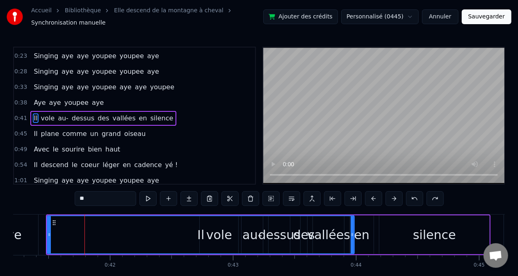
click at [322, 198] on button at bounding box center [414, 198] width 17 height 15
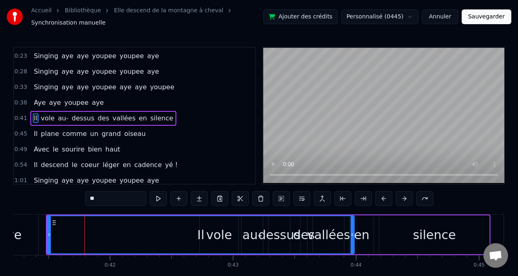
click at [322, 198] on button at bounding box center [424, 198] width 17 height 15
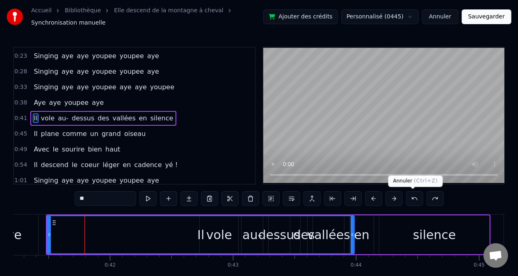
click at [322, 198] on button at bounding box center [414, 198] width 17 height 15
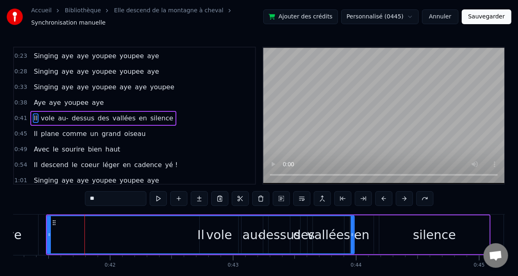
click at [322, 198] on button at bounding box center [424, 198] width 17 height 15
click at [322, 200] on button at bounding box center [404, 198] width 17 height 15
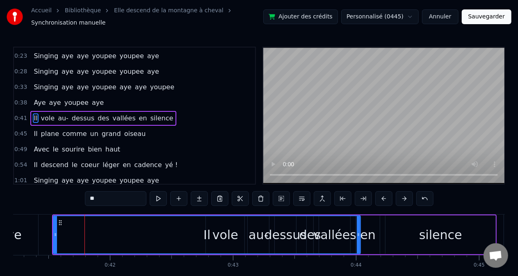
click at [322, 199] on button at bounding box center [404, 198] width 17 height 15
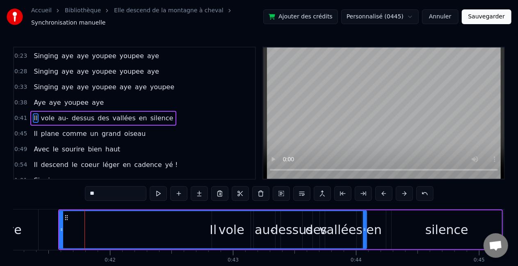
click at [322, 194] on body "Accueil Bibliothèque Elle descend de la montagne à cheval Synchronisation manue…" at bounding box center [259, 146] width 518 height 292
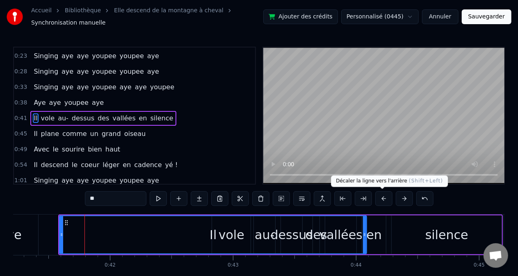
click at [322, 199] on button at bounding box center [383, 198] width 17 height 15
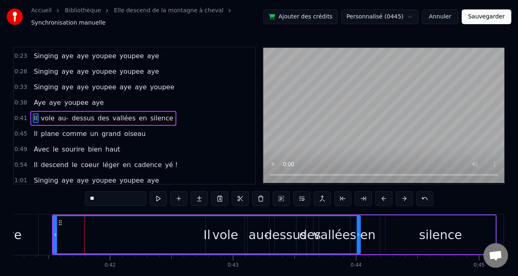
click at [322, 203] on button at bounding box center [383, 198] width 17 height 15
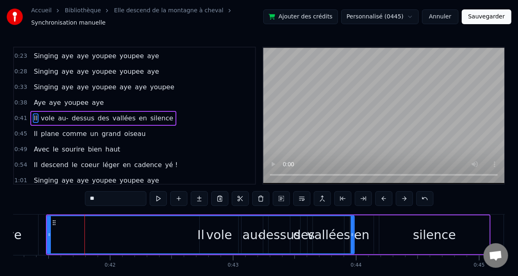
click at [322, 200] on button at bounding box center [404, 198] width 17 height 15
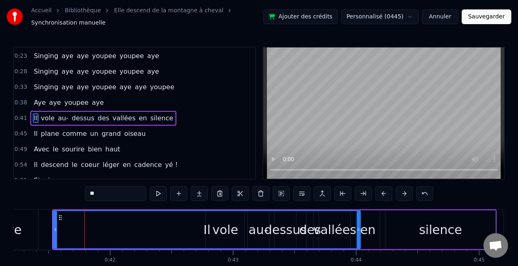
click at [322, 196] on button at bounding box center [404, 194] width 17 height 15
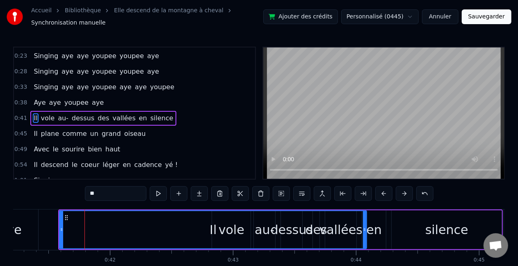
click at [322, 230] on div "silence" at bounding box center [446, 230] width 43 height 18
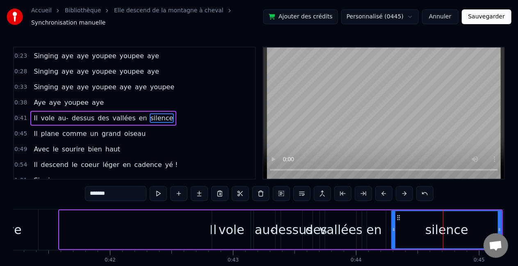
scroll to position [80, 0]
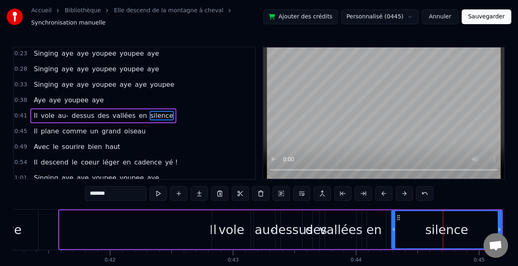
click at [322, 190] on button at bounding box center [383, 194] width 17 height 15
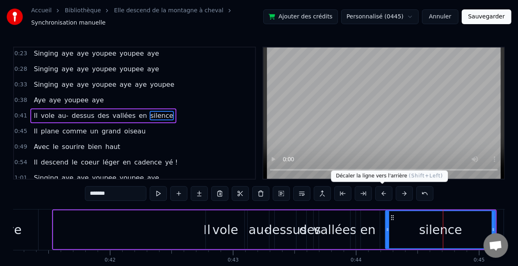
click at [322, 192] on button at bounding box center [383, 194] width 17 height 15
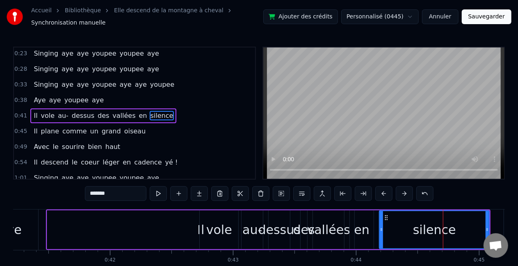
click at [322, 193] on button at bounding box center [404, 194] width 17 height 15
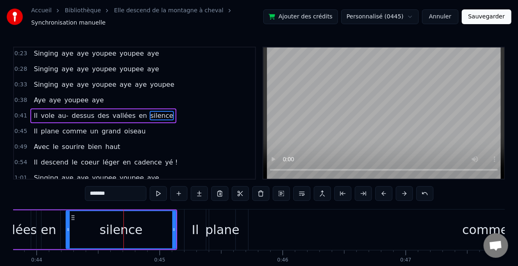
scroll to position [0, 5388]
click at [236, 226] on div "plane" at bounding box center [223, 230] width 34 height 18
type input "*****"
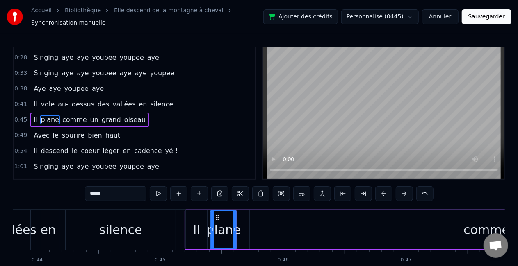
scroll to position [95, 0]
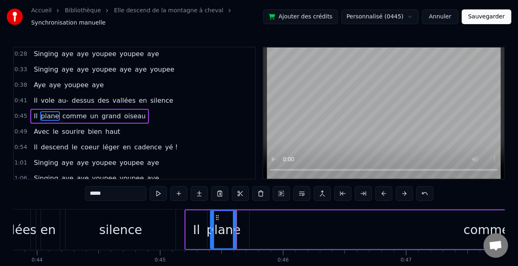
click at [322, 194] on button at bounding box center [404, 194] width 17 height 15
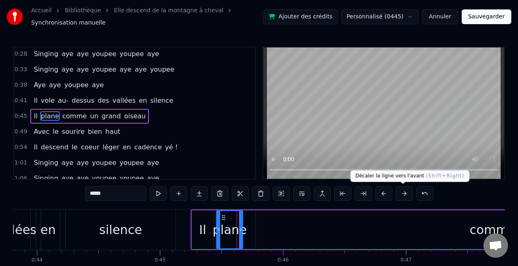
click at [322, 198] on button at bounding box center [404, 194] width 17 height 15
click at [322, 197] on button at bounding box center [404, 194] width 17 height 15
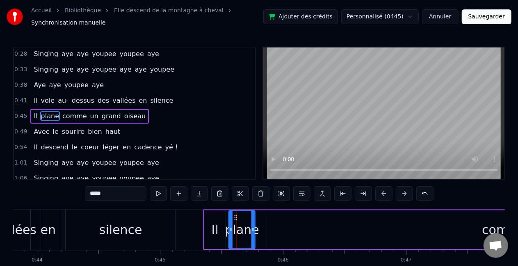
click at [322, 192] on button at bounding box center [383, 194] width 17 height 15
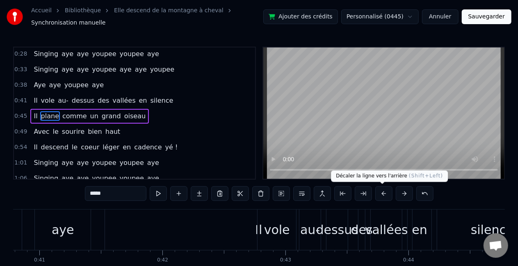
scroll to position [0, 4983]
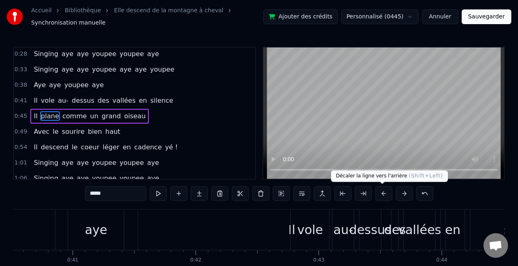
click at [107, 214] on div "aye" at bounding box center [96, 230] width 56 height 41
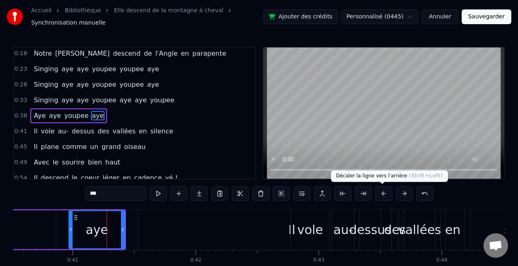
click at [190, 228] on div "Il" at bounding box center [291, 230] width 307 height 41
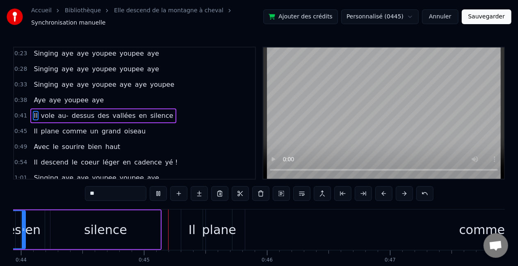
scroll to position [0, 5424]
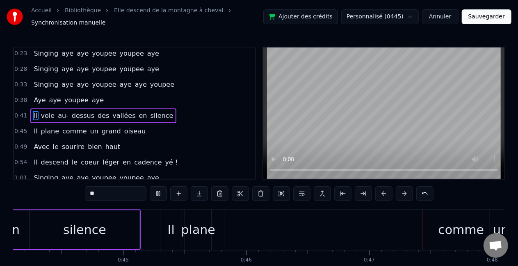
click at [280, 230] on div "comme" at bounding box center [460, 230] width 473 height 41
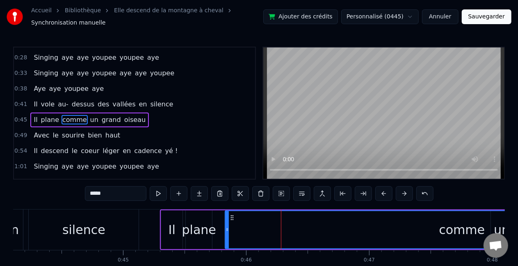
scroll to position [95, 0]
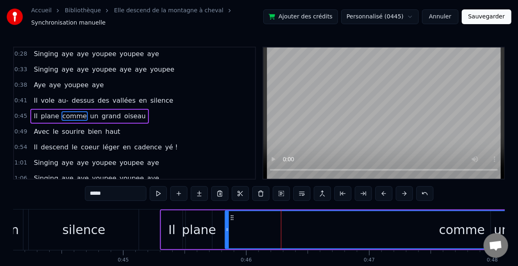
click at [131, 228] on div "silence" at bounding box center [84, 230] width 110 height 41
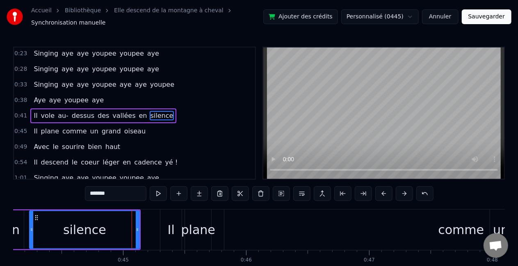
click at [203, 230] on div "plane" at bounding box center [198, 230] width 34 height 18
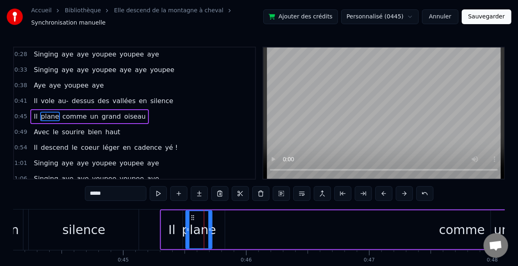
scroll to position [95, 0]
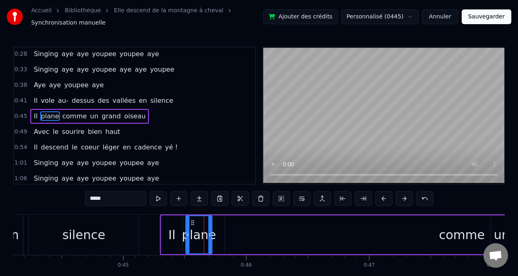
click at [322, 194] on body "Accueil Bibliothèque Elle descend de la montagne à cheval Synchronisation manue…" at bounding box center [259, 148] width 518 height 297
click at [322, 200] on button at bounding box center [404, 198] width 17 height 15
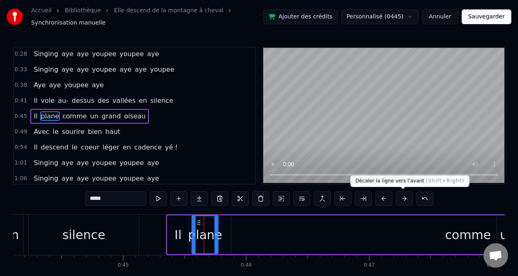
click at [322, 199] on button at bounding box center [404, 198] width 17 height 15
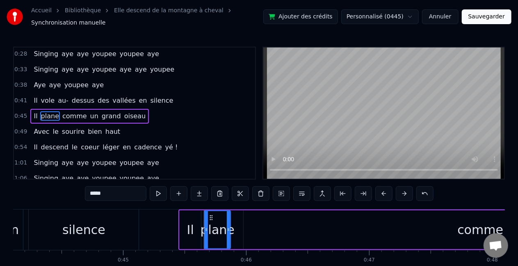
click at [322, 200] on button at bounding box center [404, 194] width 17 height 15
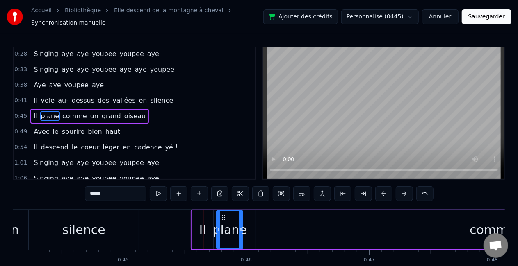
click at [322, 200] on button at bounding box center [404, 194] width 17 height 15
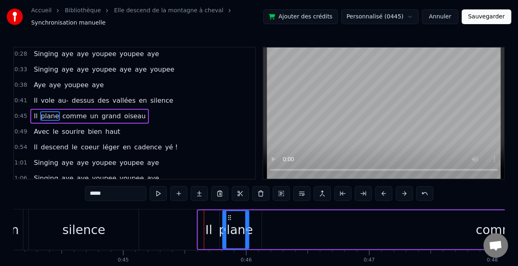
click at [322, 191] on button at bounding box center [404, 194] width 17 height 15
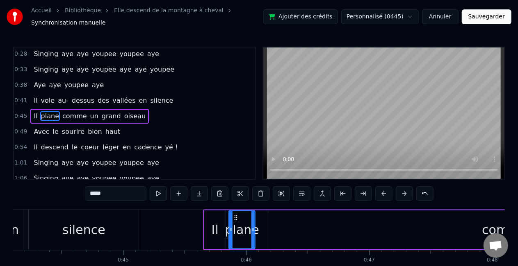
click at [322, 191] on button at bounding box center [404, 194] width 17 height 15
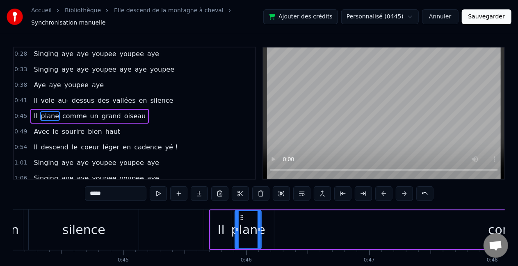
click at [322, 192] on button at bounding box center [404, 194] width 17 height 15
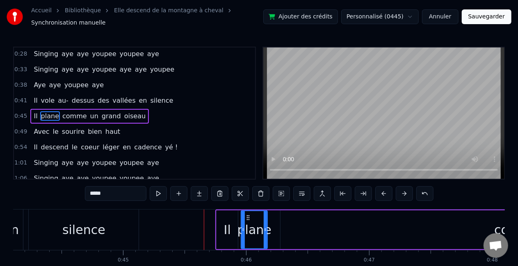
click at [322, 192] on button at bounding box center [404, 194] width 17 height 15
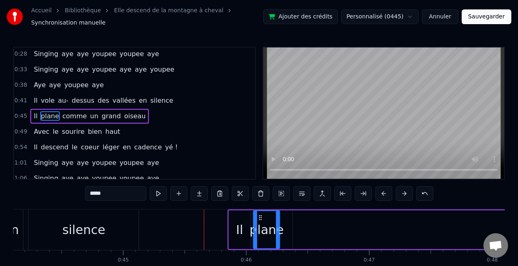
click at [322, 192] on button at bounding box center [404, 194] width 17 height 15
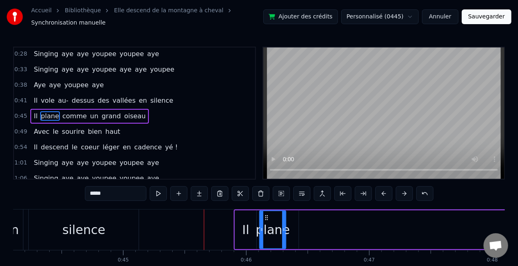
click at [322, 192] on button at bounding box center [404, 194] width 17 height 15
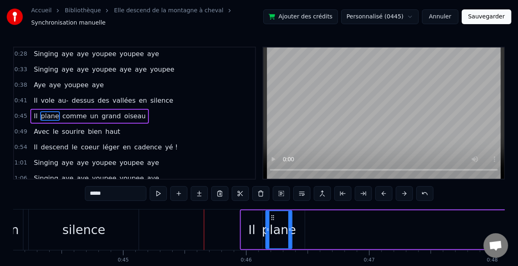
click at [322, 192] on button at bounding box center [404, 194] width 17 height 15
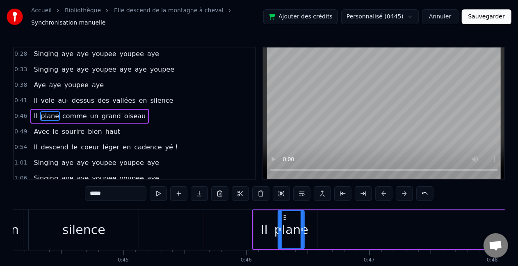
click at [322, 192] on button at bounding box center [404, 194] width 17 height 15
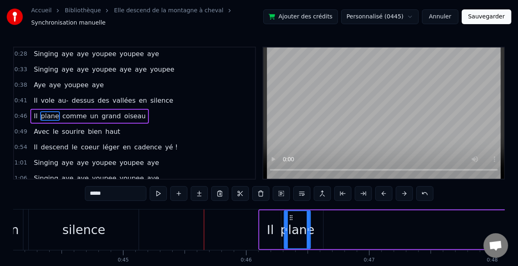
click at [322, 192] on button at bounding box center [404, 194] width 17 height 15
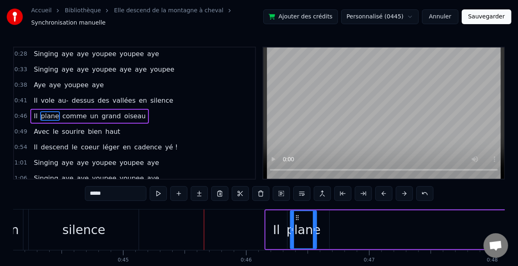
click at [322, 192] on button at bounding box center [404, 194] width 17 height 15
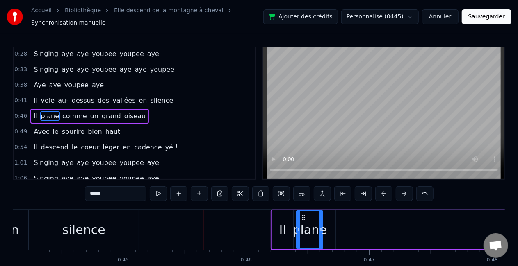
click at [322, 193] on button at bounding box center [404, 194] width 17 height 15
click at [322, 192] on button at bounding box center [404, 194] width 17 height 15
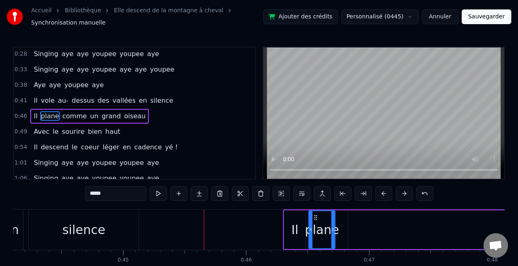
click at [322, 192] on button at bounding box center [404, 194] width 17 height 15
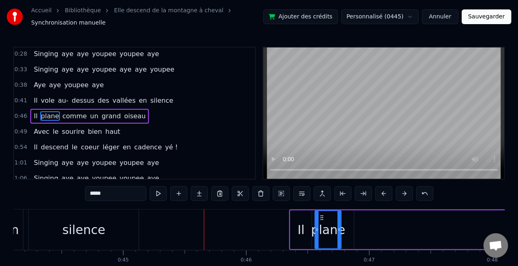
click at [322, 192] on button at bounding box center [404, 194] width 17 height 15
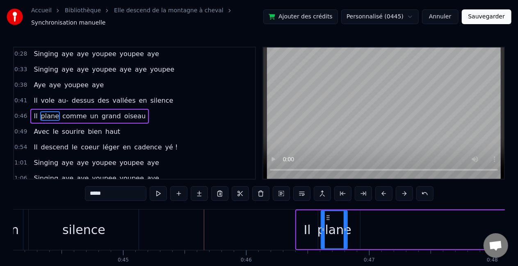
click at [322, 192] on button at bounding box center [404, 194] width 17 height 15
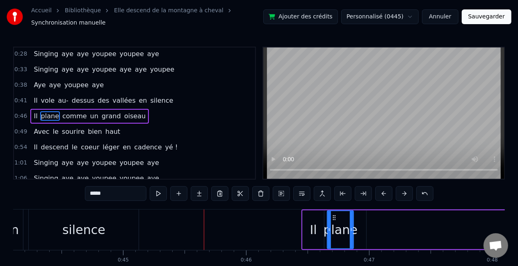
click at [322, 192] on button at bounding box center [404, 194] width 17 height 15
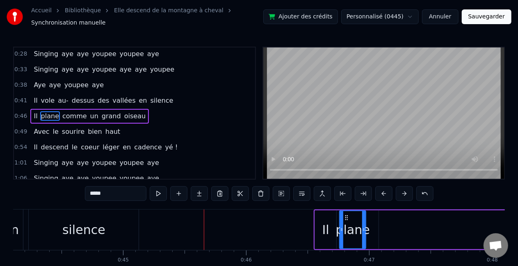
click at [322, 191] on button at bounding box center [404, 194] width 17 height 15
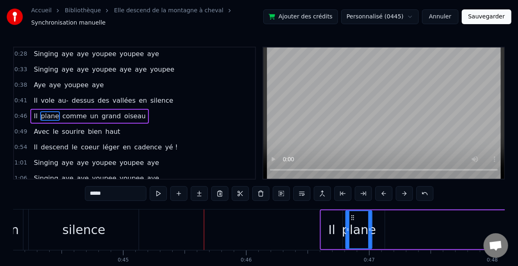
click at [322, 192] on button at bounding box center [404, 194] width 17 height 15
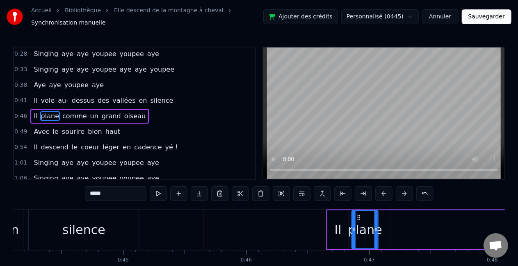
click at [322, 192] on button at bounding box center [404, 194] width 17 height 15
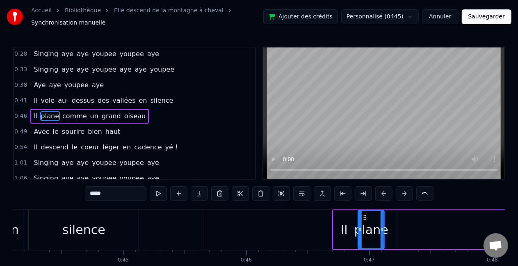
click at [322, 192] on button at bounding box center [404, 194] width 17 height 15
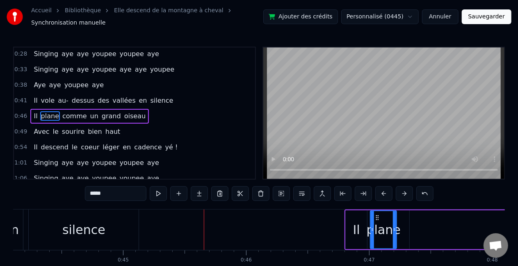
click at [322, 193] on button at bounding box center [404, 194] width 17 height 15
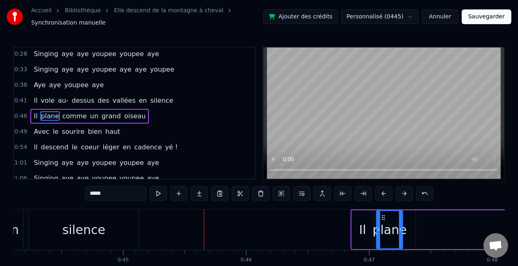
click at [322, 193] on button at bounding box center [404, 194] width 17 height 15
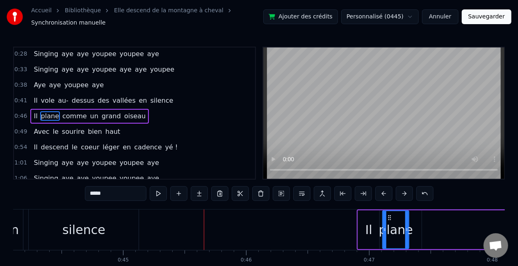
click at [322, 193] on button at bounding box center [404, 194] width 17 height 15
click at [322, 194] on button at bounding box center [404, 194] width 17 height 15
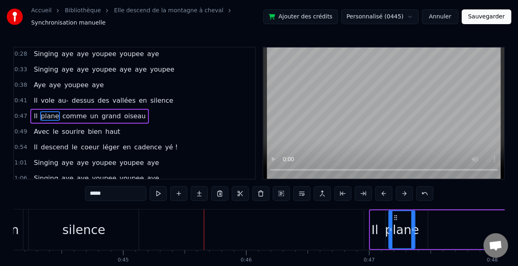
click at [322, 193] on button at bounding box center [404, 194] width 17 height 15
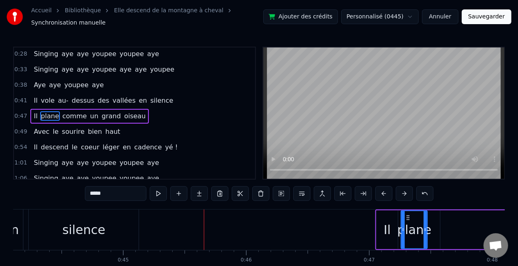
click at [322, 193] on button at bounding box center [404, 194] width 17 height 15
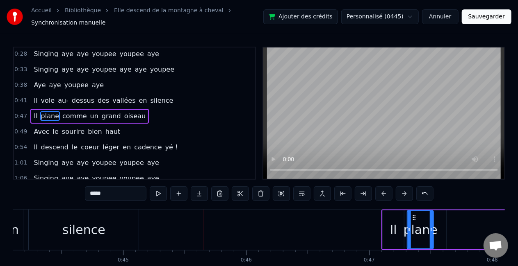
click at [322, 193] on button at bounding box center [404, 194] width 17 height 15
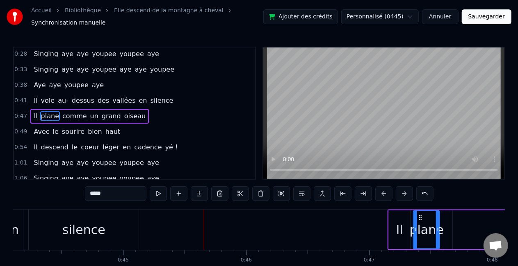
click at [322, 194] on button at bounding box center [404, 194] width 17 height 15
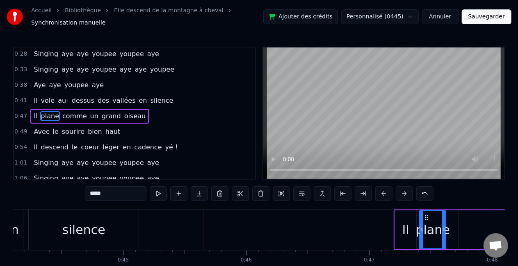
click at [322, 193] on button at bounding box center [404, 194] width 17 height 15
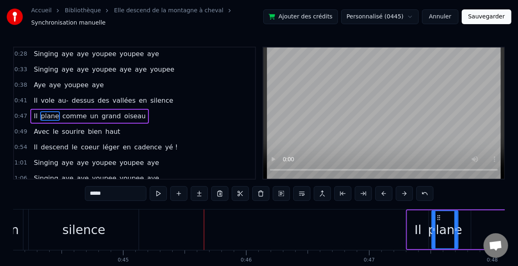
click at [322, 193] on button at bounding box center [404, 194] width 17 height 15
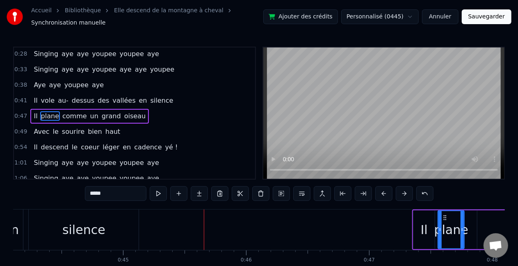
click at [322, 193] on button at bounding box center [404, 194] width 17 height 15
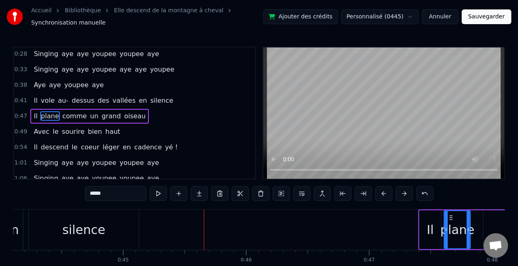
click at [322, 190] on button at bounding box center [404, 194] width 17 height 15
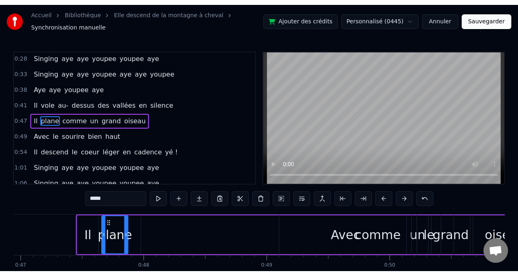
scroll to position [0, 5772]
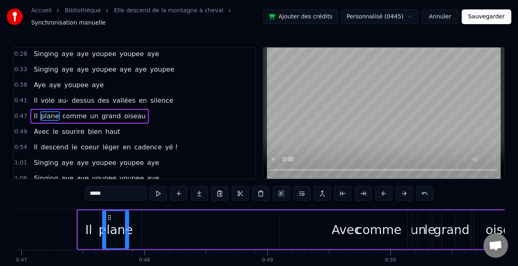
click at [214, 230] on div "comme" at bounding box center [378, 230] width 473 height 39
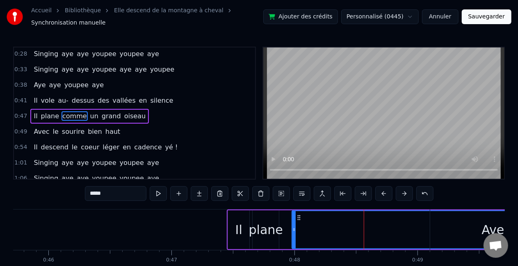
scroll to position [0, 5649]
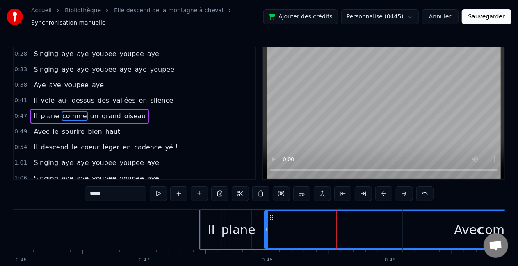
click at [235, 226] on div "plane" at bounding box center [238, 230] width 34 height 18
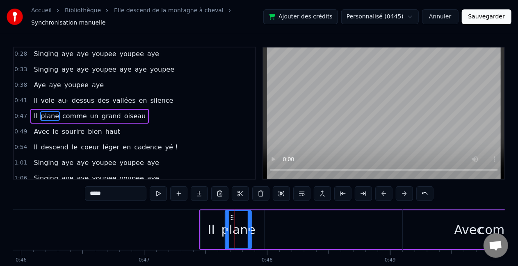
click at [298, 225] on div "comme" at bounding box center [500, 230] width 473 height 39
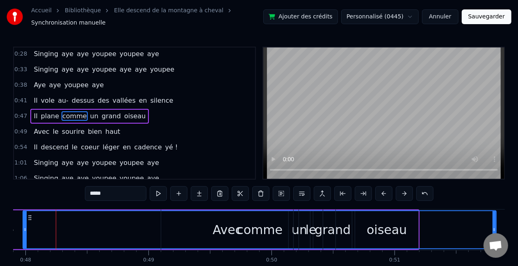
scroll to position [0, 5894]
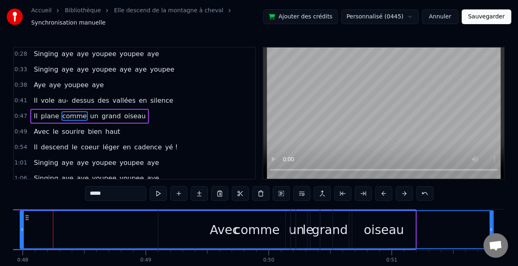
drag, startPoint x: 491, startPoint y: 231, endPoint x: 478, endPoint y: 222, distance: 16.5
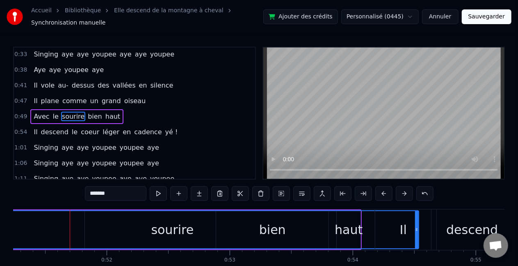
scroll to position [0, 6317]
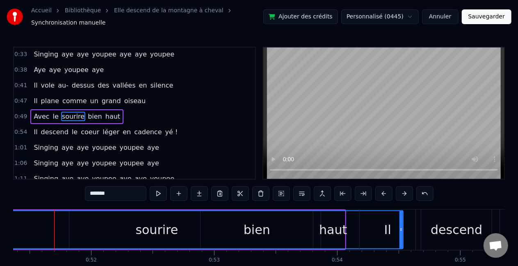
click at [322, 230] on div "Il" at bounding box center [388, 230] width 56 height 41
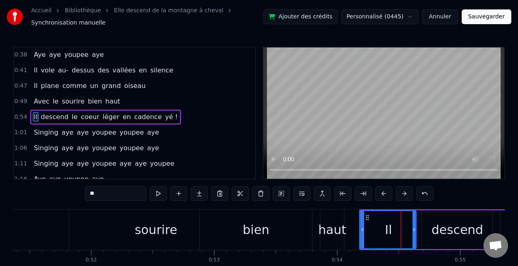
scroll to position [125, 0]
click at [102, 230] on div "sourire" at bounding box center [155, 230] width 493 height 41
type input "*******"
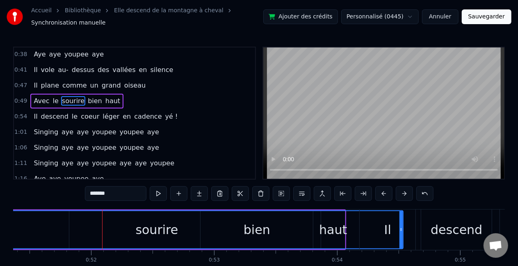
scroll to position [110, 0]
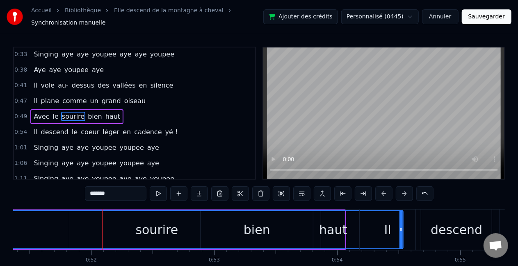
click at [102, 230] on div at bounding box center [102, 230] width 0 height 41
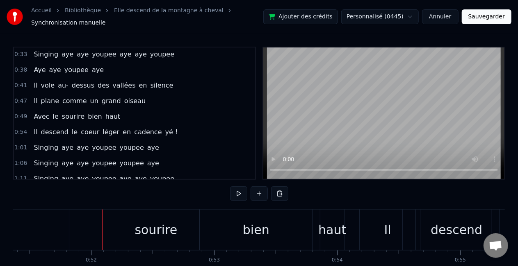
click at [102, 230] on div at bounding box center [102, 230] width 0 height 41
click at [127, 230] on div "sourire" at bounding box center [155, 230] width 493 height 41
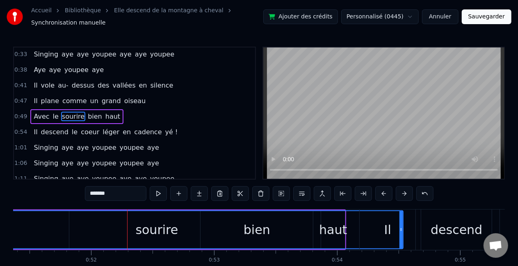
scroll to position [0, 6318]
drag, startPoint x: 399, startPoint y: 231, endPoint x: 384, endPoint y: 230, distance: 15.2
click at [322, 230] on div "Il" at bounding box center [387, 230] width 56 height 41
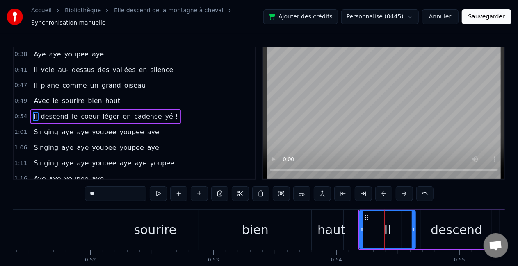
scroll to position [46, 0]
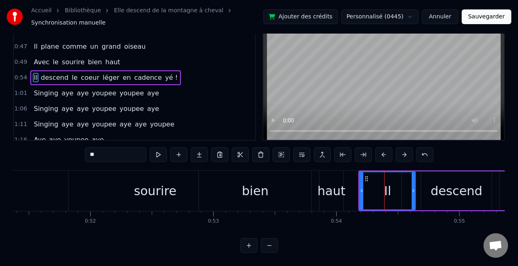
drag, startPoint x: 384, startPoint y: 230, endPoint x: 183, endPoint y: 283, distance: 208.2
click at [183, 230] on html "Accueil Bibliothèque Elle descend de la montagne à cheval Synchronisation manue…" at bounding box center [259, 113] width 518 height 305
click at [200, 202] on div "bien" at bounding box center [255, 191] width 112 height 41
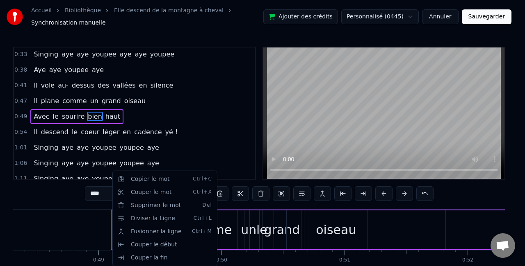
scroll to position [0, 5940]
click at [52, 230] on div "comme" at bounding box center [209, 230] width 473 height 41
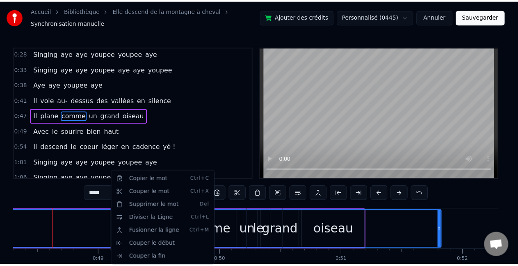
scroll to position [0, 5938]
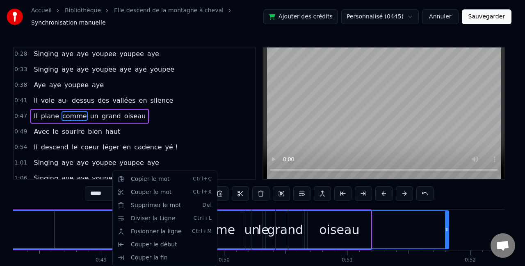
click at [322, 221] on div "sourire" at bounding box center [534, 230] width 493 height 41
type input "*******"
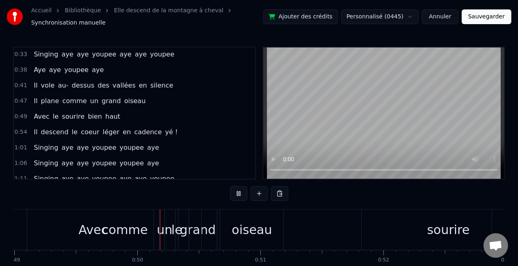
scroll to position [0, 6048]
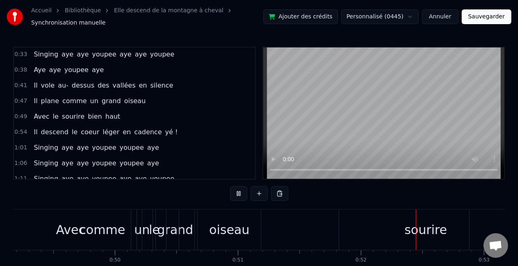
click at [270, 230] on div "sourire" at bounding box center [425, 230] width 493 height 41
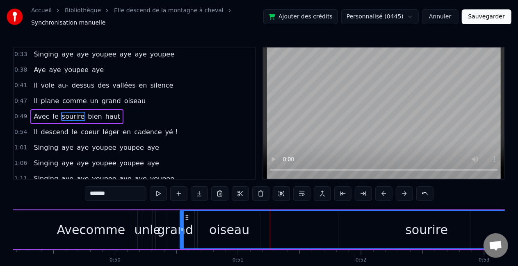
click at [100, 230] on div "Avec" at bounding box center [71, 230] width 132 height 39
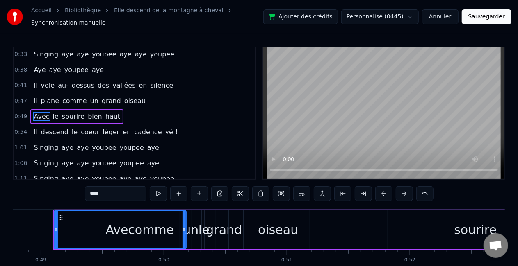
scroll to position [0, 5997]
click at [103, 230] on div "Avec" at bounding box center [121, 230] width 131 height 37
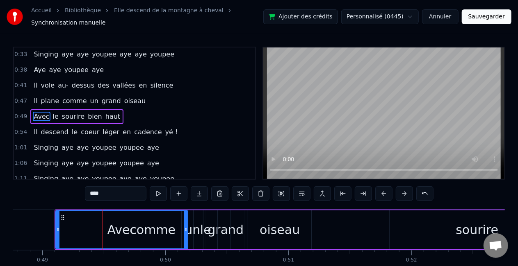
click at [322, 189] on body "Accueil Bibliothèque Elle descend de la montagne à cheval Synchronisation manue…" at bounding box center [259, 146] width 518 height 292
click at [322, 192] on button at bounding box center [404, 194] width 17 height 15
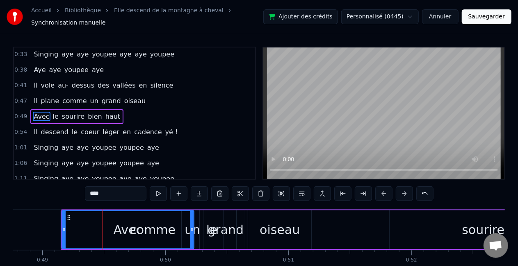
click at [322, 192] on button at bounding box center [404, 194] width 17 height 15
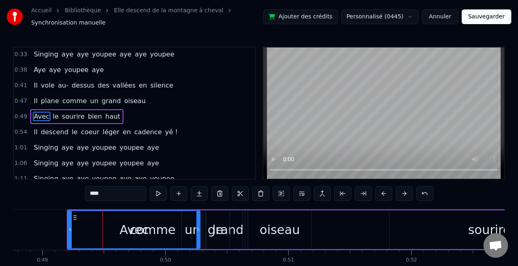
click at [322, 192] on button at bounding box center [404, 194] width 17 height 15
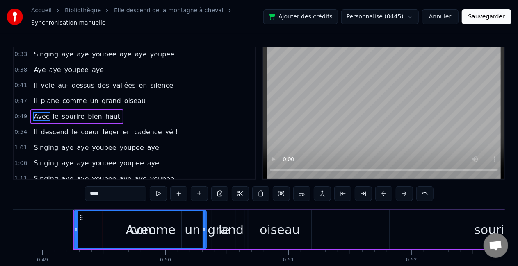
click at [322, 192] on button at bounding box center [404, 194] width 17 height 15
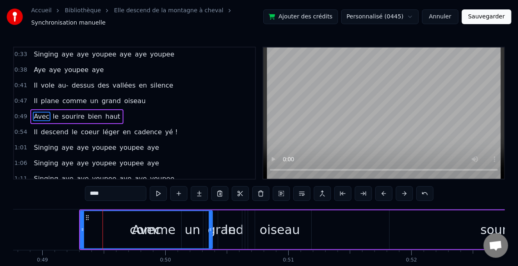
click at [322, 189] on button at bounding box center [404, 194] width 17 height 15
click at [322, 188] on button at bounding box center [404, 194] width 17 height 15
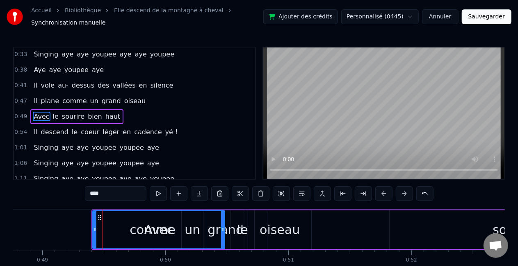
click at [322, 188] on button at bounding box center [404, 194] width 17 height 15
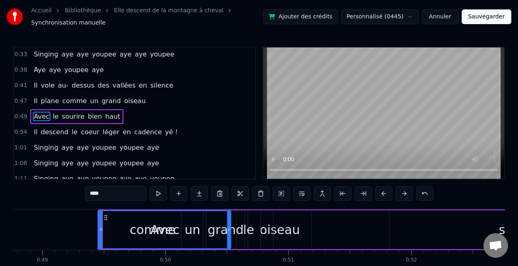
click at [322, 189] on button at bounding box center [404, 194] width 17 height 15
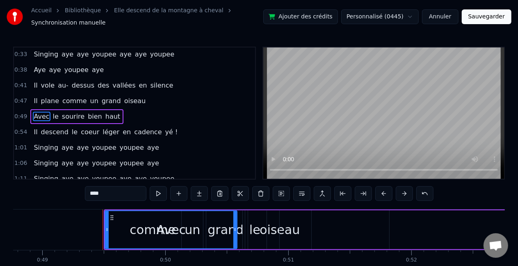
click at [322, 191] on button at bounding box center [404, 194] width 17 height 15
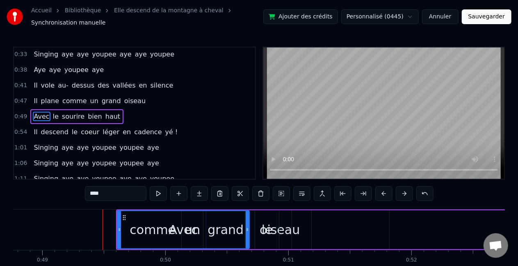
click at [322, 192] on button at bounding box center [404, 194] width 17 height 15
click at [322, 193] on button at bounding box center [404, 194] width 17 height 15
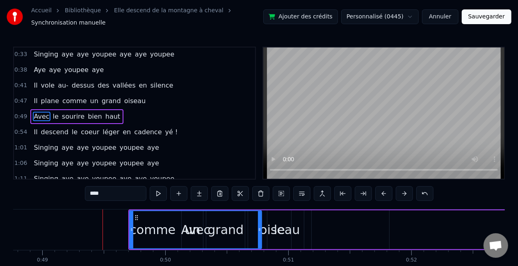
click at [322, 192] on button at bounding box center [404, 194] width 17 height 15
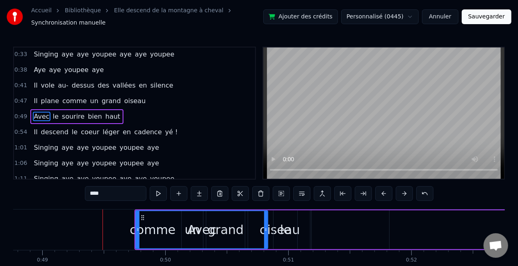
click at [322, 191] on button at bounding box center [404, 194] width 17 height 15
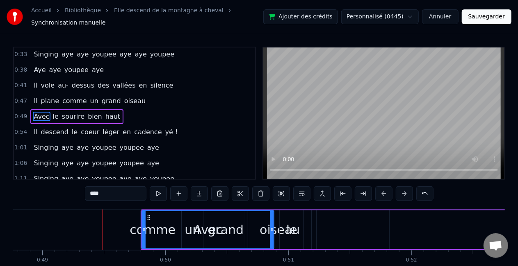
click at [322, 190] on button at bounding box center [404, 194] width 17 height 15
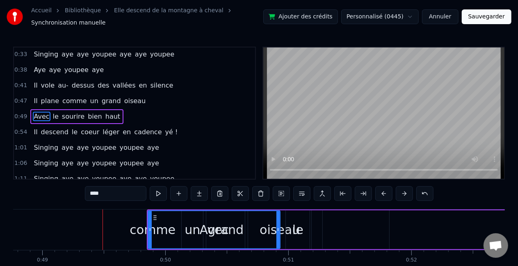
click at [322, 196] on button at bounding box center [404, 194] width 17 height 15
click at [322, 193] on button at bounding box center [404, 194] width 17 height 15
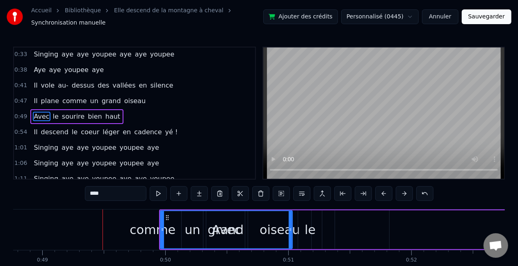
click at [322, 193] on button at bounding box center [404, 194] width 17 height 15
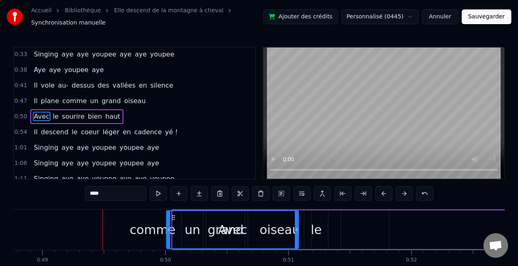
click at [322, 192] on button at bounding box center [404, 194] width 17 height 15
click at [322, 191] on button at bounding box center [404, 194] width 17 height 15
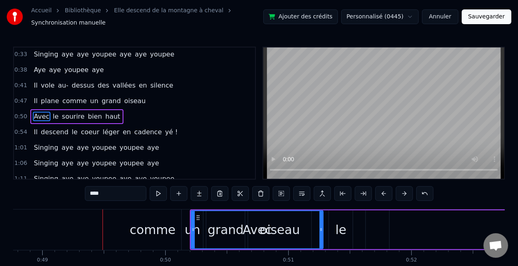
click at [322, 190] on button at bounding box center [404, 194] width 17 height 15
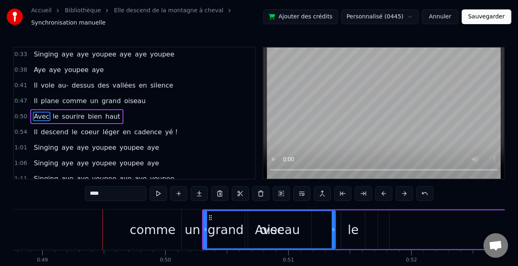
click at [322, 189] on button at bounding box center [404, 194] width 17 height 15
click at [322, 188] on button at bounding box center [404, 194] width 17 height 15
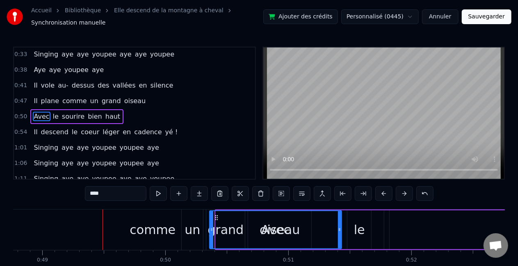
click at [322, 187] on button at bounding box center [404, 194] width 17 height 15
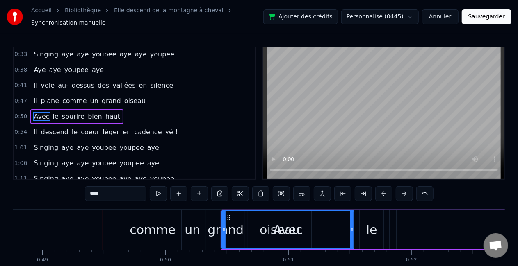
click at [322, 189] on button at bounding box center [404, 194] width 17 height 15
click at [322, 190] on button at bounding box center [404, 194] width 17 height 15
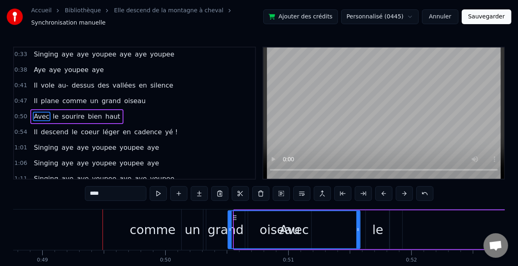
click at [322, 190] on button at bounding box center [404, 194] width 17 height 15
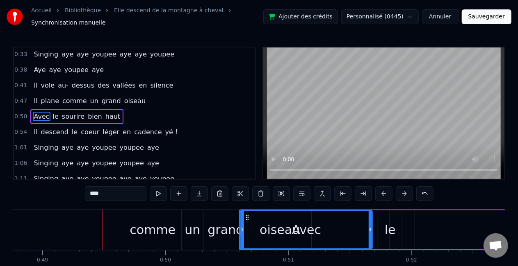
click at [322, 190] on button at bounding box center [404, 194] width 17 height 15
click at [322, 188] on button at bounding box center [404, 194] width 17 height 15
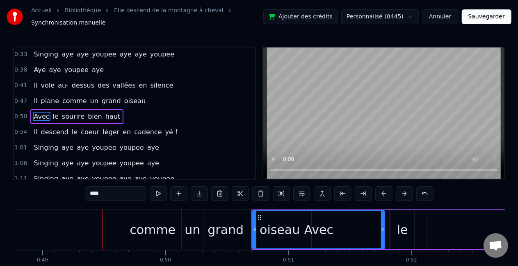
click at [322, 187] on button at bounding box center [424, 194] width 17 height 15
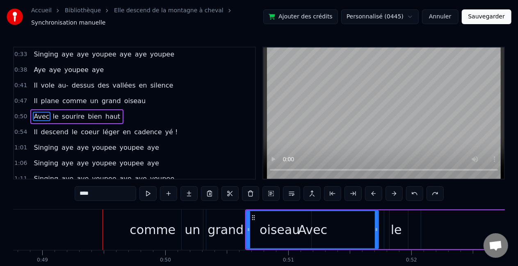
click at [164, 228] on div "comme" at bounding box center [153, 230] width 46 height 18
type input "*****"
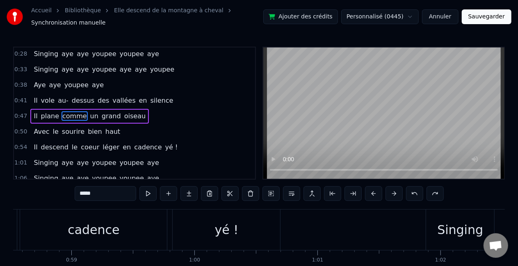
scroll to position [0, 7195]
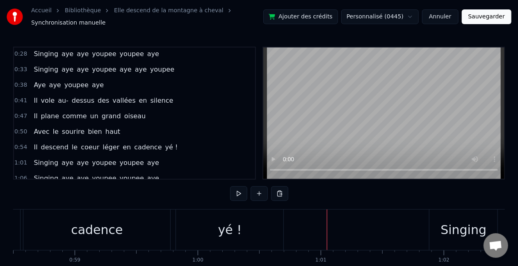
click at [322, 230] on div at bounding box center [327, 230] width 0 height 41
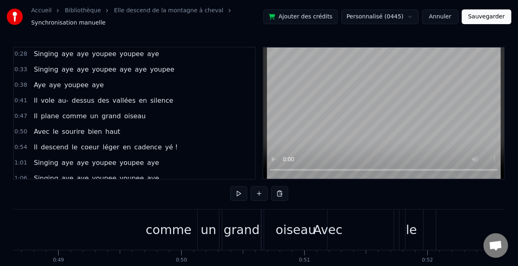
scroll to position [0, 5980]
click at [181, 225] on div "comme" at bounding box center [169, 230] width 46 height 18
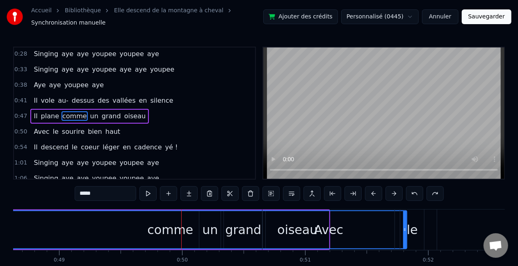
click at [183, 223] on div "comme" at bounding box center [170, 230] width 46 height 18
drag, startPoint x: 404, startPoint y: 234, endPoint x: 398, endPoint y: 229, distance: 8.2
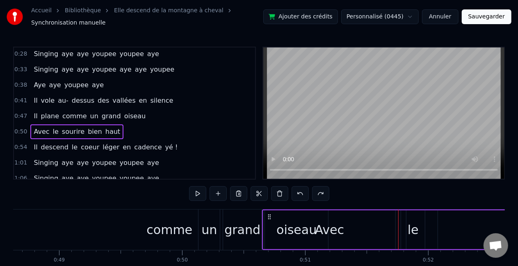
click at [149, 230] on div "comme" at bounding box center [169, 230] width 46 height 18
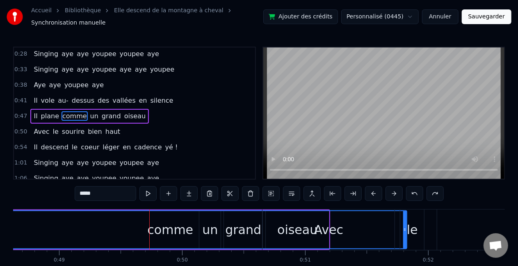
click at [149, 230] on div at bounding box center [149, 230] width 0 height 41
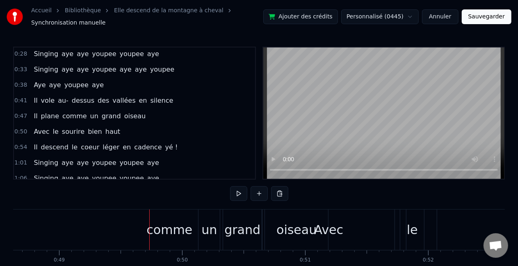
click at [169, 228] on div "comme" at bounding box center [169, 230] width 46 height 18
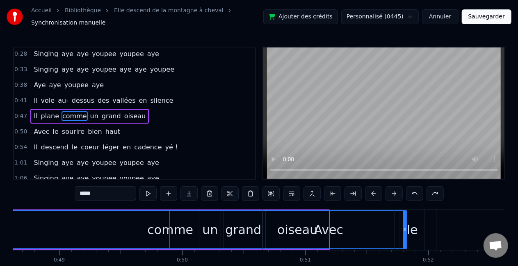
drag, startPoint x: 404, startPoint y: 228, endPoint x: 392, endPoint y: 228, distance: 12.3
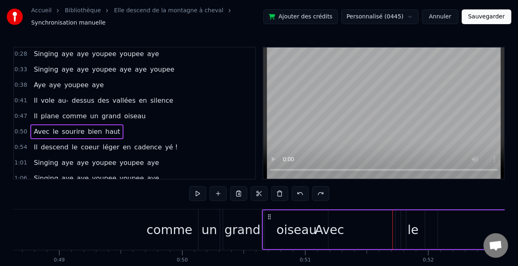
click at [213, 230] on div "un" at bounding box center [209, 230] width 16 height 18
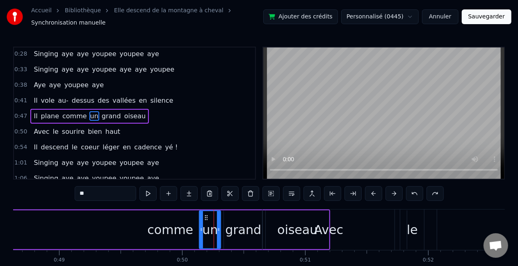
click at [214, 230] on div at bounding box center [214, 230] width 0 height 41
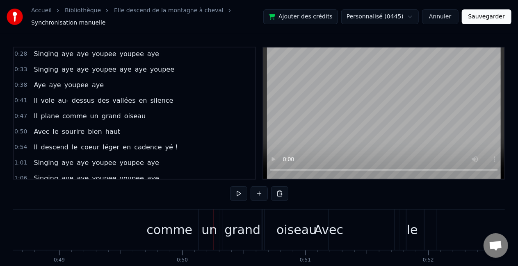
click at [150, 229] on div "comme" at bounding box center [169, 230] width 46 height 18
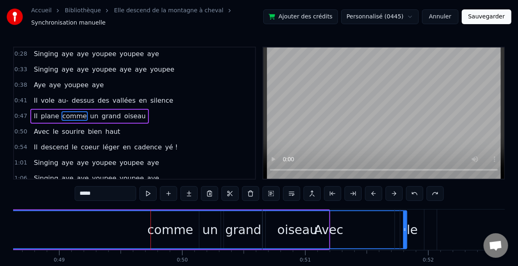
click at [213, 227] on div "comme" at bounding box center [170, 230] width 472 height 37
click at [74, 218] on div "comme" at bounding box center [170, 230] width 472 height 37
click at [260, 230] on div "comme" at bounding box center [170, 230] width 472 height 37
drag, startPoint x: 150, startPoint y: 232, endPoint x: 168, endPoint y: 239, distance: 18.8
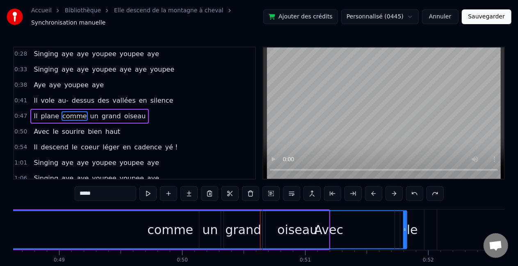
click at [168, 230] on div "comme" at bounding box center [170, 230] width 46 height 18
drag, startPoint x: 168, startPoint y: 239, endPoint x: 218, endPoint y: 227, distance: 51.4
click at [218, 227] on div "comme" at bounding box center [170, 230] width 472 height 37
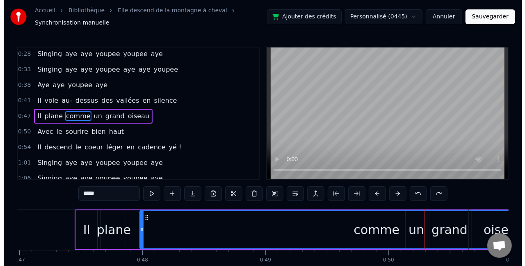
scroll to position [0, 5747]
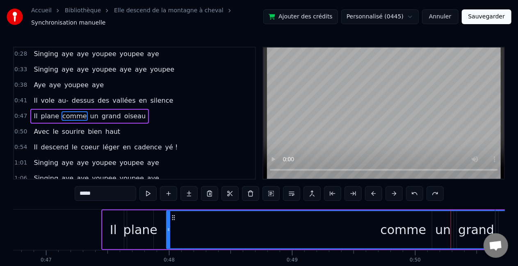
click at [233, 225] on div "comme" at bounding box center [403, 230] width 472 height 37
drag, startPoint x: 188, startPoint y: 220, endPoint x: 249, endPoint y: 221, distance: 61.5
click at [249, 221] on div "comme" at bounding box center [403, 230] width 472 height 37
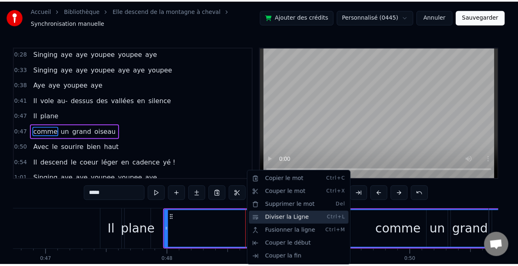
scroll to position [110, 0]
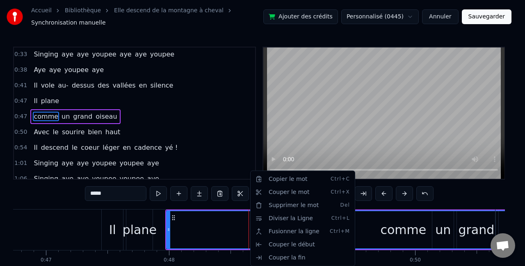
click at [225, 223] on div "comme" at bounding box center [403, 230] width 472 height 37
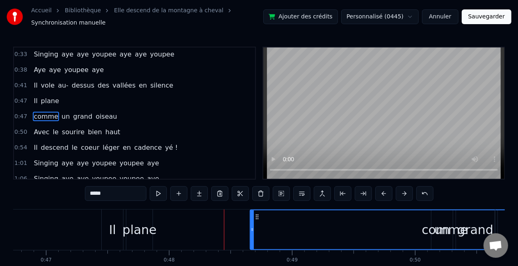
drag, startPoint x: 166, startPoint y: 231, endPoint x: 251, endPoint y: 228, distance: 84.5
click at [251, 228] on icon at bounding box center [251, 230] width 3 height 7
drag, startPoint x: 251, startPoint y: 228, endPoint x: 272, endPoint y: 228, distance: 21.3
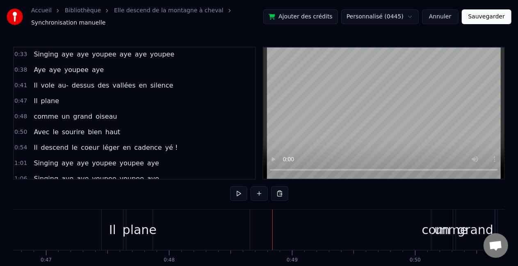
click at [322, 230] on div "comme" at bounding box center [444, 230] width 389 height 41
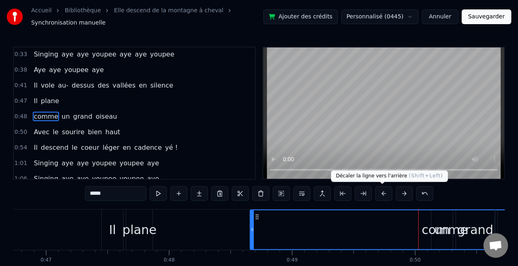
click at [322, 192] on button at bounding box center [383, 194] width 17 height 15
click at [322, 193] on button at bounding box center [383, 194] width 17 height 15
click at [322, 191] on button at bounding box center [383, 194] width 17 height 15
click at [322, 188] on button at bounding box center [383, 194] width 17 height 15
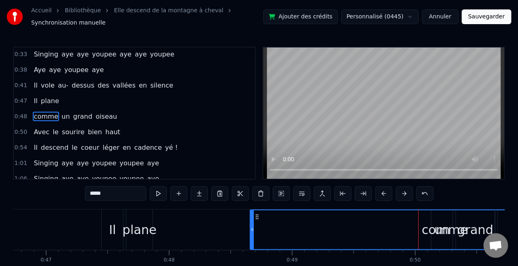
click at [322, 190] on button at bounding box center [383, 194] width 17 height 15
click at [322, 193] on button at bounding box center [342, 194] width 17 height 15
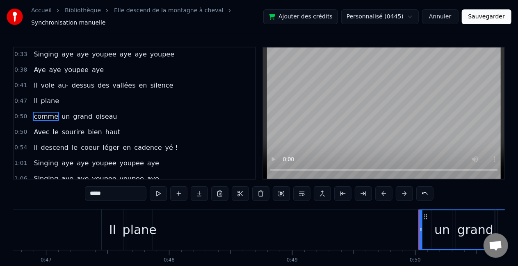
click at [322, 189] on body "Accueil Bibliothèque Elle descend de la montagne à cheval Synchronisation manue…" at bounding box center [259, 146] width 518 height 292
click at [322, 193] on button at bounding box center [424, 194] width 17 height 15
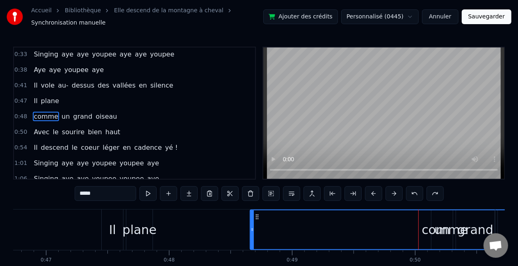
click at [322, 193] on button at bounding box center [373, 194] width 17 height 15
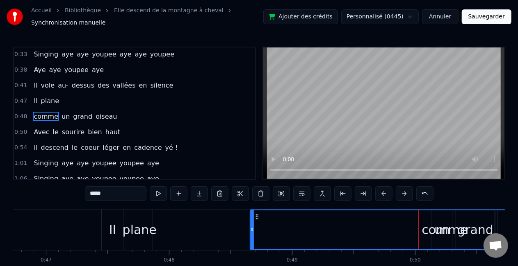
click at [322, 230] on div "comme" at bounding box center [444, 230] width 46 height 18
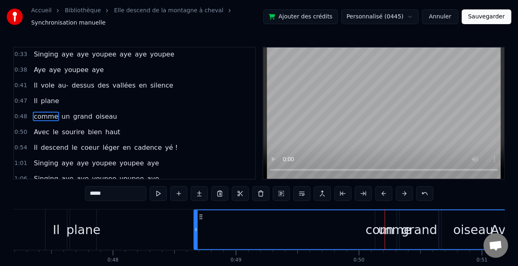
scroll to position [0, 5806]
click at [322, 193] on button at bounding box center [383, 194] width 17 height 15
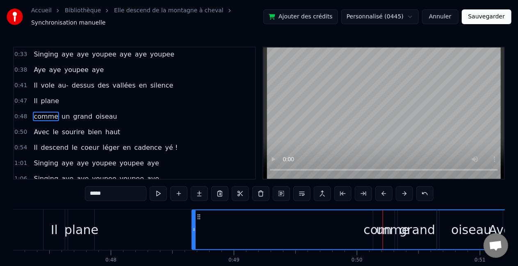
click at [322, 192] on button at bounding box center [383, 194] width 17 height 15
click at [322, 191] on button at bounding box center [383, 194] width 17 height 15
click at [322, 192] on button at bounding box center [383, 194] width 17 height 15
click at [322, 191] on button at bounding box center [383, 194] width 17 height 15
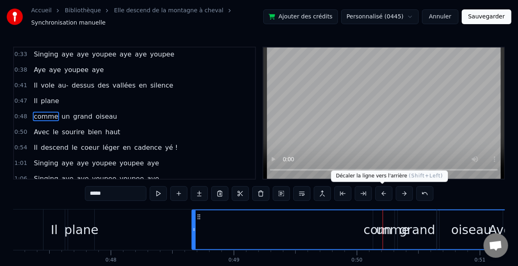
click at [322, 191] on button at bounding box center [383, 194] width 17 height 15
click at [201, 205] on div "0:04 Il descend des [GEOGRAPHIC_DATA] en parapente 0:09 Il descend du Mont Chau…" at bounding box center [259, 170] width 492 height 246
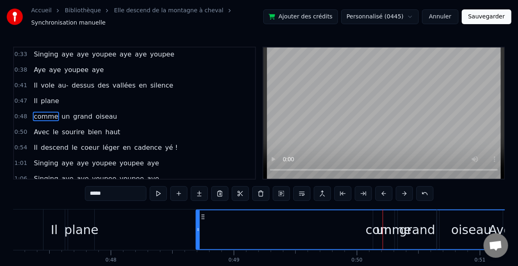
click at [197, 230] on icon at bounding box center [197, 230] width 3 height 7
click at [235, 230] on div "comme" at bounding box center [388, 230] width 384 height 39
click at [202, 230] on div "comme" at bounding box center [388, 230] width 384 height 39
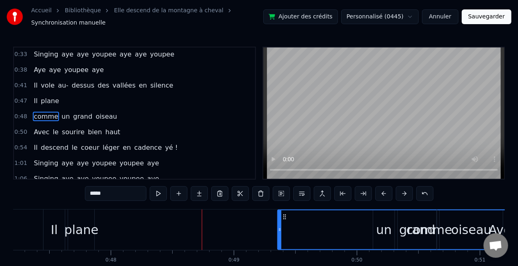
drag, startPoint x: 198, startPoint y: 230, endPoint x: 280, endPoint y: 221, distance: 82.1
click at [280, 221] on div at bounding box center [279, 230] width 3 height 39
click at [280, 221] on div at bounding box center [280, 230] width 0 height 41
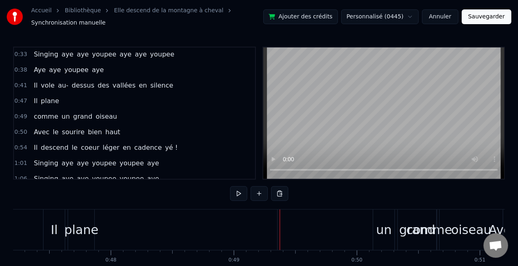
click at [312, 230] on div "comme" at bounding box center [429, 230] width 303 height 41
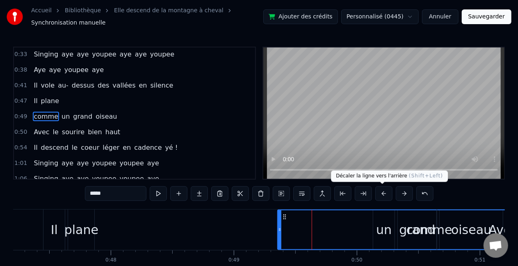
click at [322, 194] on button at bounding box center [383, 194] width 17 height 15
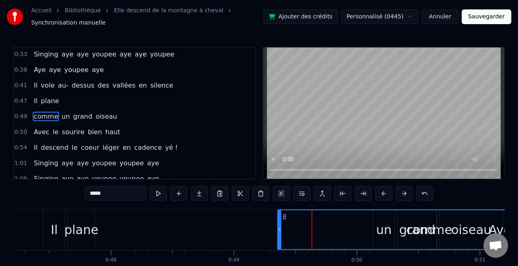
click at [322, 194] on button at bounding box center [383, 194] width 17 height 15
click at [311, 230] on div "comme" at bounding box center [429, 230] width 302 height 39
click at [304, 230] on div "comme" at bounding box center [429, 230] width 302 height 39
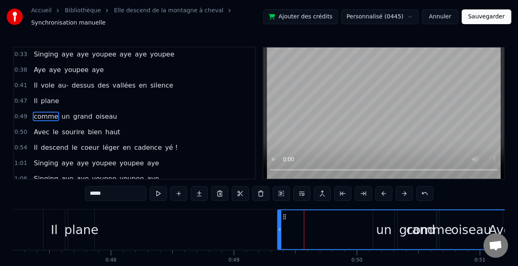
click at [304, 230] on div at bounding box center [304, 230] width 0 height 41
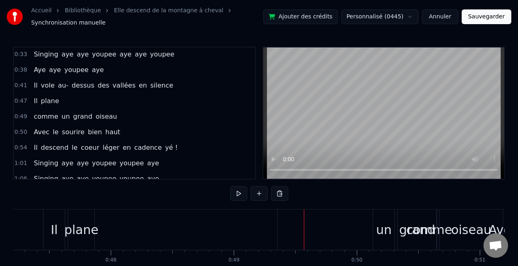
click at [304, 230] on div at bounding box center [304, 230] width 0 height 41
click at [322, 225] on div "comme" at bounding box center [429, 230] width 303 height 41
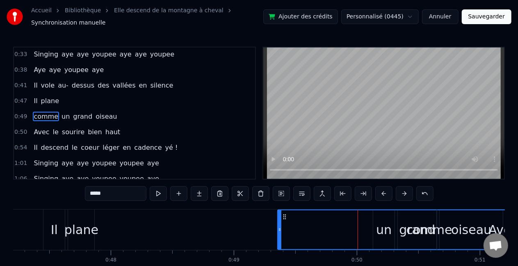
drag, startPoint x: 357, startPoint y: 225, endPoint x: 285, endPoint y: 234, distance: 73.6
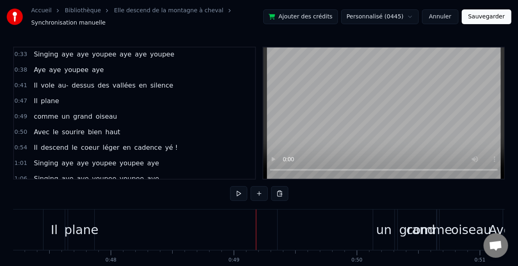
click at [278, 230] on div "comme" at bounding box center [429, 230] width 303 height 41
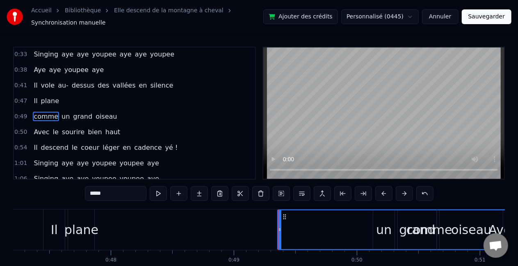
drag, startPoint x: 278, startPoint y: 230, endPoint x: 250, endPoint y: 230, distance: 27.5
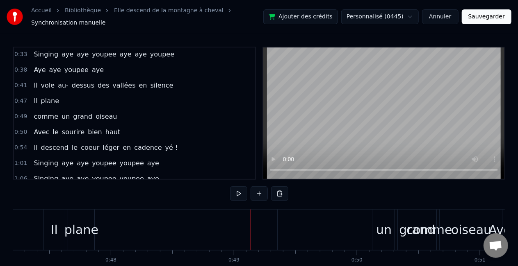
click at [293, 230] on div "comme" at bounding box center [429, 230] width 303 height 41
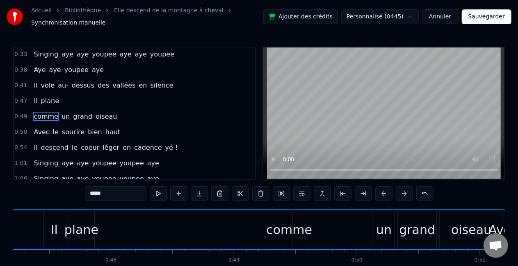
drag, startPoint x: 280, startPoint y: 230, endPoint x: 0, endPoint y: 233, distance: 280.0
click at [0, 230] on div "Accueil Bibliothèque Elle descend de la montagne à cheval Synchronisation manue…" at bounding box center [259, 146] width 518 height 292
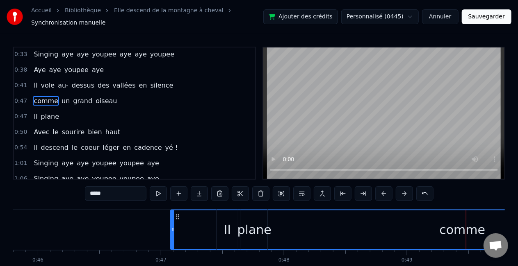
scroll to position [0, 5626]
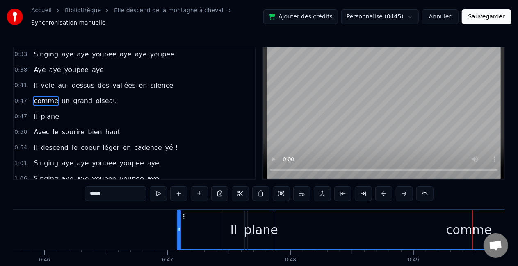
click at [180, 230] on icon at bounding box center [179, 230] width 3 height 7
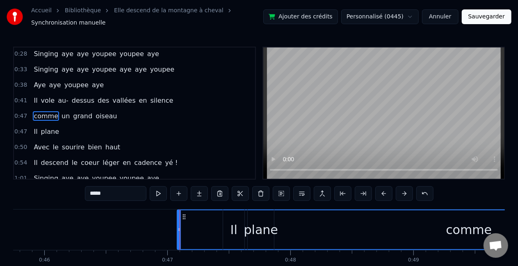
click at [178, 230] on icon at bounding box center [179, 230] width 3 height 7
click at [233, 225] on div "Il" at bounding box center [233, 230] width 7 height 18
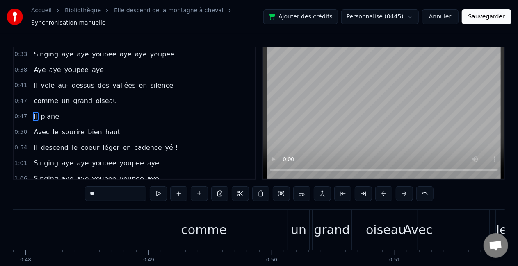
scroll to position [0, 5892]
click at [257, 227] on div "comme" at bounding box center [202, 230] width 583 height 41
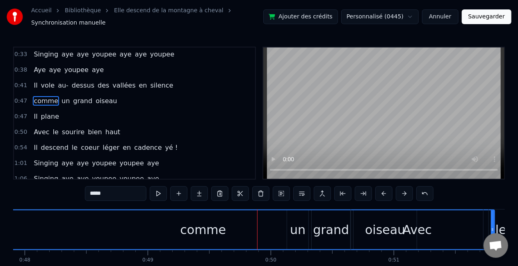
scroll to position [95, 0]
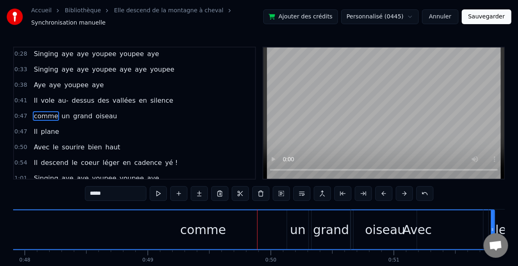
click at [322, 230] on div "comme" at bounding box center [203, 230] width 582 height 39
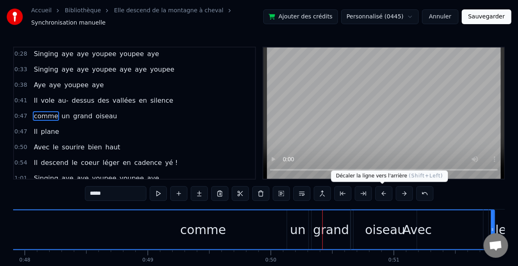
drag, startPoint x: 378, startPoint y: 199, endPoint x: 378, endPoint y: 193, distance: 6.1
click at [322, 190] on button at bounding box center [383, 194] width 17 height 15
click at [322, 193] on button at bounding box center [383, 194] width 17 height 15
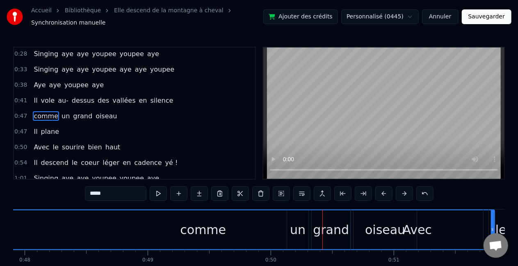
click at [322, 193] on button at bounding box center [383, 194] width 17 height 15
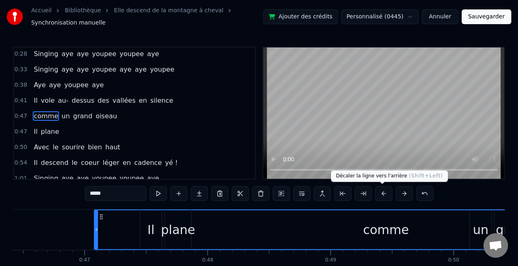
scroll to position [0, 5708]
click at [322, 227] on div "comme" at bounding box center [387, 230] width 582 height 39
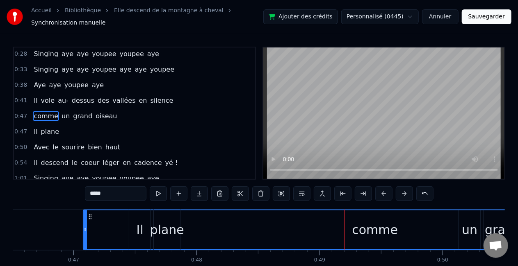
scroll to position [0, 5720]
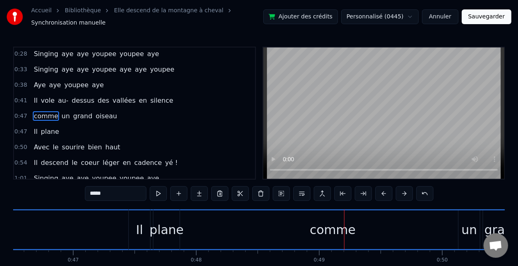
drag, startPoint x: 84, startPoint y: 230, endPoint x: 0, endPoint y: 227, distance: 83.7
click at [0, 227] on div "Accueil Bibliothèque Elle descend de la montagne à cheval Synchronisation manue…" at bounding box center [259, 146] width 518 height 292
click at [111, 227] on div "comme" at bounding box center [333, 230] width 666 height 39
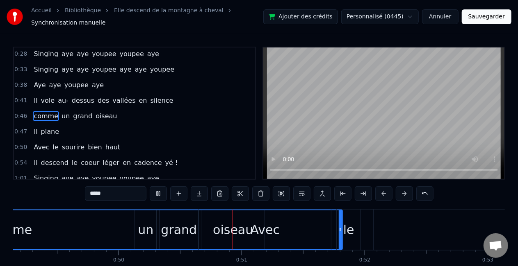
scroll to position [0, 6151]
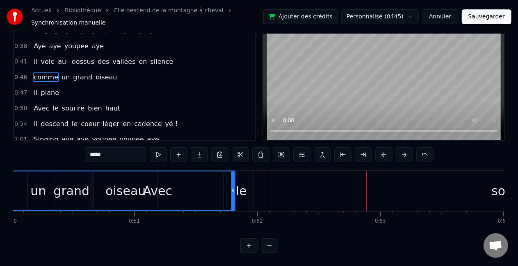
click at [166, 186] on div "Avec" at bounding box center [157, 191] width 29 height 18
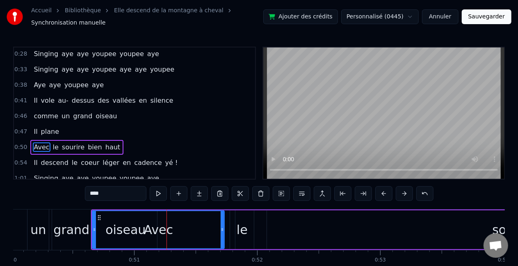
scroll to position [125, 0]
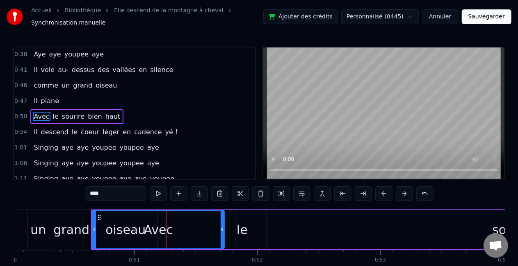
click at [322, 192] on button at bounding box center [404, 194] width 17 height 15
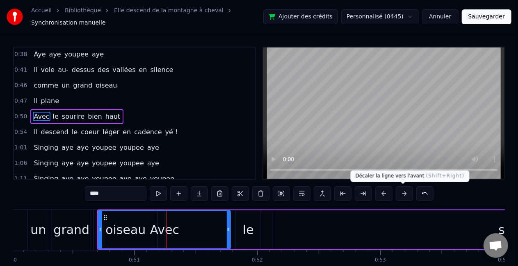
click at [322, 193] on button at bounding box center [404, 194] width 17 height 15
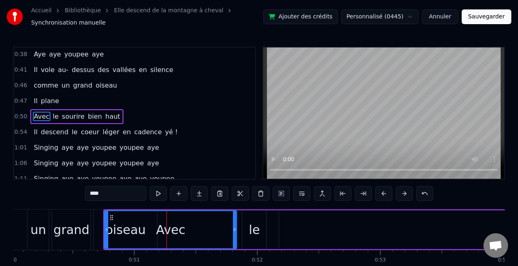
click at [322, 192] on button at bounding box center [404, 194] width 17 height 15
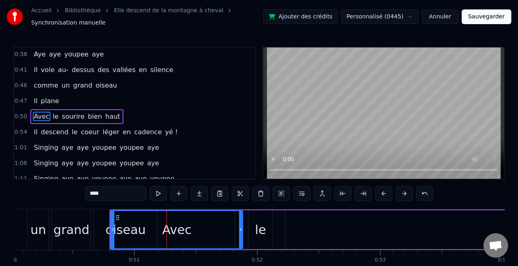
click at [322, 192] on button at bounding box center [404, 194] width 17 height 15
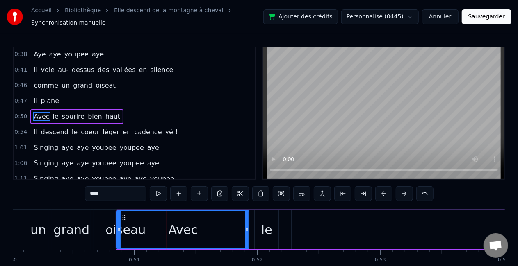
click at [322, 191] on button at bounding box center [404, 194] width 17 height 15
click at [322, 192] on button at bounding box center [404, 194] width 17 height 15
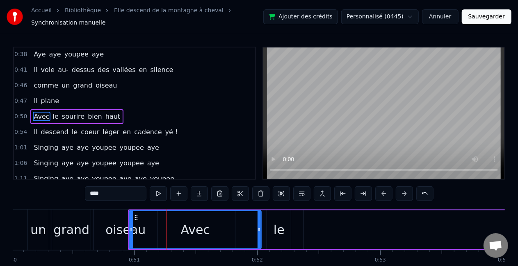
click at [322, 192] on button at bounding box center [404, 194] width 17 height 15
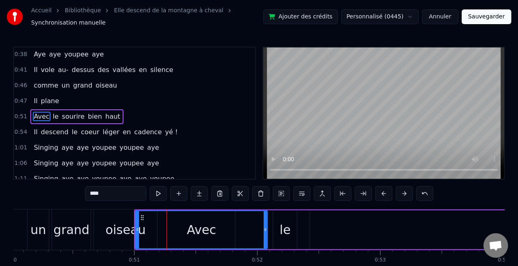
click at [322, 192] on button at bounding box center [404, 194] width 17 height 15
click at [322, 193] on button at bounding box center [404, 194] width 17 height 15
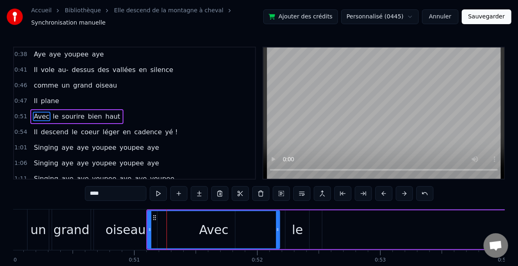
click at [322, 192] on button at bounding box center [404, 194] width 17 height 15
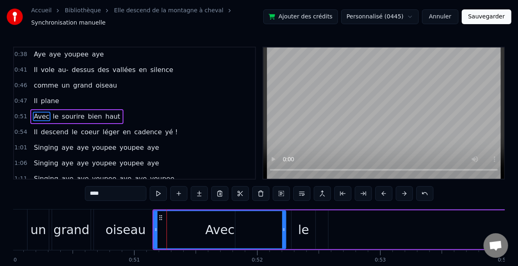
click at [322, 191] on button at bounding box center [404, 194] width 17 height 15
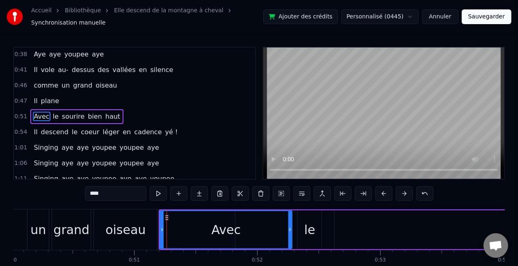
click at [322, 191] on button at bounding box center [404, 194] width 17 height 15
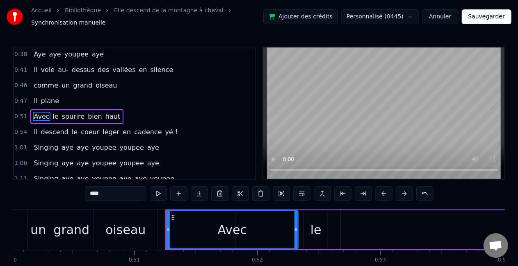
click at [322, 193] on button at bounding box center [404, 194] width 17 height 15
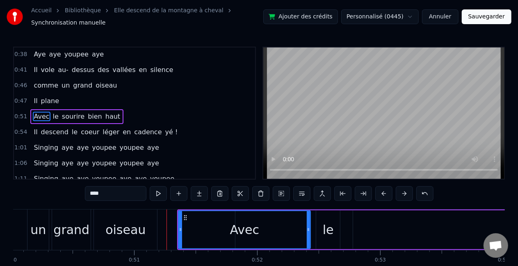
click at [322, 192] on button at bounding box center [404, 194] width 17 height 15
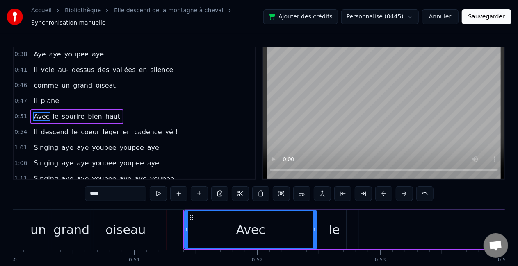
click at [322, 192] on button at bounding box center [404, 194] width 17 height 15
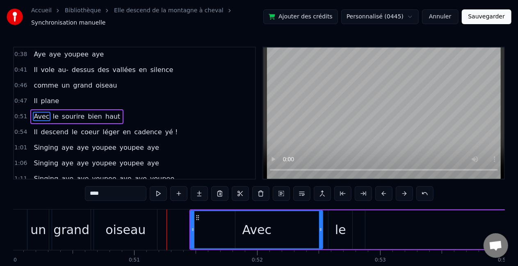
click at [322, 192] on button at bounding box center [404, 194] width 17 height 15
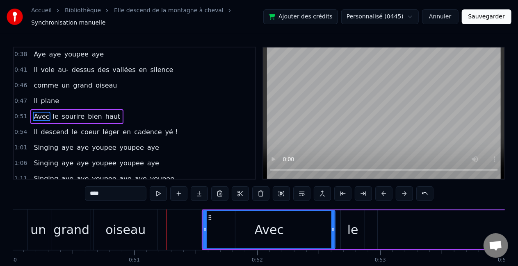
click at [322, 191] on button at bounding box center [404, 194] width 17 height 15
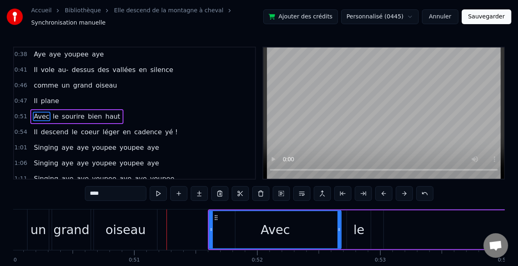
click at [322, 189] on button at bounding box center [404, 194] width 17 height 15
click at [322, 190] on button at bounding box center [404, 194] width 17 height 15
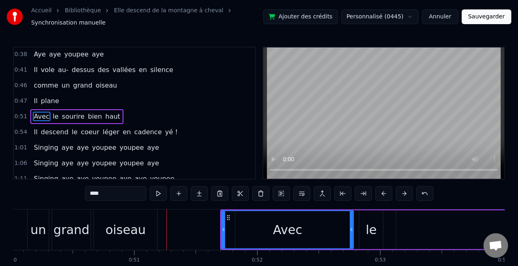
click at [322, 193] on button at bounding box center [404, 194] width 17 height 15
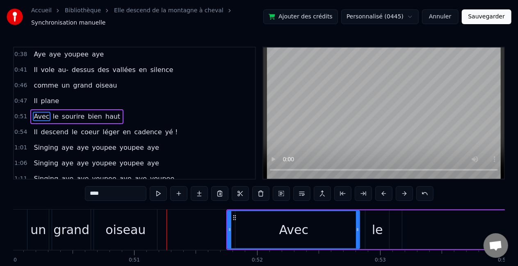
click at [322, 192] on button at bounding box center [404, 194] width 17 height 15
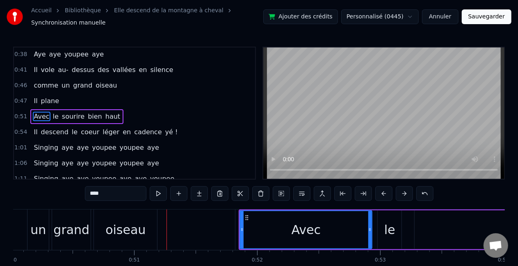
click at [322, 192] on button at bounding box center [404, 194] width 17 height 15
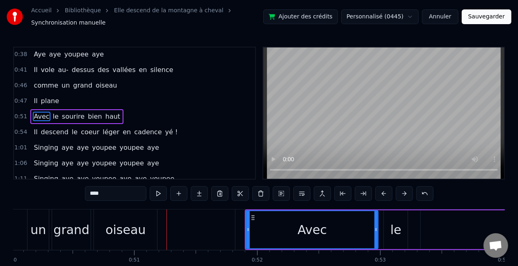
click at [322, 191] on button at bounding box center [404, 194] width 17 height 15
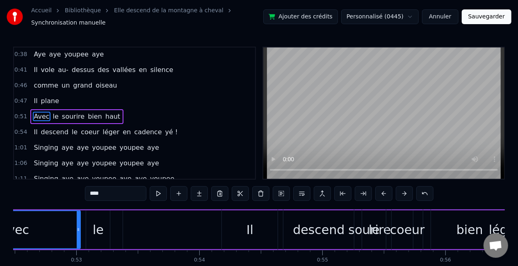
scroll to position [0, 6457]
click at [257, 230] on div "Il" at bounding box center [247, 230] width 56 height 41
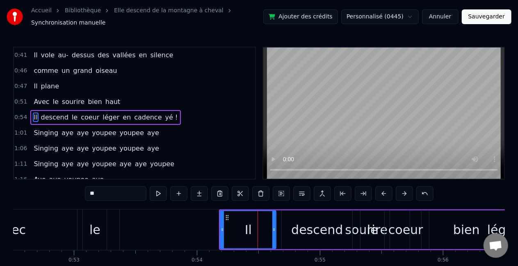
scroll to position [141, 0]
click at [322, 194] on button at bounding box center [383, 194] width 17 height 15
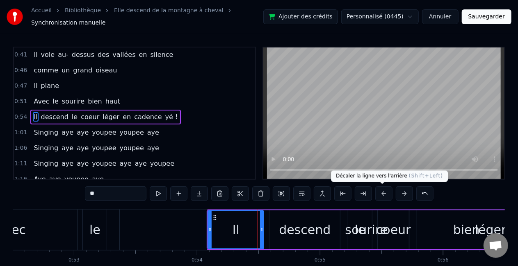
click at [322, 193] on button at bounding box center [383, 194] width 17 height 15
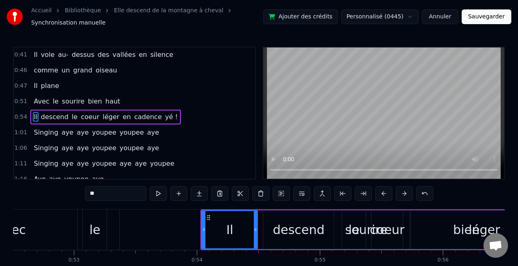
click at [322, 193] on button at bounding box center [383, 194] width 17 height 15
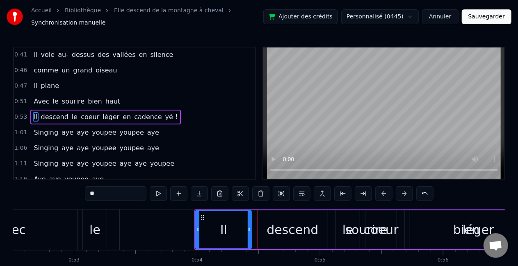
click at [322, 192] on button at bounding box center [383, 194] width 17 height 15
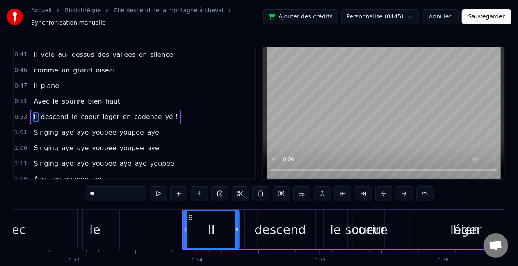
click at [322, 191] on button at bounding box center [383, 194] width 17 height 15
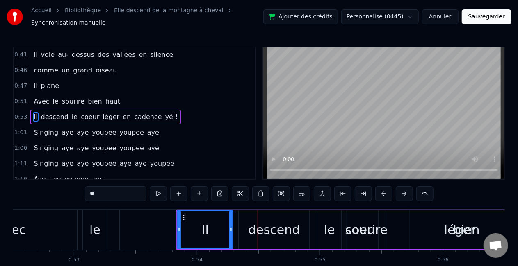
click at [322, 191] on button at bounding box center [383, 194] width 17 height 15
click at [322, 190] on button at bounding box center [383, 194] width 17 height 15
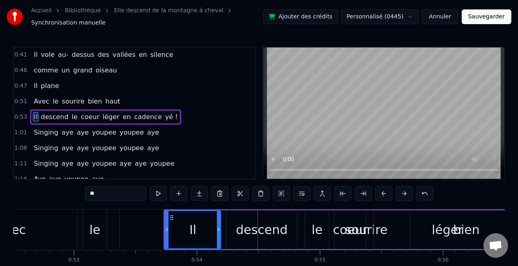
click at [322, 189] on button at bounding box center [383, 194] width 17 height 15
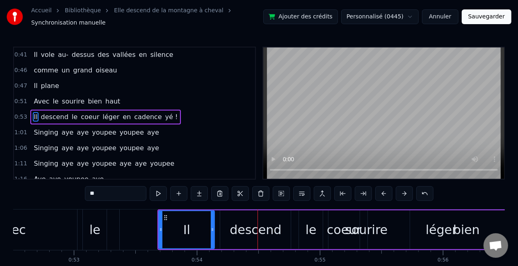
click at [322, 189] on button at bounding box center [383, 194] width 17 height 15
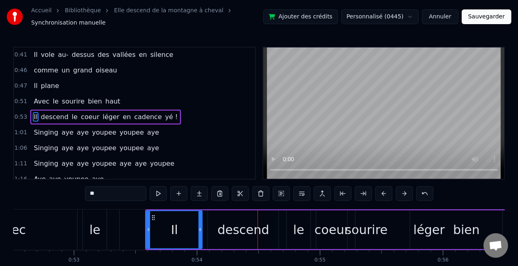
click at [322, 188] on button at bounding box center [383, 194] width 17 height 15
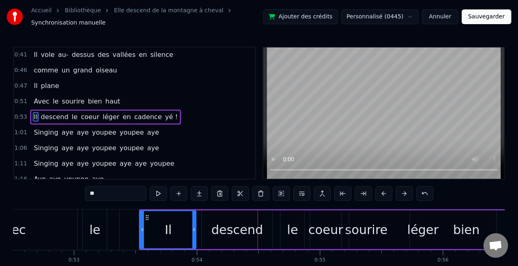
click at [322, 189] on button at bounding box center [383, 194] width 17 height 15
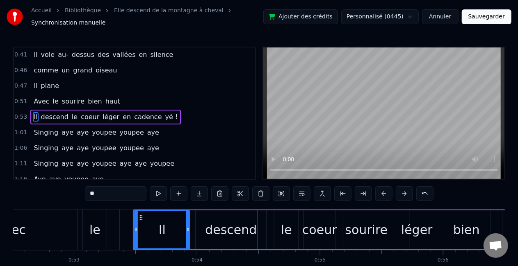
click at [322, 190] on button at bounding box center [383, 194] width 17 height 15
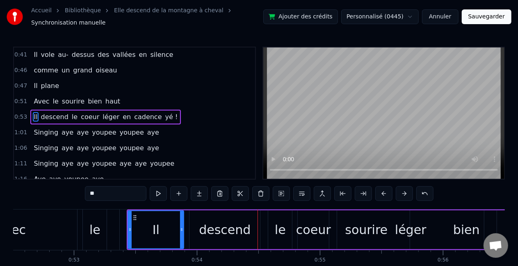
click at [322, 193] on button at bounding box center [404, 194] width 17 height 15
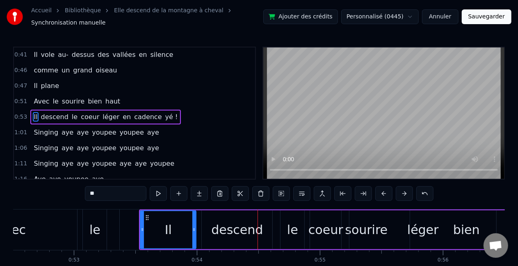
click at [322, 193] on button at bounding box center [404, 194] width 17 height 15
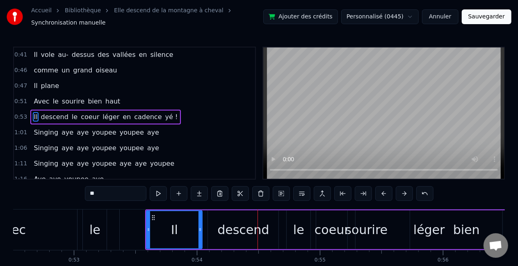
click at [322, 193] on button at bounding box center [404, 194] width 17 height 15
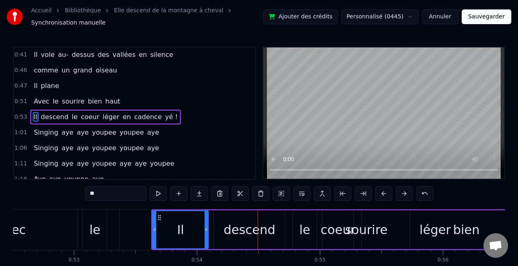
click at [322, 193] on button at bounding box center [404, 194] width 17 height 15
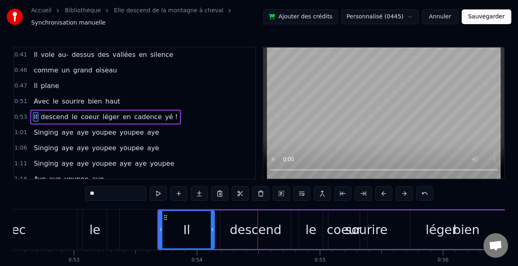
click at [322, 193] on button at bounding box center [404, 194] width 17 height 15
click at [322, 192] on button at bounding box center [404, 194] width 17 height 15
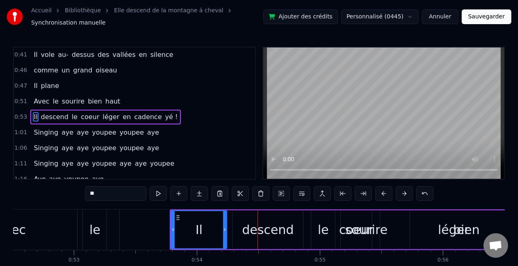
click at [322, 190] on button at bounding box center [404, 194] width 17 height 15
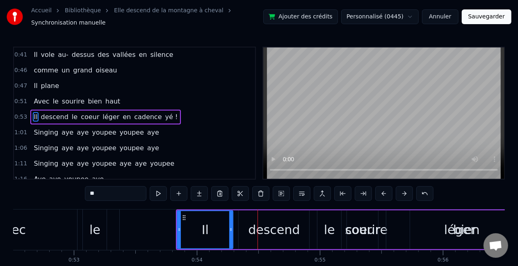
click at [322, 229] on div "léger" at bounding box center [460, 230] width 32 height 18
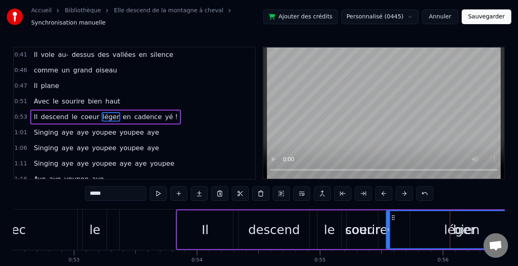
click at [289, 230] on div "descend" at bounding box center [274, 230] width 52 height 18
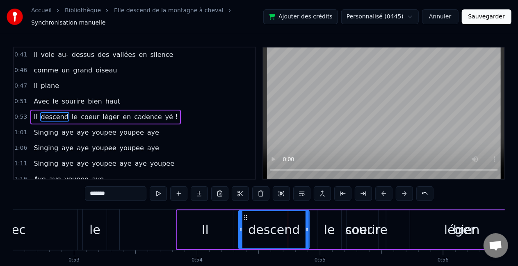
click at [322, 193] on button at bounding box center [404, 194] width 17 height 15
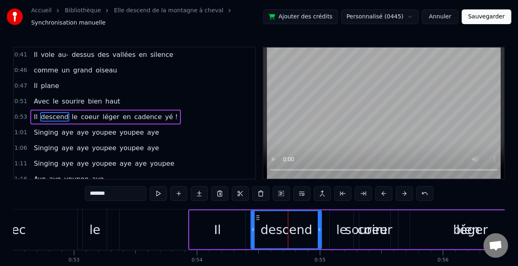
click at [322, 192] on button at bounding box center [404, 194] width 17 height 15
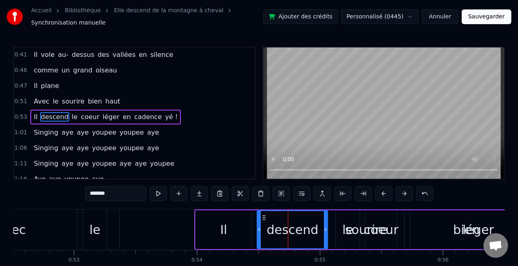
click at [322, 191] on button at bounding box center [404, 194] width 17 height 15
click at [322, 195] on button at bounding box center [404, 194] width 17 height 15
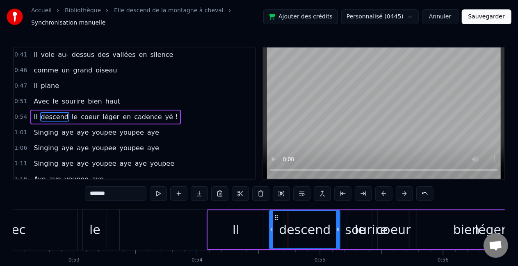
click at [322, 192] on button at bounding box center [404, 194] width 17 height 15
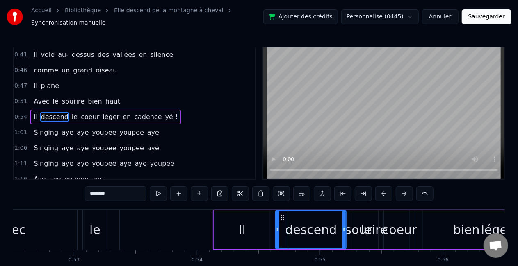
click at [322, 190] on button at bounding box center [404, 194] width 17 height 15
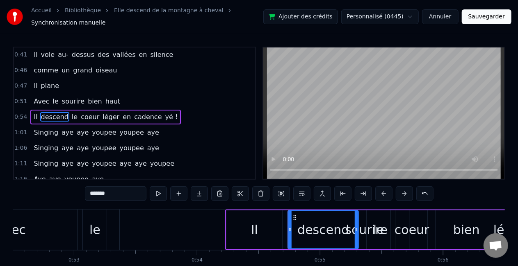
click at [322, 189] on button at bounding box center [404, 194] width 17 height 15
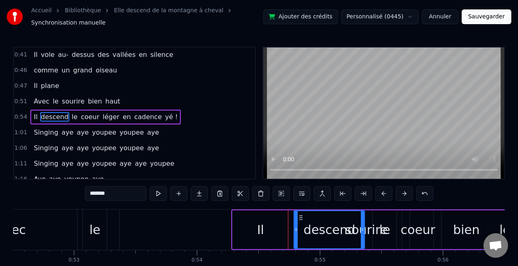
click at [322, 189] on button at bounding box center [404, 194] width 17 height 15
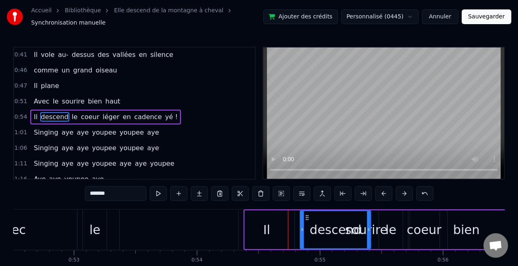
click at [322, 191] on button at bounding box center [404, 194] width 17 height 15
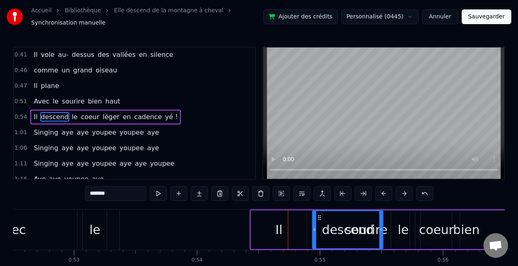
click at [322, 191] on button at bounding box center [404, 194] width 17 height 15
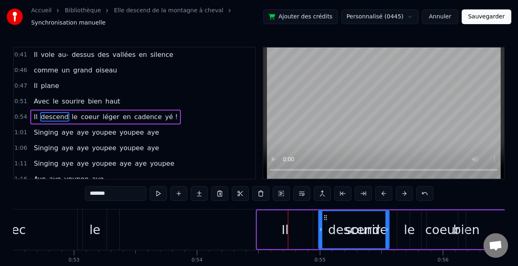
click at [322, 190] on button at bounding box center [404, 194] width 17 height 15
click at [322, 189] on button at bounding box center [404, 194] width 17 height 15
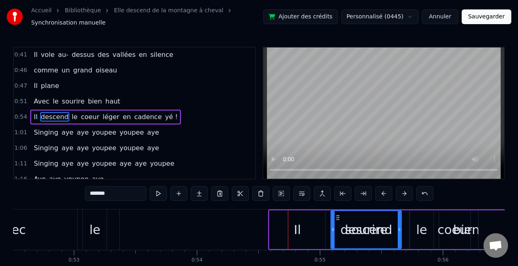
click at [322, 190] on button at bounding box center [404, 194] width 17 height 15
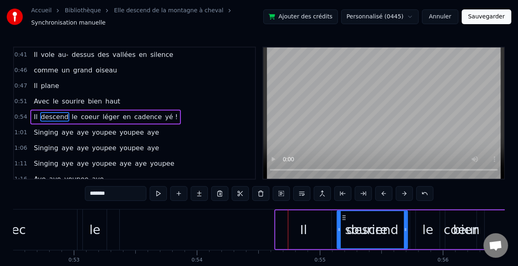
click at [322, 193] on button at bounding box center [404, 194] width 17 height 15
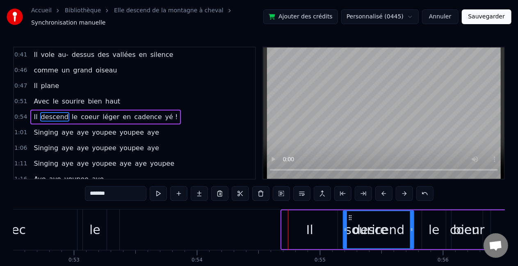
click at [322, 193] on button at bounding box center [404, 194] width 17 height 15
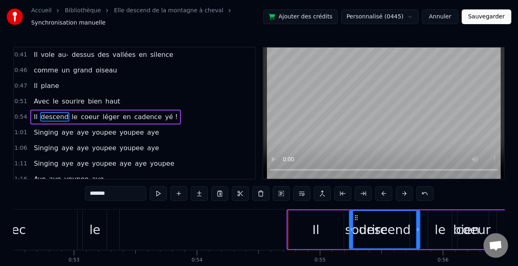
click at [322, 193] on button at bounding box center [404, 194] width 17 height 15
click at [322, 192] on button at bounding box center [404, 194] width 17 height 15
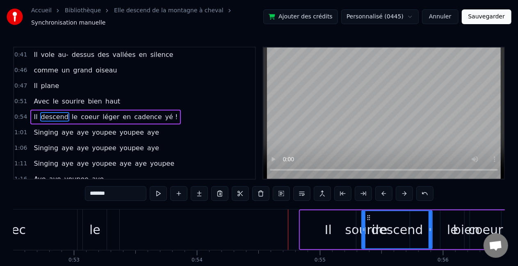
click at [322, 192] on button at bounding box center [404, 194] width 17 height 15
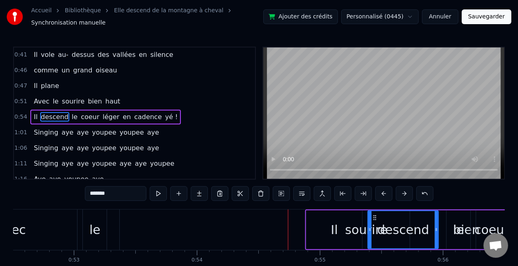
click at [322, 192] on button at bounding box center [404, 194] width 17 height 15
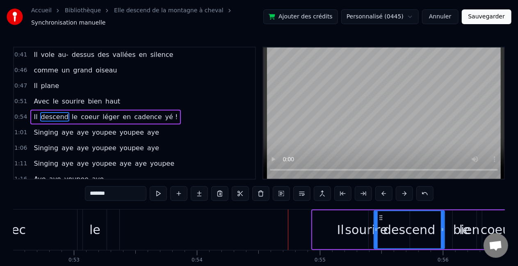
click at [322, 191] on button at bounding box center [404, 194] width 17 height 15
click at [322, 192] on button at bounding box center [404, 194] width 17 height 15
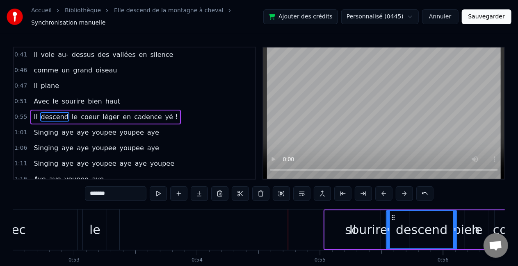
click at [322, 193] on button at bounding box center [404, 194] width 17 height 15
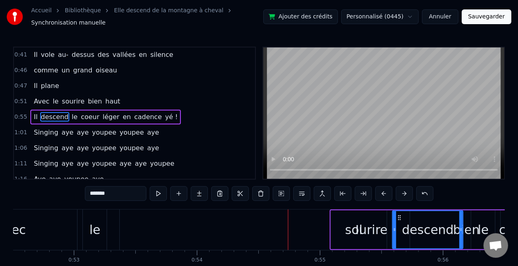
click at [322, 192] on button at bounding box center [404, 194] width 17 height 15
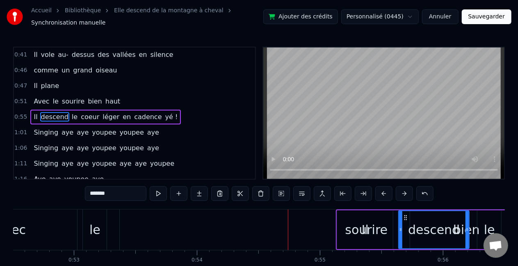
click at [322, 192] on button at bounding box center [404, 194] width 17 height 15
click at [322, 193] on button at bounding box center [404, 194] width 17 height 15
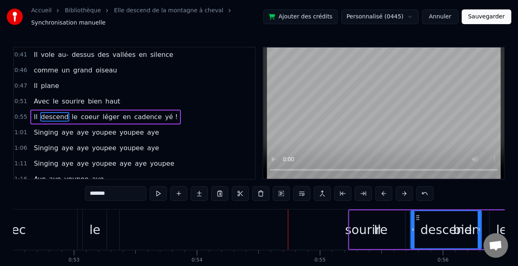
click at [322, 193] on button at bounding box center [404, 194] width 17 height 15
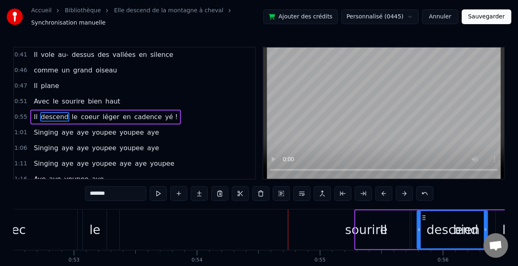
click at [322, 192] on button at bounding box center [404, 194] width 17 height 15
click at [322, 191] on button at bounding box center [404, 194] width 17 height 15
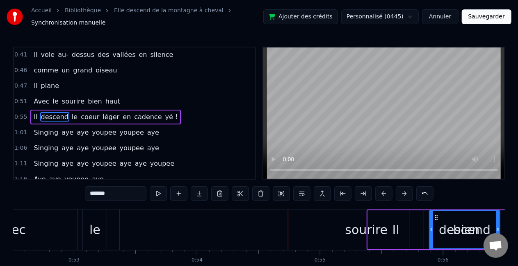
click at [322, 192] on button at bounding box center [404, 194] width 17 height 15
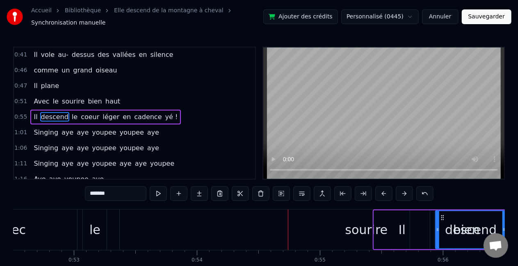
click at [322, 230] on div "sourire" at bounding box center [366, 230] width 43 height 18
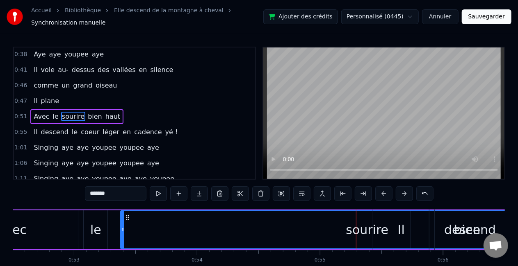
click at [322, 193] on button at bounding box center [383, 194] width 17 height 15
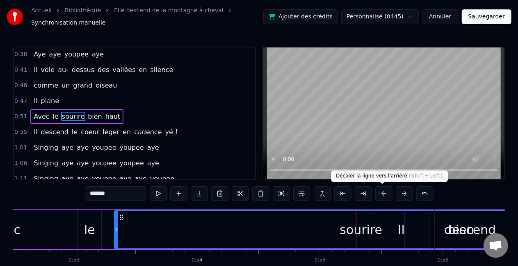
click at [322, 193] on button at bounding box center [383, 194] width 17 height 15
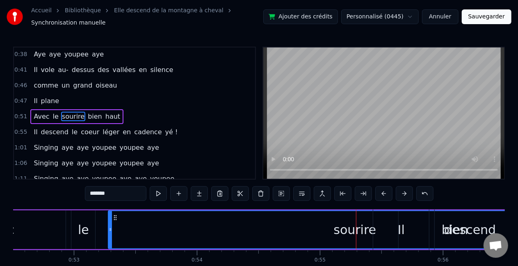
click at [322, 193] on button at bounding box center [383, 194] width 17 height 15
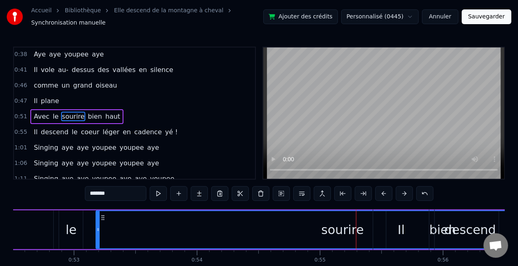
click at [322, 197] on button at bounding box center [404, 194] width 17 height 15
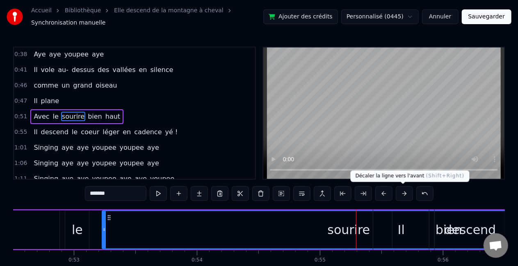
click at [322, 193] on button at bounding box center [404, 194] width 17 height 15
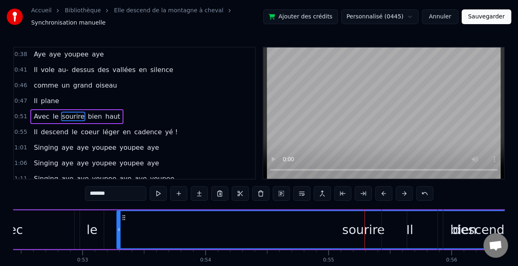
scroll to position [0, 6447]
click at [119, 230] on icon at bounding box center [120, 230] width 3 height 7
click at [170, 228] on div "sourire" at bounding box center [365, 230] width 492 height 37
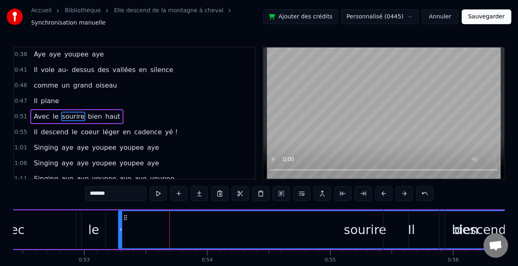
click at [170, 228] on div "sourire" at bounding box center [365, 230] width 492 height 37
click at [121, 228] on icon at bounding box center [120, 230] width 3 height 7
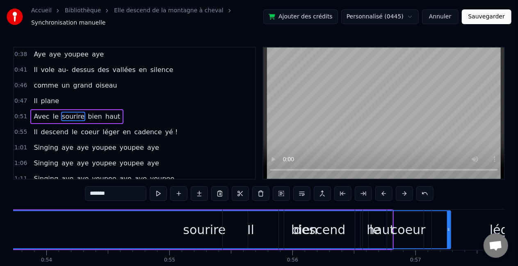
scroll to position [0, 6612]
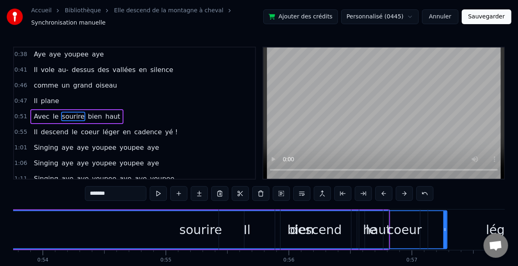
click at [182, 230] on div "sourire" at bounding box center [200, 230] width 43 height 18
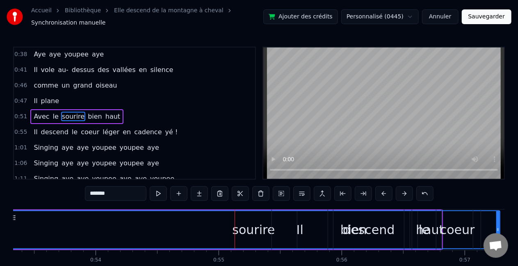
scroll to position [0, 6558]
click at [213, 230] on div "sourire" at bounding box center [254, 230] width 492 height 37
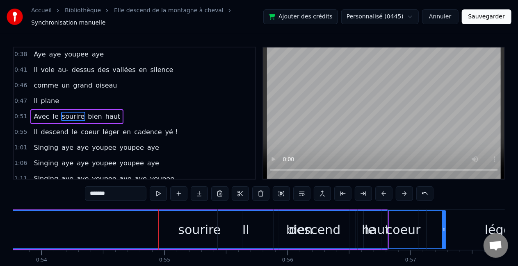
scroll to position [0, 6620]
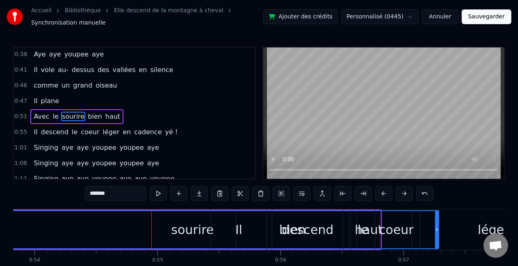
click at [322, 228] on div "léger" at bounding box center [493, 230] width 147 height 41
type input "*****"
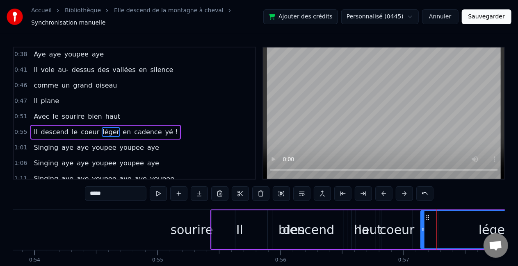
scroll to position [141, 0]
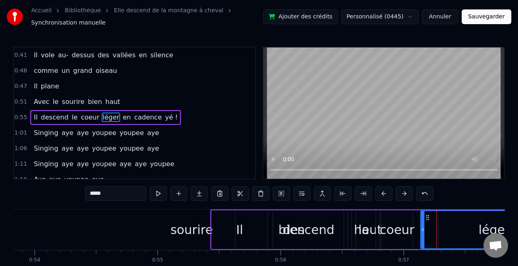
click at [322, 228] on div at bounding box center [436, 230] width 0 height 41
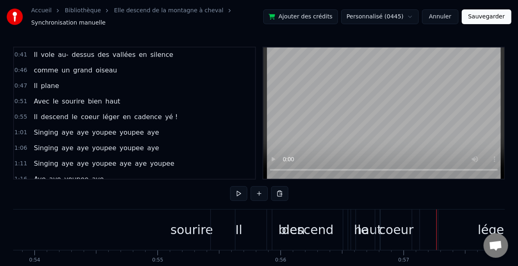
click at [163, 224] on div "sourire" at bounding box center [191, 230] width 493 height 41
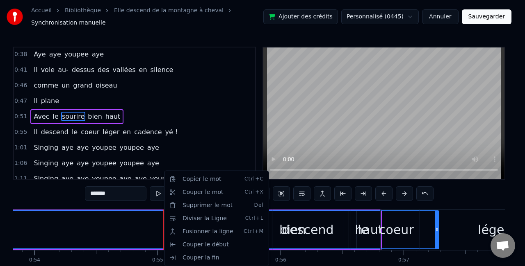
click at [120, 230] on html "Accueil Bibliothèque Elle descend de la montagne à cheval Synchronisation manue…" at bounding box center [262, 152] width 525 height 305
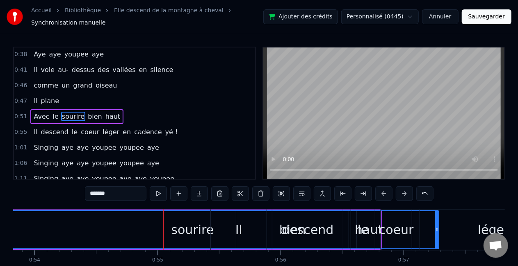
click at [127, 225] on div "sourire" at bounding box center [192, 230] width 492 height 37
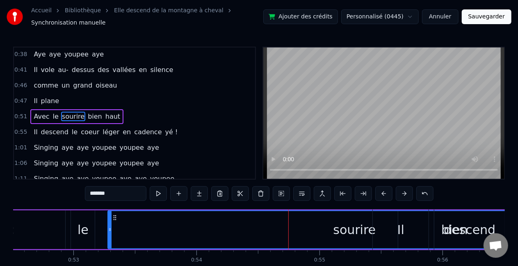
scroll to position [0, 6454]
click at [93, 156] on div "Singing aye aye youpee youpee aye" at bounding box center [96, 163] width 132 height 15
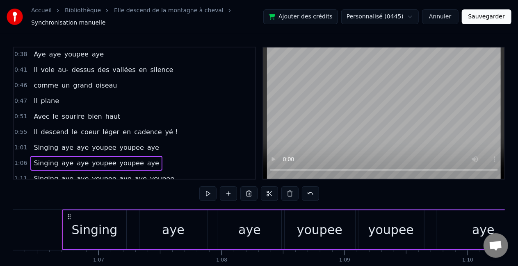
scroll to position [0, 8162]
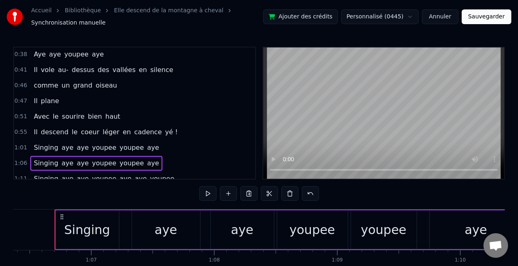
click at [65, 112] on span "sourire" at bounding box center [73, 116] width 24 height 9
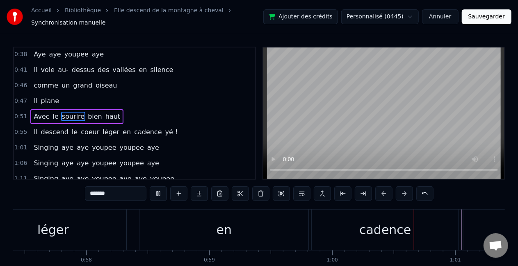
scroll to position [0, 7300]
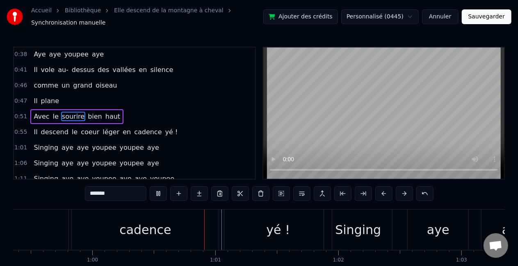
click at [322, 14] on button "Annuler" at bounding box center [440, 16] width 36 height 15
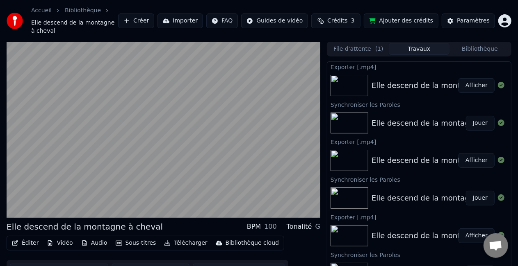
click at [80, 186] on video at bounding box center [164, 130] width 314 height 176
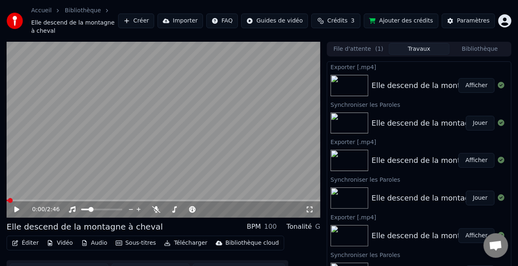
click at [82, 202] on div "0:00 / 2:46" at bounding box center [164, 210] width 314 height 16
click at [10, 206] on div "0:49 / 2:46" at bounding box center [163, 210] width 307 height 8
click at [119, 82] on video at bounding box center [164, 130] width 314 height 176
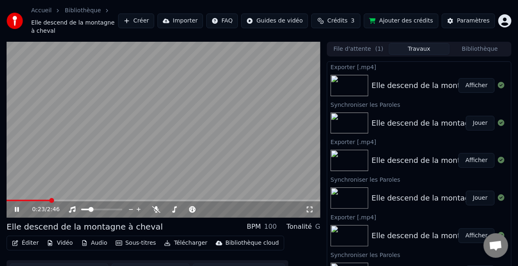
click at [49, 200] on span at bounding box center [28, 201] width 43 height 2
click at [31, 202] on div "0:25 / 2:46" at bounding box center [164, 210] width 314 height 16
click at [299, 230] on div "Éditer Vidéo Audio Sous-titres Télécharger Bibliothèque cloud Synchronisation m…" at bounding box center [164, 259] width 314 height 46
click at [64, 230] on button "Synchronisation manuelle" at bounding box center [59, 271] width 98 height 15
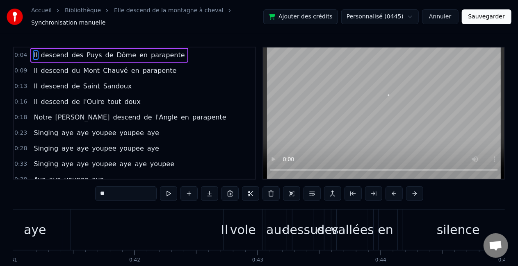
scroll to position [0, 5040]
click at [178, 230] on div "Il" at bounding box center [228, 230] width 307 height 41
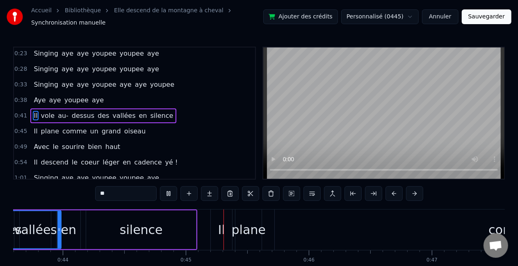
scroll to position [0, 5463]
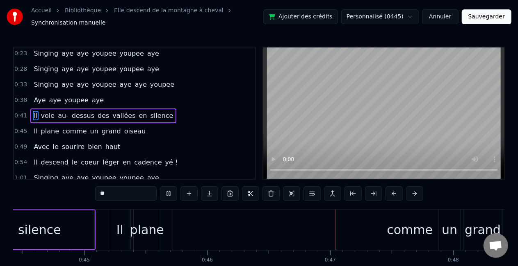
click at [166, 192] on button at bounding box center [168, 194] width 17 height 15
click at [147, 230] on div "plane" at bounding box center [147, 230] width 34 height 18
type input "*****"
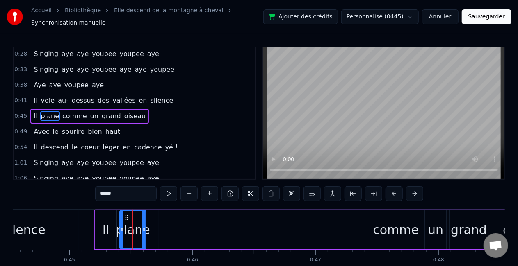
scroll to position [0, 5479]
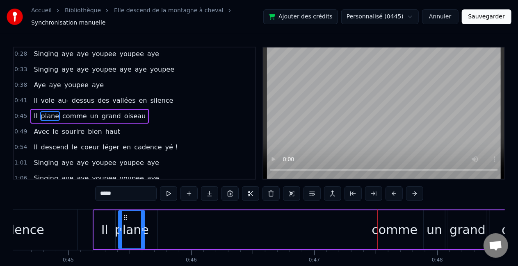
click at [125, 230] on div "plane" at bounding box center [132, 230] width 34 height 18
click at [322, 194] on button at bounding box center [373, 194] width 17 height 15
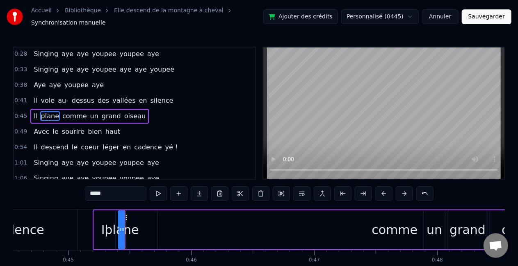
click at [322, 193] on button at bounding box center [404, 194] width 17 height 15
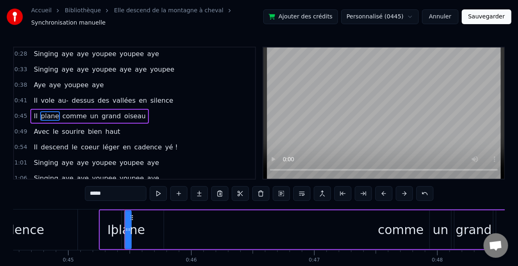
click at [322, 191] on button at bounding box center [404, 194] width 17 height 15
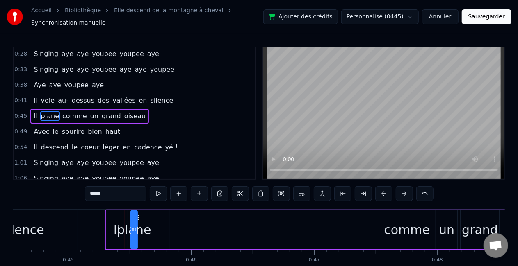
click at [147, 230] on div "plane" at bounding box center [134, 230] width 34 height 18
click at [156, 230] on div "Il plane comme un grand oiseau" at bounding box center [336, 230] width 462 height 41
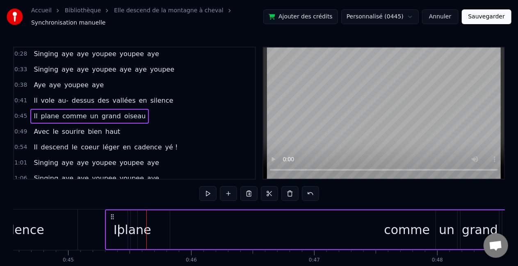
click at [158, 230] on div "Il plane comme un grand oiseau" at bounding box center [336, 230] width 462 height 41
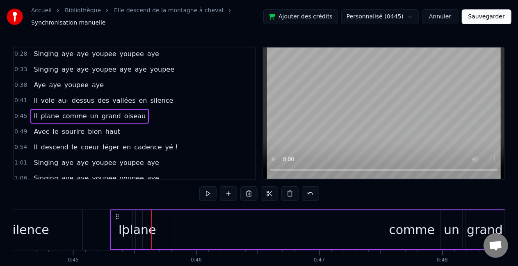
scroll to position [0, 5476]
click at [185, 230] on div "comme" at bounding box center [409, 230] width 473 height 39
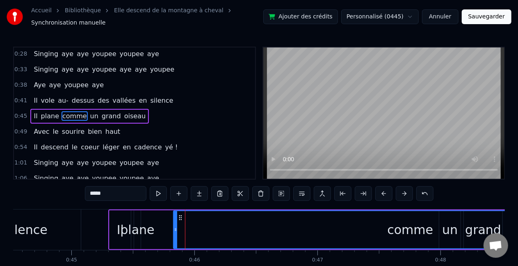
click at [322, 193] on button at bounding box center [404, 194] width 17 height 15
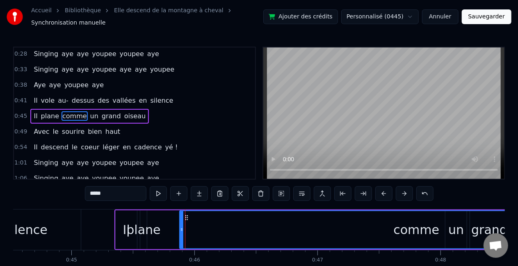
click at [322, 193] on button at bounding box center [383, 194] width 17 height 15
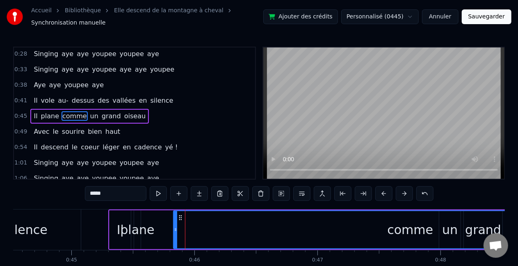
click at [322, 193] on button at bounding box center [424, 194] width 17 height 15
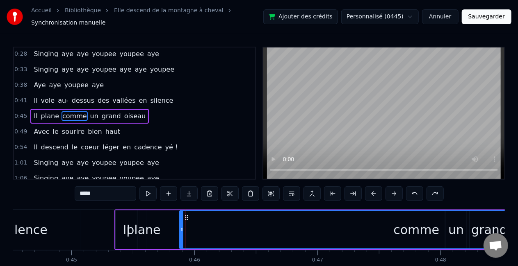
click at [322, 193] on button at bounding box center [434, 194] width 17 height 15
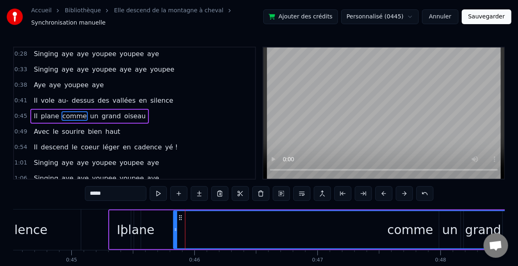
click at [322, 193] on button at bounding box center [424, 194] width 17 height 15
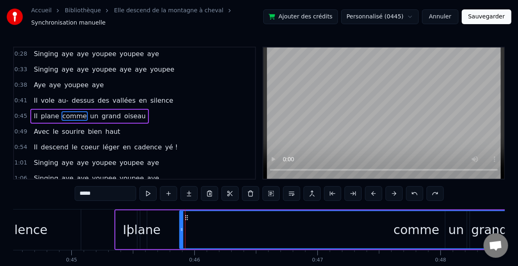
click at [322, 194] on button at bounding box center [434, 194] width 17 height 15
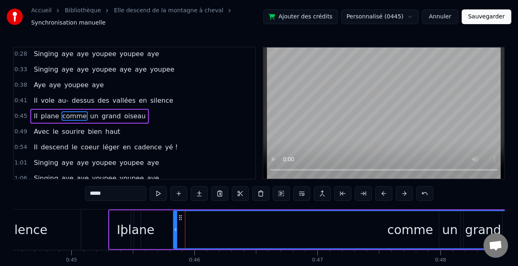
click at [322, 195] on button at bounding box center [424, 194] width 17 height 15
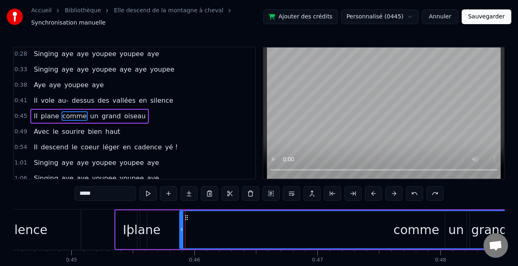
click at [322, 198] on button at bounding box center [434, 194] width 17 height 15
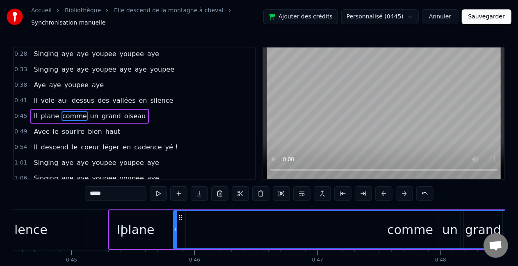
click at [322, 192] on button at bounding box center [424, 194] width 17 height 15
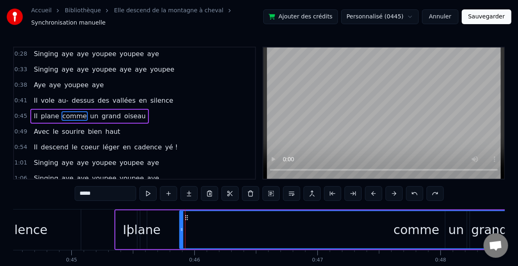
click at [322, 195] on button at bounding box center [414, 194] width 17 height 15
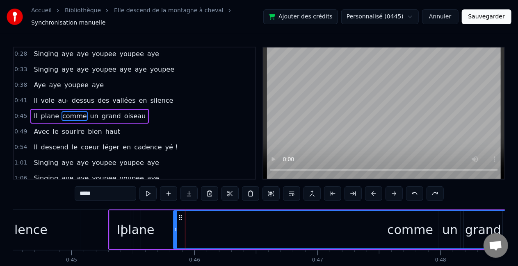
click at [322, 188] on button at bounding box center [414, 194] width 17 height 15
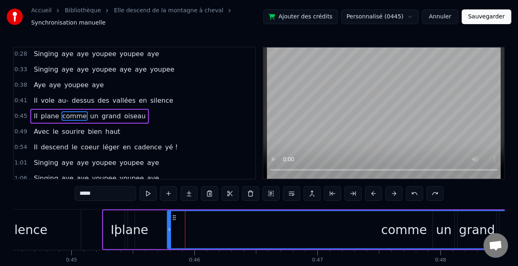
click at [139, 230] on div "plane" at bounding box center [131, 230] width 34 height 18
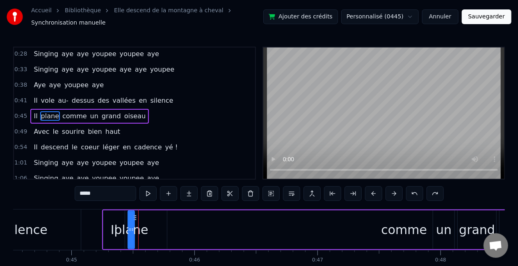
click at [185, 230] on div "comme" at bounding box center [403, 230] width 473 height 39
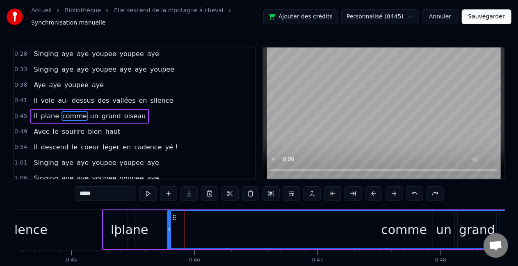
click at [138, 230] on div "plane" at bounding box center [131, 230] width 34 height 18
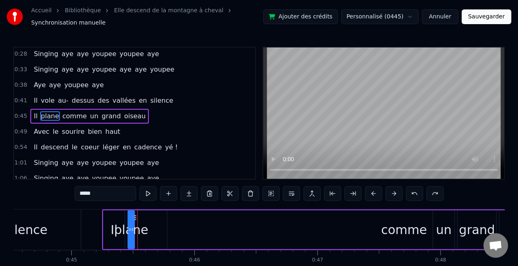
click at [168, 230] on div "comme" at bounding box center [403, 230] width 473 height 39
type input "*****"
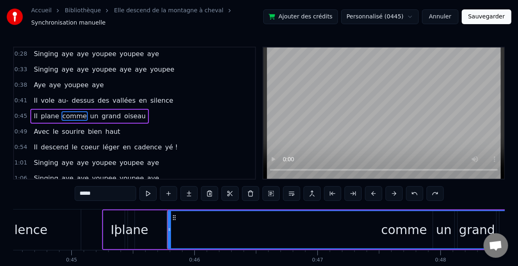
click at [158, 224] on div "Il plane comme un grand oiseau" at bounding box center [333, 230] width 462 height 41
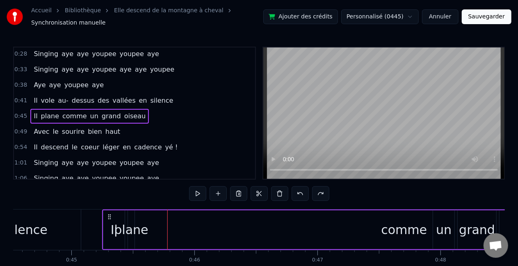
click at [258, 193] on button at bounding box center [258, 194] width 17 height 15
click at [265, 192] on button at bounding box center [258, 194] width 17 height 15
click at [146, 228] on div "plane" at bounding box center [131, 230] width 34 height 18
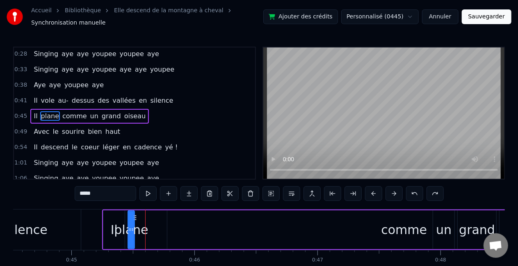
click at [138, 230] on div "plane" at bounding box center [131, 230] width 34 height 18
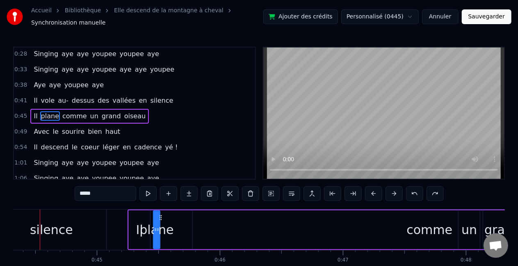
scroll to position [0, 5436]
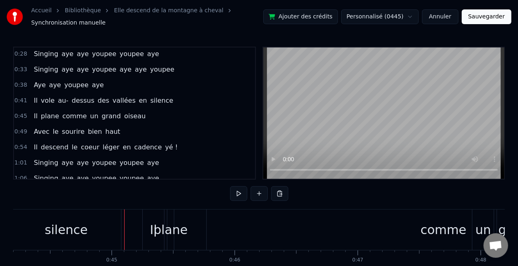
click at [166, 230] on div "plane" at bounding box center [170, 230] width 34 height 18
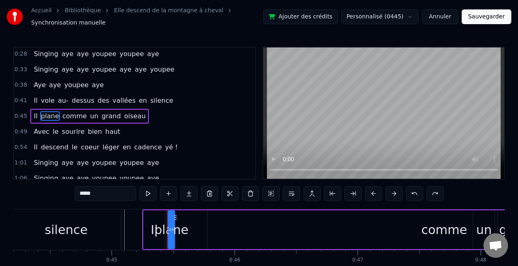
click at [322, 198] on button at bounding box center [393, 194] width 17 height 15
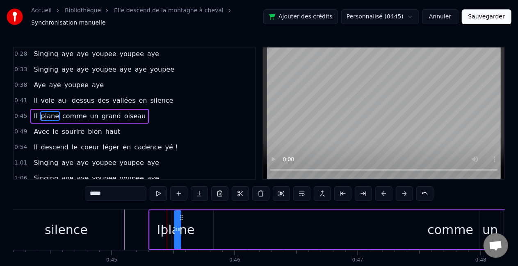
click at [322, 194] on button at bounding box center [404, 194] width 17 height 15
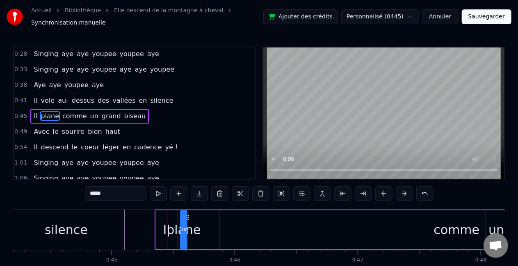
click at [322, 193] on button at bounding box center [404, 194] width 17 height 15
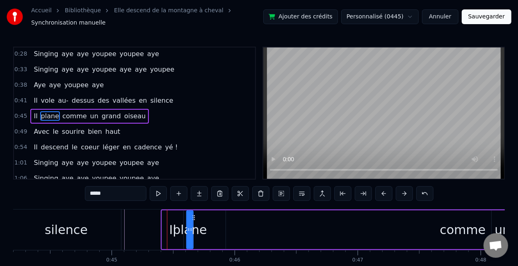
click at [322, 193] on button at bounding box center [404, 194] width 17 height 15
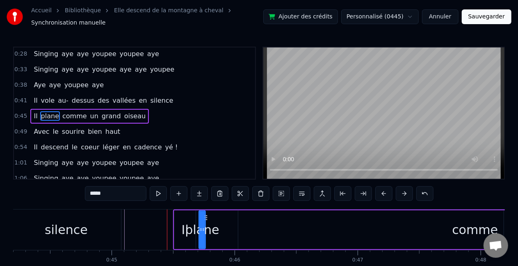
click at [322, 194] on button at bounding box center [404, 194] width 17 height 15
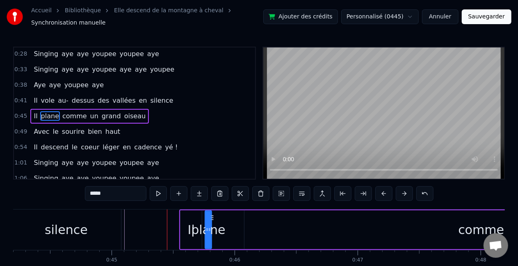
click at [322, 194] on button at bounding box center [404, 194] width 17 height 15
click at [322, 196] on button at bounding box center [404, 194] width 17 height 15
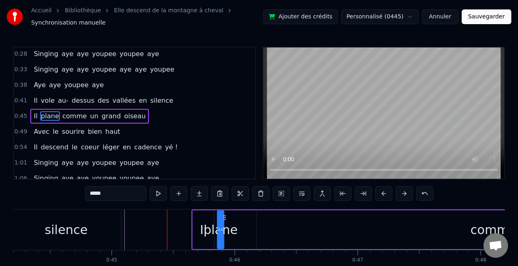
click at [322, 228] on div "comme" at bounding box center [493, 230] width 473 height 39
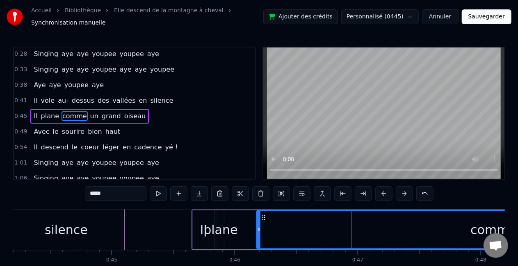
click at [322, 230] on div "comme" at bounding box center [493, 230] width 472 height 37
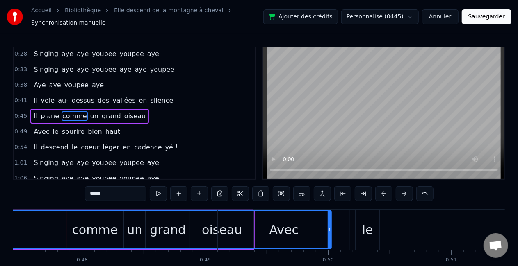
scroll to position [0, 5847]
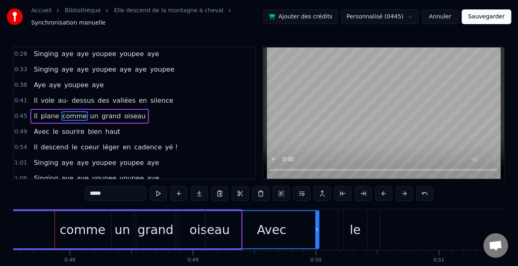
click at [241, 193] on button at bounding box center [240, 194] width 17 height 15
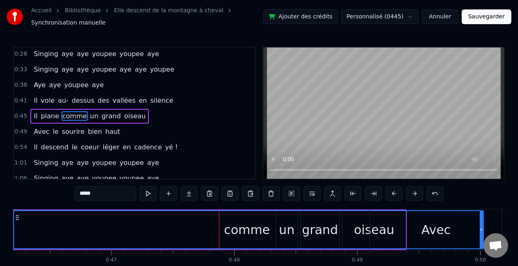
scroll to position [0, 5677]
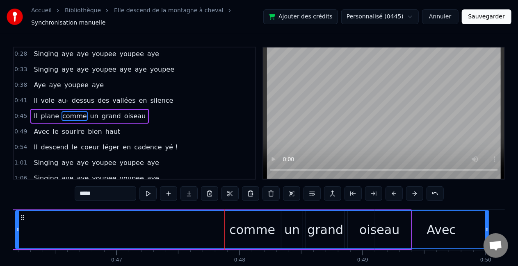
click at [165, 225] on div "comme" at bounding box center [252, 230] width 472 height 37
click at [244, 230] on div "comme" at bounding box center [252, 230] width 46 height 18
click at [322, 192] on button at bounding box center [393, 194] width 17 height 15
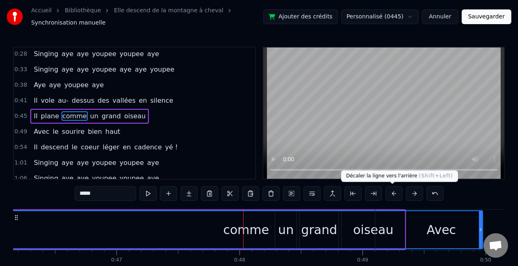
click
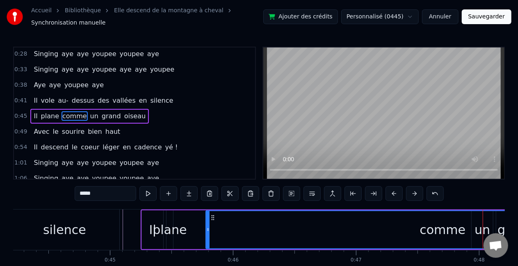
scroll to position [0, 5422]
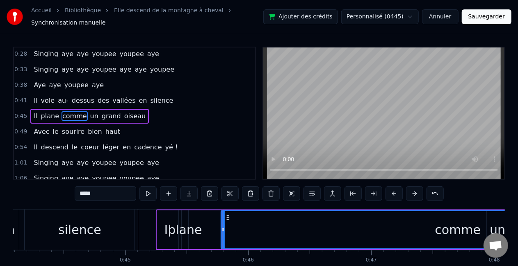
type input "*****"
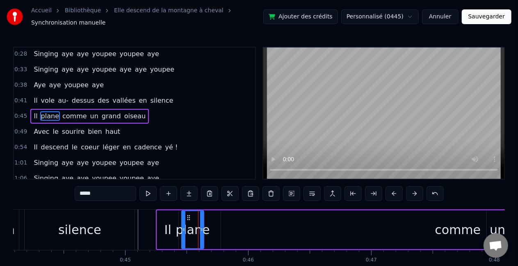
drag, startPoint x: 186, startPoint y: 230, endPoint x: 202, endPoint y: 230, distance: 15.6
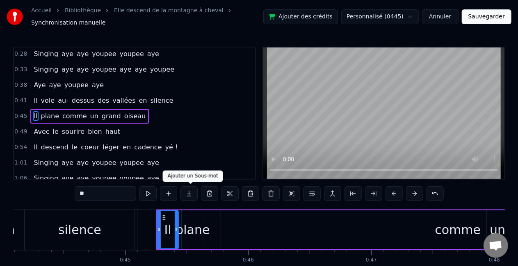
drag, startPoint x: 175, startPoint y: 228, endPoint x: 175, endPoint y: 164, distance: 63.1
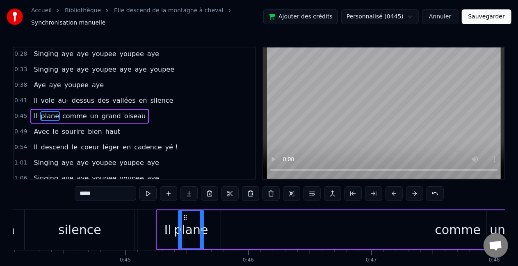
drag, startPoint x: 184, startPoint y: 235, endPoint x: 180, endPoint y: 285, distance: 50.1
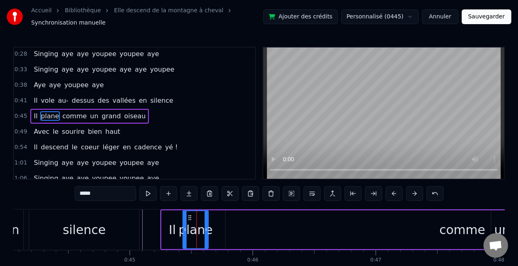
scroll to position [0, 5417]
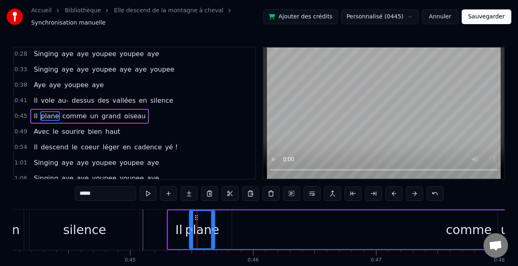
type input "**"
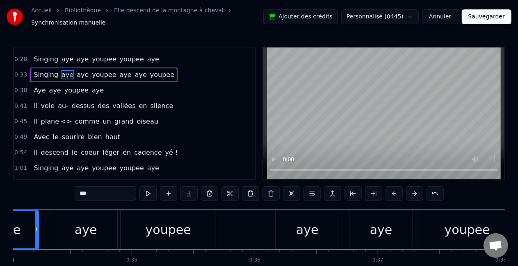
scroll to position [0, 4111]
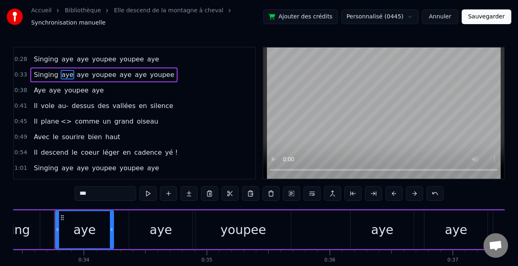
type input "**"
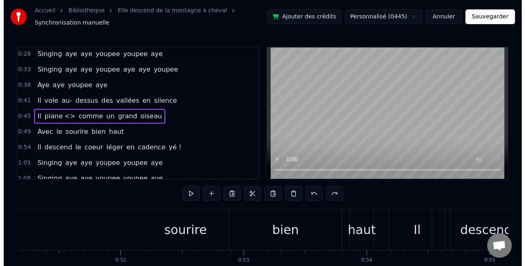
scroll to position [0, 6192]
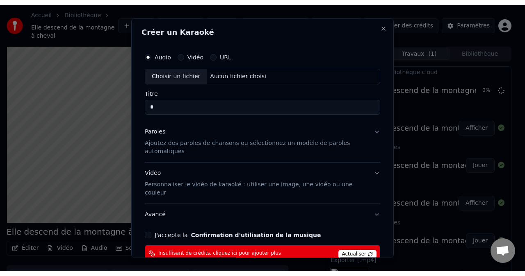
scroll to position [39, 0]
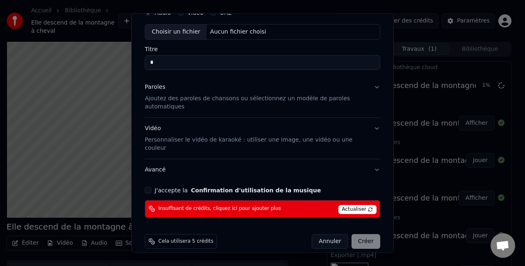
type input "*"
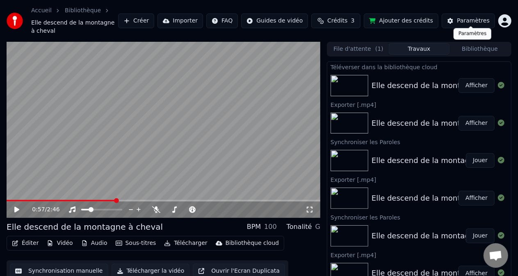
click at [142, 230] on button "Sous-titres" at bounding box center [135, 243] width 47 height 11
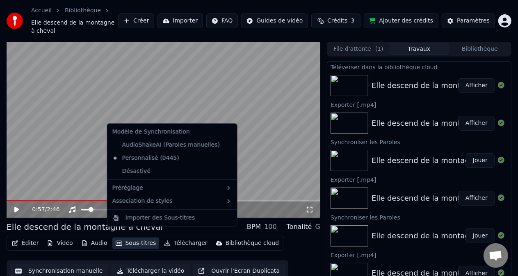
click at [95, 230] on button "Audio" at bounding box center [94, 243] width 33 height 11
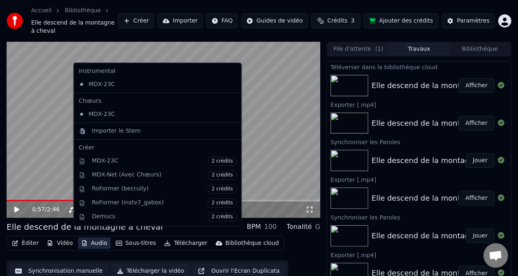
click at [66, 230] on button "Vidéo" at bounding box center [59, 243] width 32 height 11
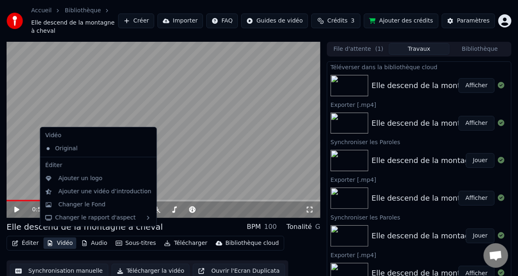
click at [35, 230] on button "Éditer" at bounding box center [25, 243] width 33 height 11
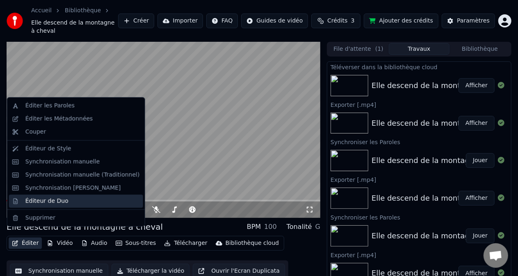
click at [102, 203] on div "Éditeur de Duo" at bounding box center [82, 201] width 114 height 8
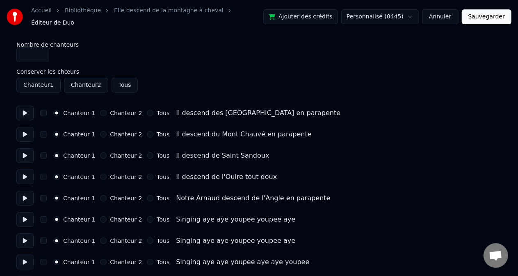
click at [170, 14] on link "Elle descend de la montagne à cheval" at bounding box center [168, 11] width 109 height 8
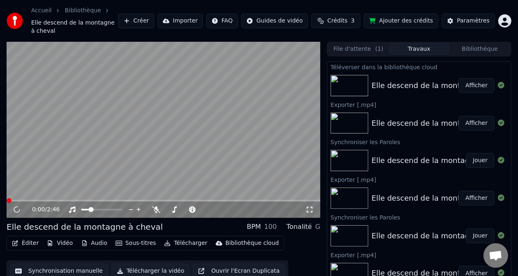
click at [32, 230] on button "Éditer" at bounding box center [25, 243] width 33 height 11
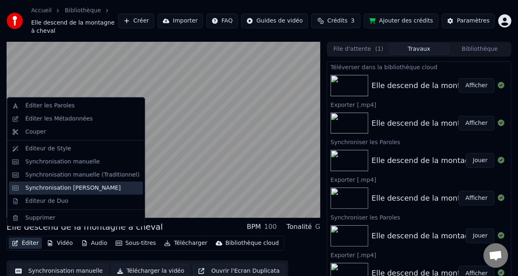
click at [103, 184] on div "Synchronisation [PERSON_NAME]" at bounding box center [73, 188] width 96 height 8
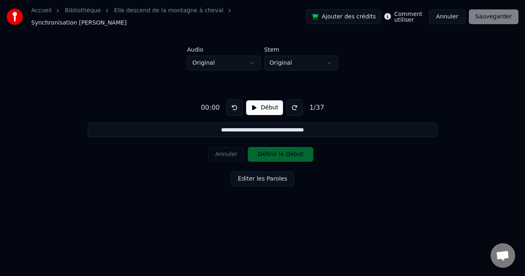
click at [303, 150] on div "Annuler Définir le Début" at bounding box center [262, 154] width 108 height 21
click at [263, 101] on button "Début" at bounding box center [264, 107] width 37 height 15
click at [279, 177] on button "Éditer les Paroles" at bounding box center [262, 179] width 63 height 15
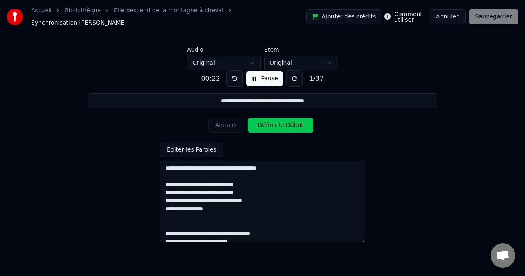
scroll to position [35, 0]
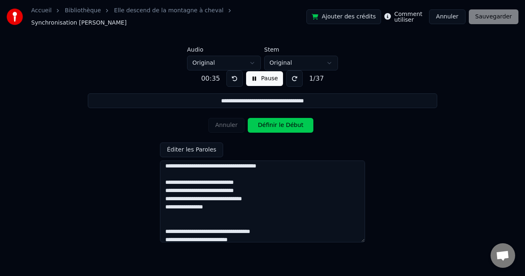
click at [322, 99] on input "**********" at bounding box center [262, 100] width 349 height 15
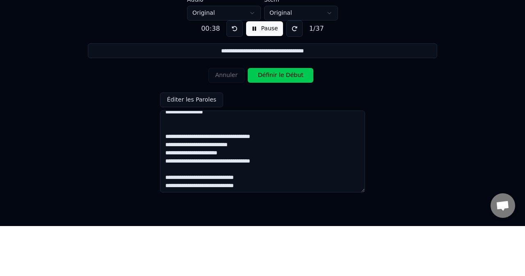
scroll to position [80, 0]
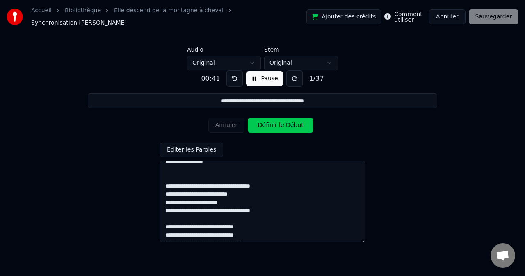
click at [181, 178] on textarea at bounding box center [262, 202] width 205 height 82
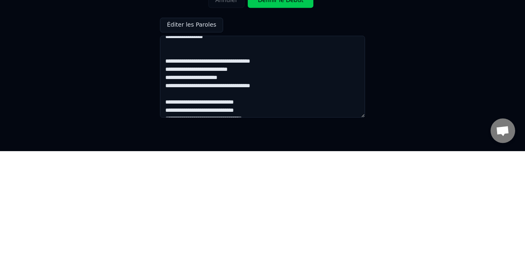
click at [207, 186] on textarea at bounding box center [262, 202] width 205 height 82
click at [183, 190] on textarea at bounding box center [262, 202] width 205 height 82
type textarea "**********"
click at [322, 180] on div "**********" at bounding box center [262, 154] width 498 height 166
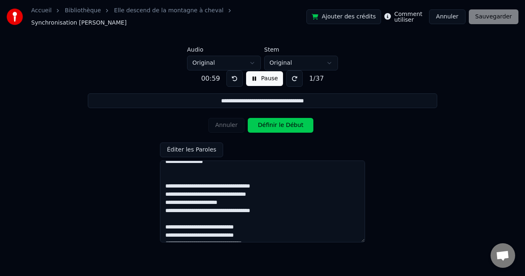
click at [322, 128] on div "**********" at bounding box center [262, 154] width 498 height 166
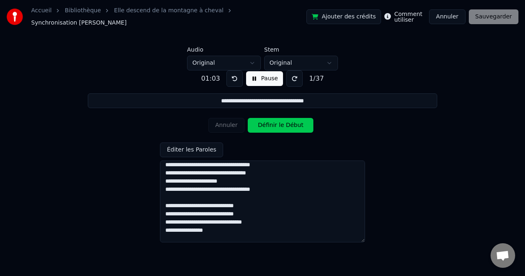
scroll to position [103, 0]
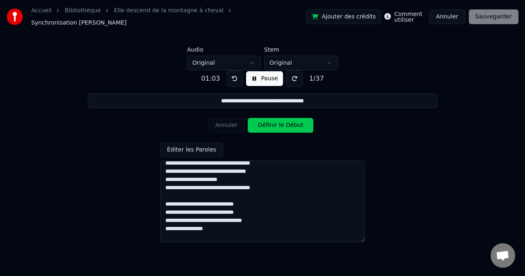
click at [322, 16] on div "Ajouter des crédits Comment utiliser Annuler Sauvegarder" at bounding box center [412, 16] width 212 height 15
click at [322, 15] on div "Ajouter des crédits Comment utiliser Annuler Sauvegarder" at bounding box center [412, 16] width 212 height 15
click at [322, 16] on div "Ajouter des crédits Comment utiliser Annuler Sauvegarder" at bounding box center [412, 16] width 212 height 15
click at [266, 71] on button "Pause" at bounding box center [264, 78] width 36 height 15
click at [322, 14] on div "Ajouter des crédits Comment utiliser Annuler Sauvegarder" at bounding box center [412, 16] width 212 height 15
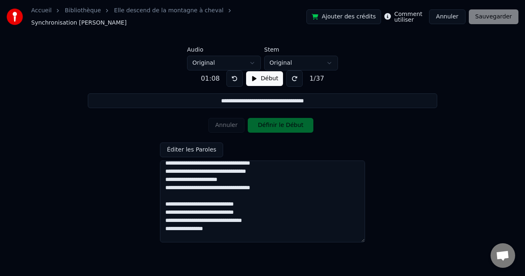
click at [295, 122] on div "Annuler Définir le Début" at bounding box center [262, 125] width 108 height 21
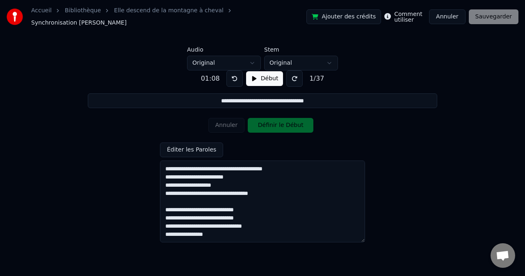
scroll to position [302, 0]
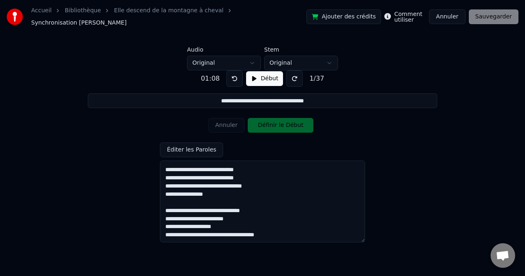
click at [189, 13] on link "Elle descend de la montagne à cheval" at bounding box center [168, 11] width 109 height 8
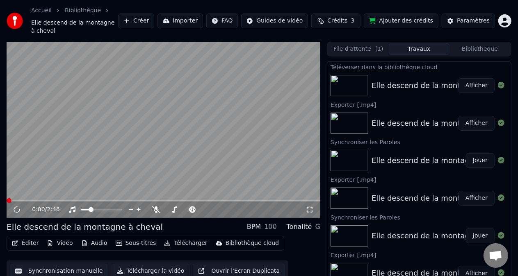
click at [34, 230] on button "Éditer" at bounding box center [25, 243] width 33 height 11
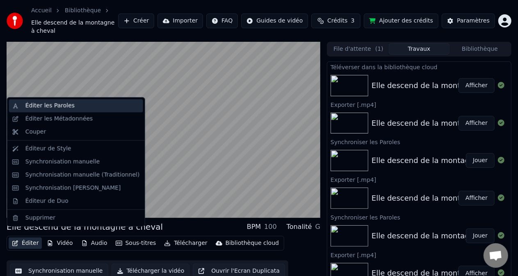
click at [82, 104] on div "Éditer les Paroles" at bounding box center [82, 106] width 114 height 8
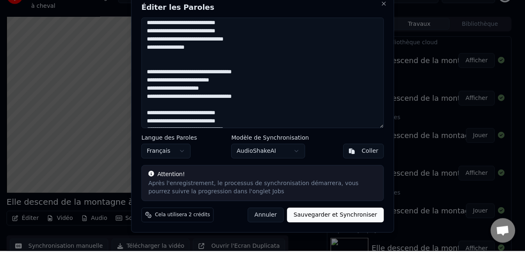
scroll to position [48, 0]
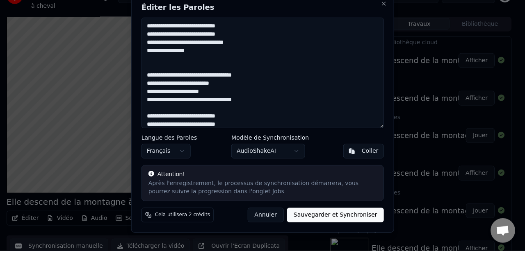
click at [258, 98] on textarea at bounding box center [262, 98] width 242 height 111
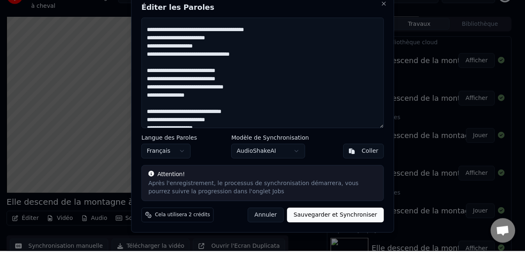
scroll to position [282, 0]
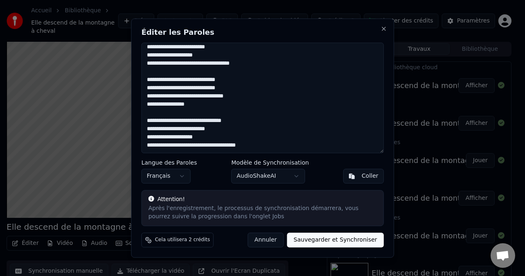
type textarea "**********"
click at [322, 230] on button "Sauvegarder et Synchroniser" at bounding box center [335, 240] width 97 height 15
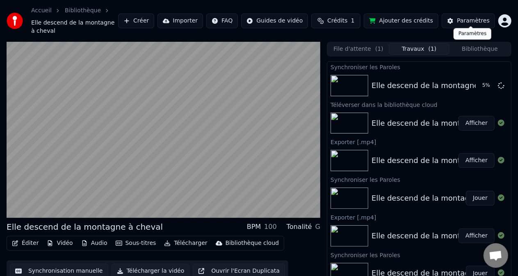
click at [156, 154] on video at bounding box center [164, 130] width 314 height 176
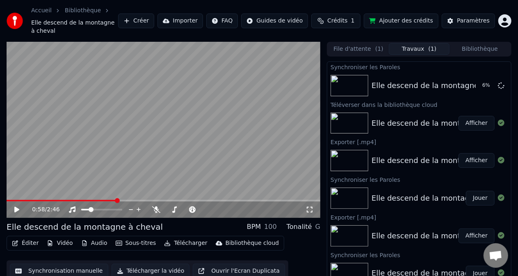
click at [89, 191] on video at bounding box center [164, 130] width 314 height 176
click at [76, 202] on div "0:58 / 2:46" at bounding box center [164, 210] width 314 height 16
click at [322, 14] on html "Accueil Bibliothèque Elle descend de la montagne à cheval Créer Importer FAQ Gu…" at bounding box center [259, 138] width 518 height 276
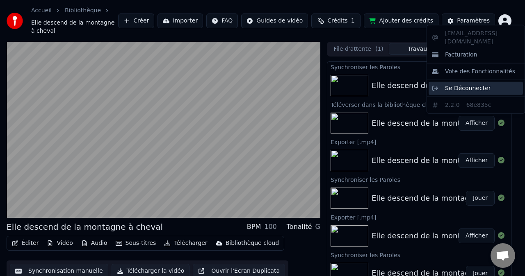
click at [322, 84] on span "Se Déconnecter" at bounding box center [468, 88] width 46 height 8
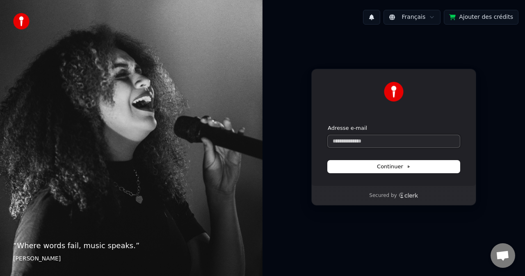
click at [322, 143] on input "Adresse e-mail" at bounding box center [394, 141] width 132 height 12
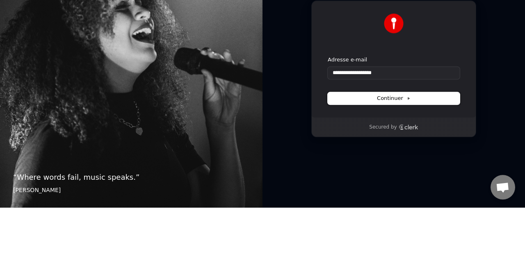
click at [322, 166] on span "Continuer" at bounding box center [394, 166] width 34 height 7
type input "**********"
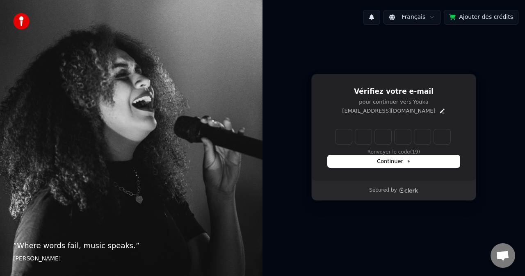
type input "*"
type input "**"
type input "*"
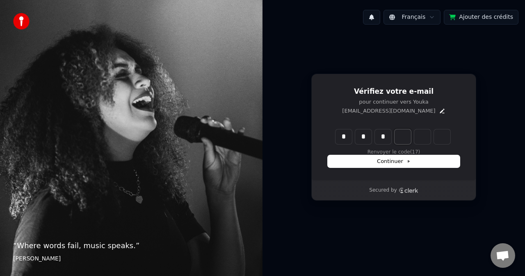
type input "***"
type input "*"
type input "****"
type input "*"
type input "*****"
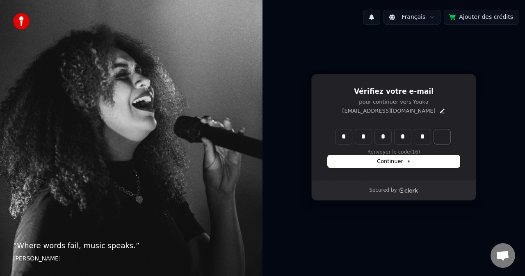
type input "*"
type input "******"
type input "*"
